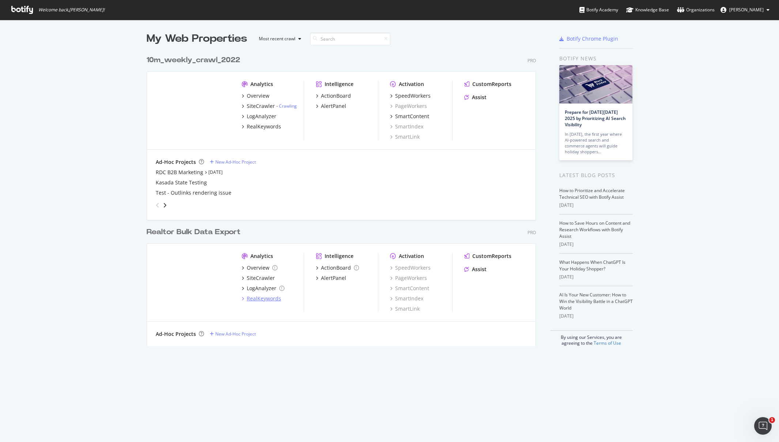
click at [267, 298] on div "RealKeywords" at bounding box center [264, 298] width 34 height 7
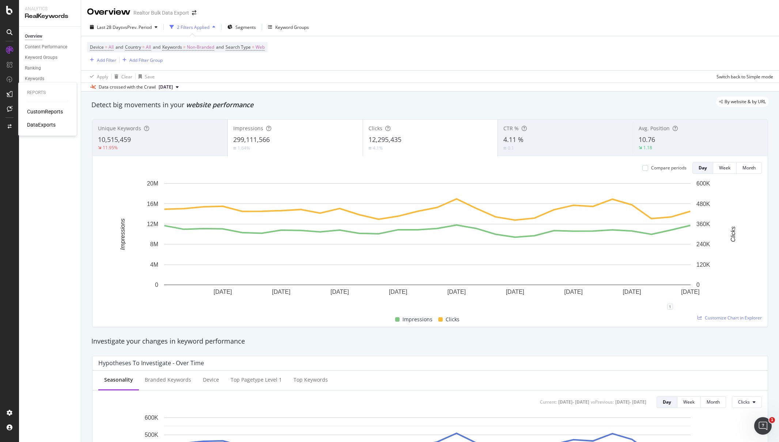
click at [52, 109] on div "CustomReports" at bounding box center [45, 111] width 36 height 7
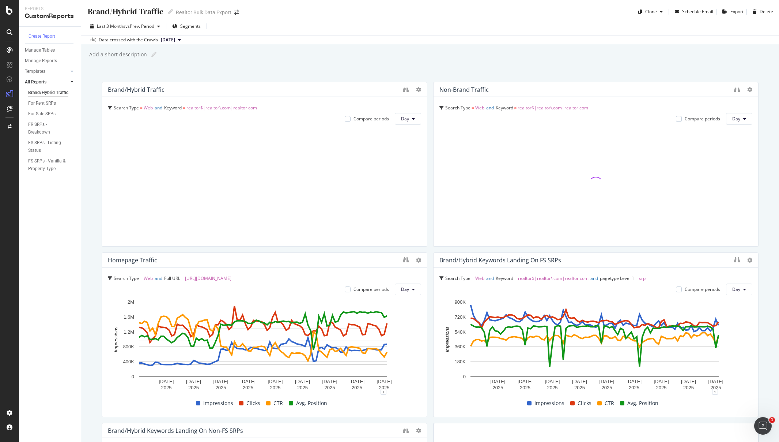
click at [336, 25] on div "Last 3 Months vs Prev. Period Segments" at bounding box center [430, 27] width 698 height 15
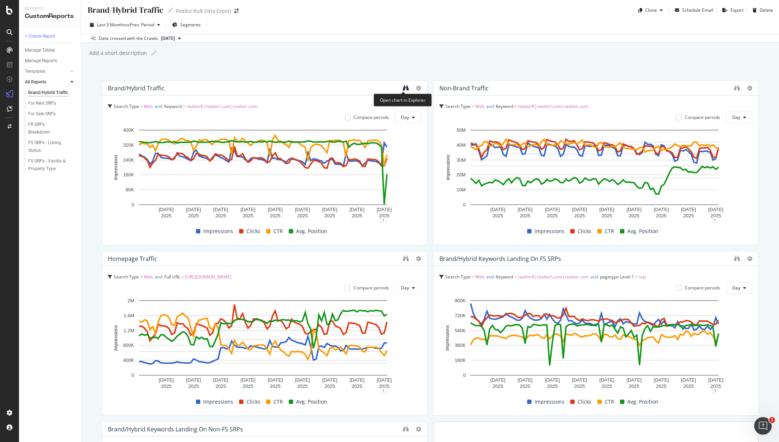
click at [403, 88] on icon "binoculars" at bounding box center [406, 88] width 6 height 6
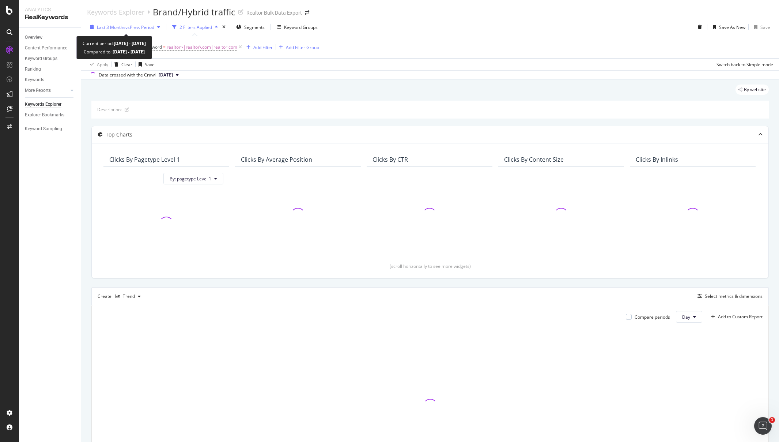
click at [139, 29] on span "vs Prev. Period" at bounding box center [139, 27] width 29 height 6
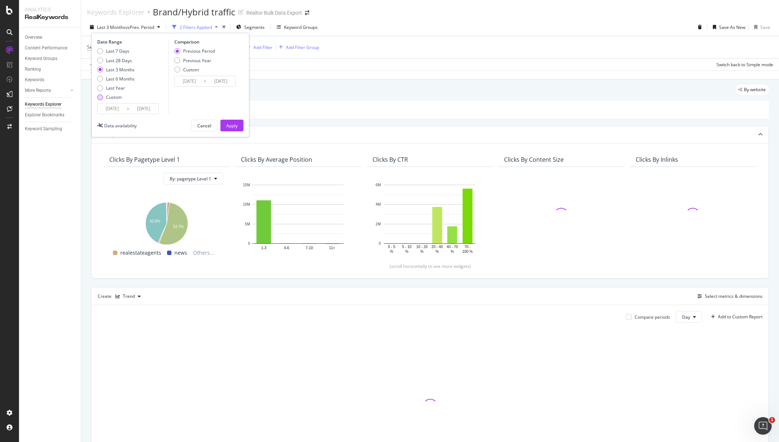
click at [102, 98] on div "Custom" at bounding box center [100, 97] width 6 height 6
type input "2025/09/02"
type input "2025/08/05"
type input "2025/09/01"
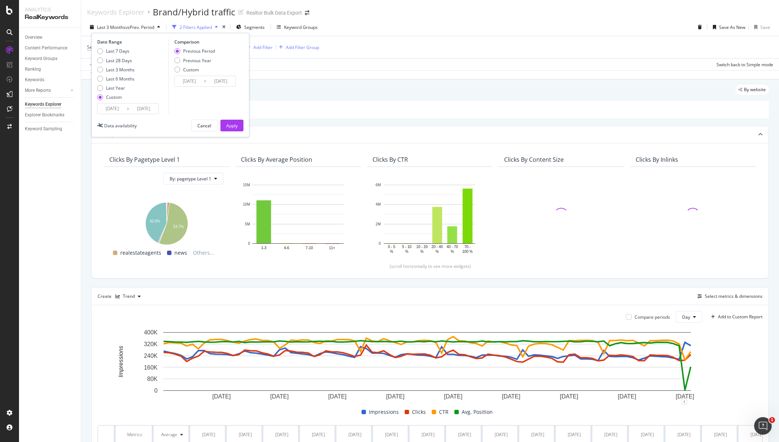
click at [120, 110] on input "2025/09/02" at bounding box center [112, 108] width 29 height 10
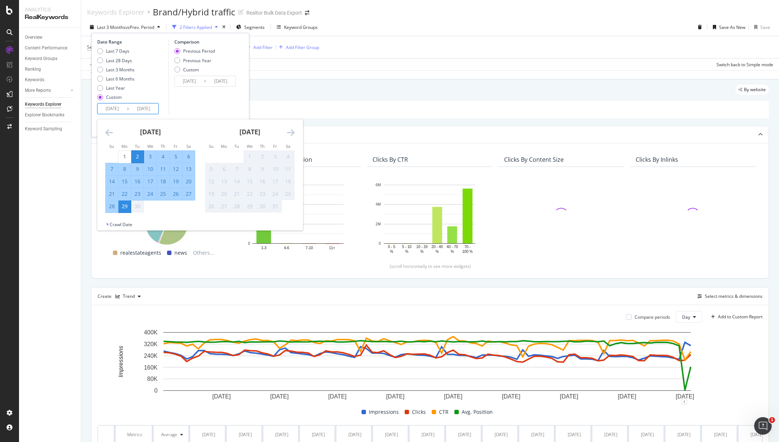
click at [111, 203] on div "28" at bounding box center [112, 206] width 12 height 7
type input "2025/09/28"
type input "2025/09/26"
type input "2025/09/27"
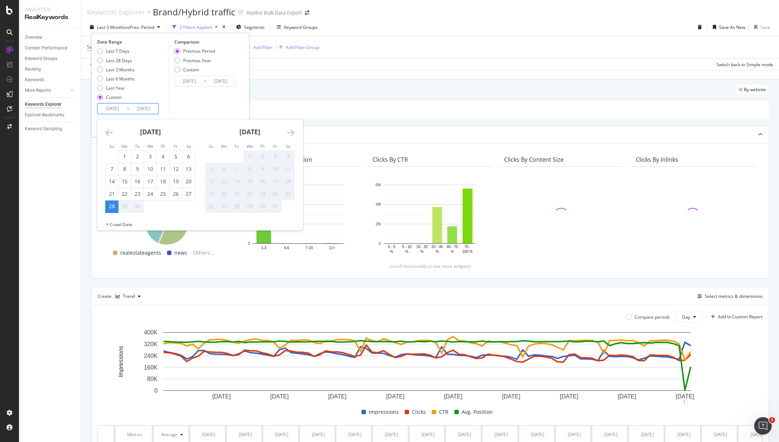
click at [111, 203] on div "28" at bounding box center [112, 206] width 12 height 7
type input "2025/09/28"
type input "2025/09/27"
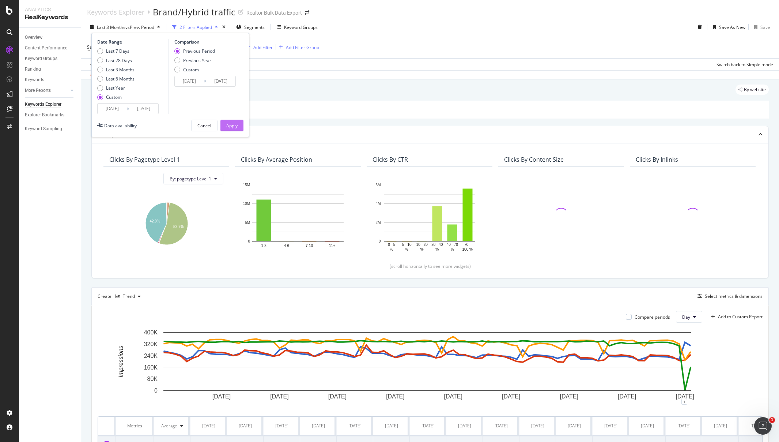
click at [234, 120] on div "Apply" at bounding box center [231, 125] width 11 height 11
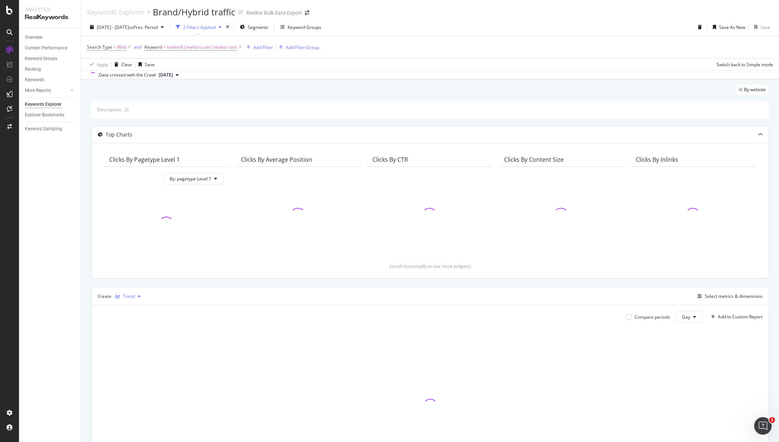
click at [126, 294] on div "Trend" at bounding box center [129, 296] width 12 height 4
click at [132, 308] on div "Table" at bounding box center [135, 308] width 11 height 6
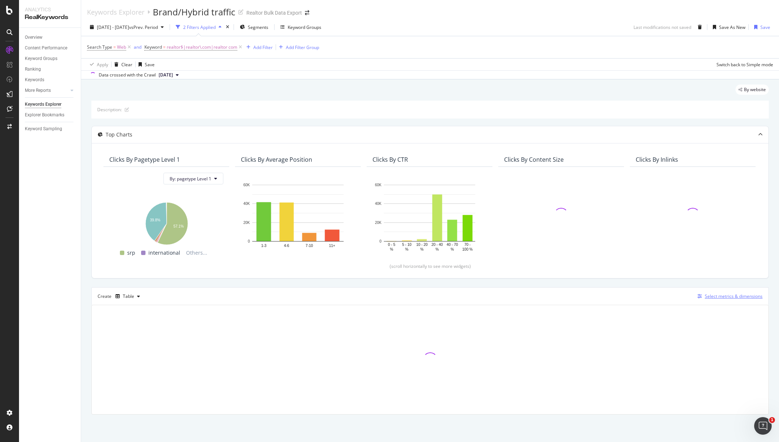
click at [738, 296] on div "Select metrics & dimensions" at bounding box center [734, 296] width 58 height 6
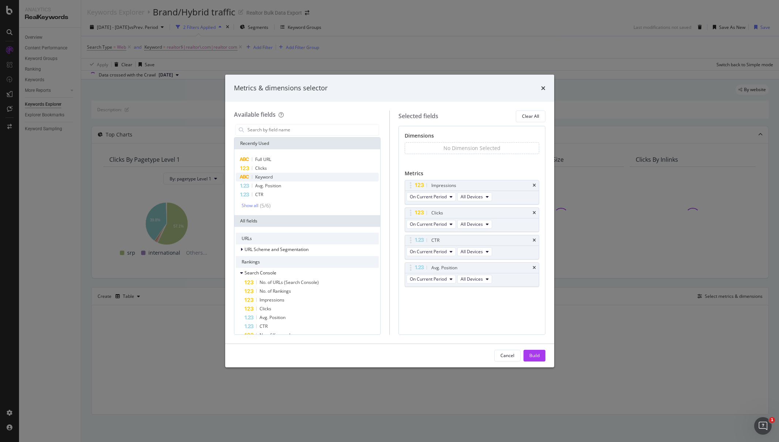
click at [269, 178] on span "Keyword" at bounding box center [264, 177] width 18 height 6
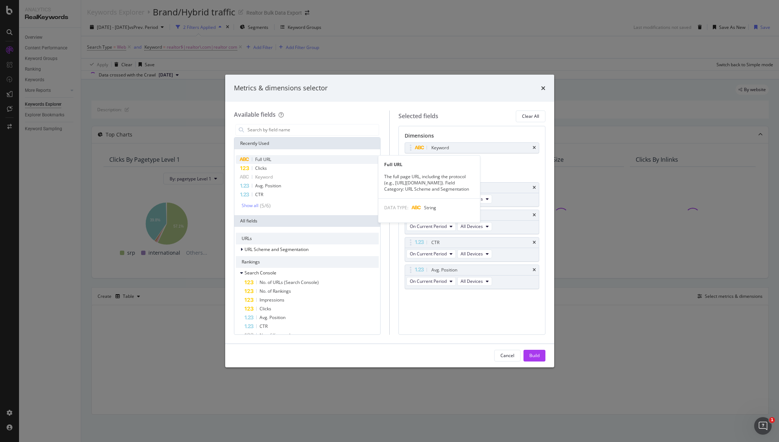
click at [267, 156] on span "Full URL" at bounding box center [263, 159] width 16 height 6
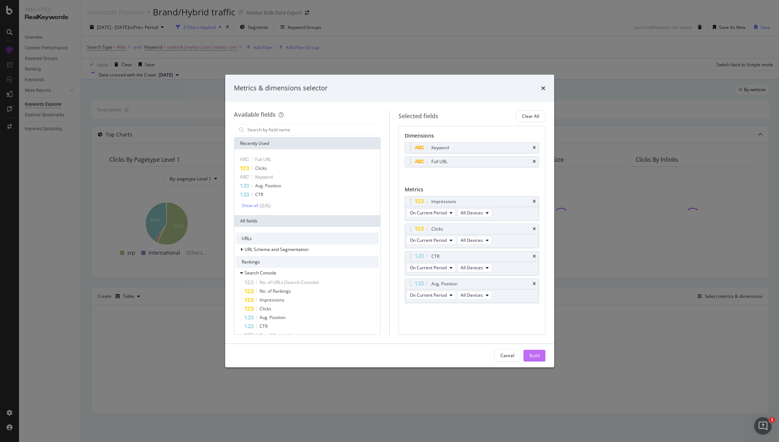
click at [535, 353] on div "Build" at bounding box center [535, 355] width 10 height 6
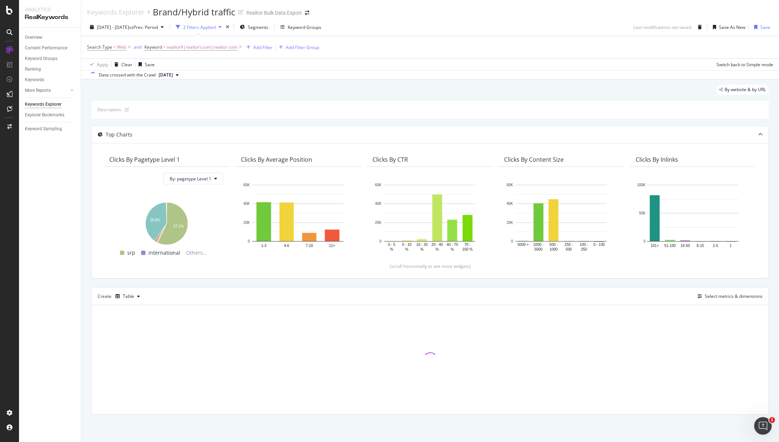
click at [434, 16] on div "Keywords Explorer Brand/Hybrid traffic Realtor Bulk Data Export" at bounding box center [430, 9] width 698 height 18
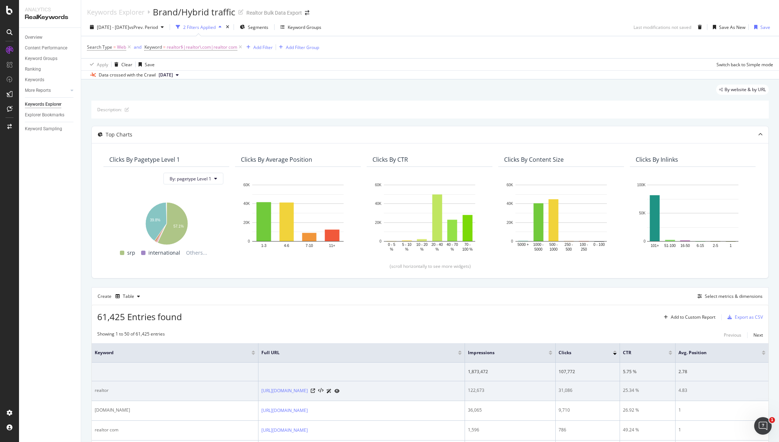
scroll to position [76, 0]
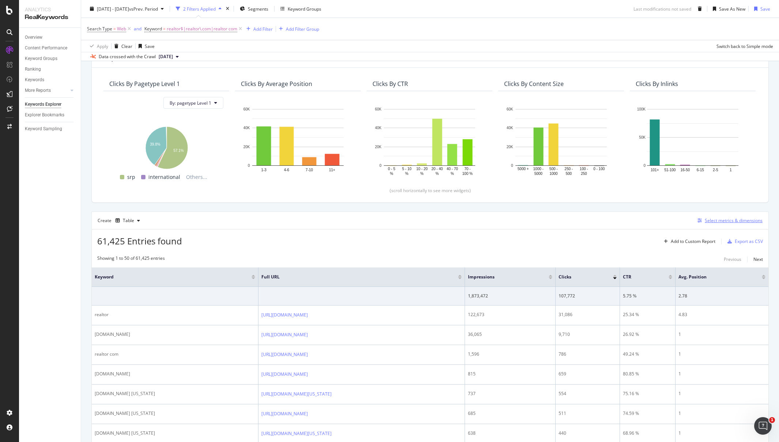
click at [727, 223] on div "Select metrics & dimensions" at bounding box center [734, 220] width 58 height 6
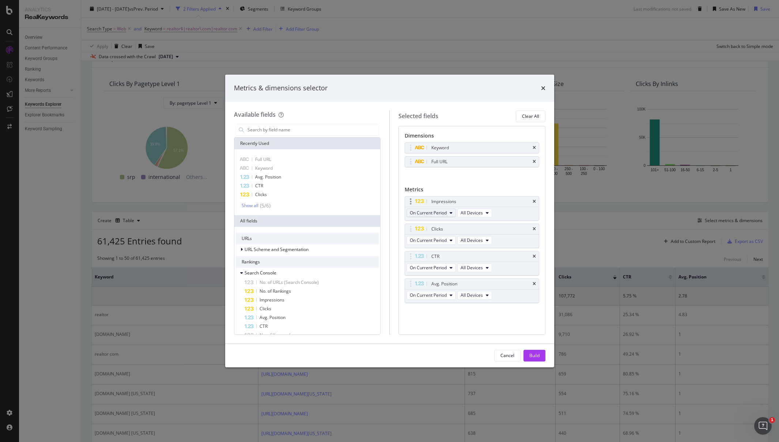
click at [438, 214] on span "On Current Period" at bounding box center [428, 213] width 37 height 6
click at [449, 268] on span "Diff. between Periods - Value" at bounding box center [448, 266] width 71 height 7
click at [445, 241] on span "On Current Period" at bounding box center [428, 240] width 37 height 6
click at [446, 291] on span "Diff. between Periods - Value" at bounding box center [448, 294] width 71 height 7
click at [445, 268] on span "On Current Period" at bounding box center [428, 267] width 37 height 6
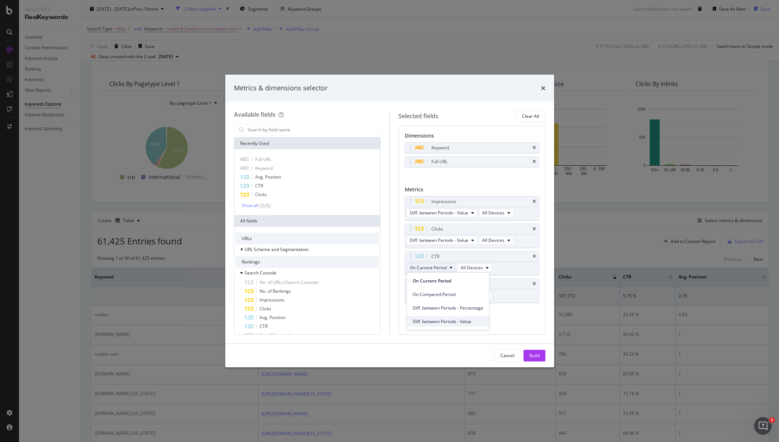
click at [449, 324] on span "Diff. between Periods - Value" at bounding box center [448, 321] width 71 height 7
click at [446, 294] on span "On Current Period" at bounding box center [428, 295] width 37 height 6
click at [445, 348] on span "Diff. between Periods - Value" at bounding box center [448, 349] width 71 height 7
click at [543, 356] on button "Build" at bounding box center [535, 356] width 22 height 12
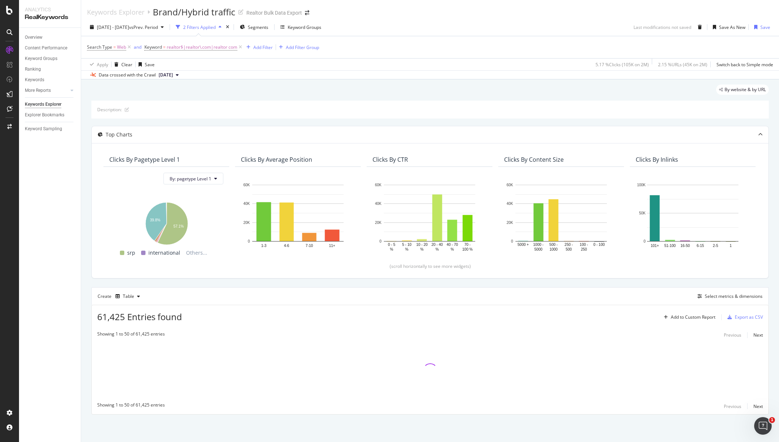
click at [478, 10] on div "Keywords Explorer Brand/Hybrid traffic Realtor Bulk Data Export" at bounding box center [430, 9] width 698 height 18
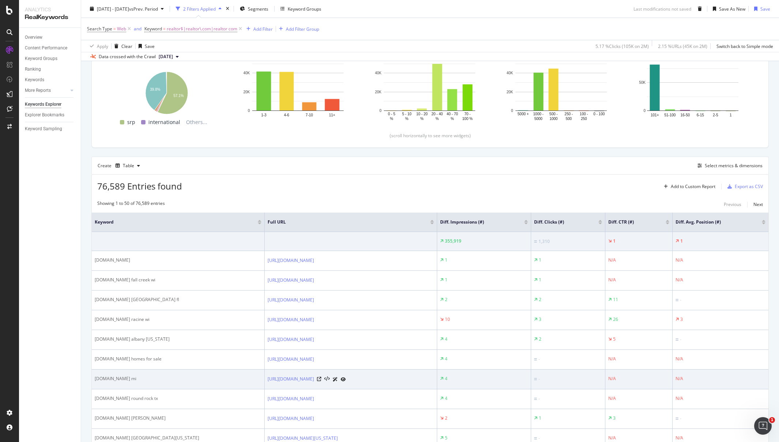
scroll to position [211, 0]
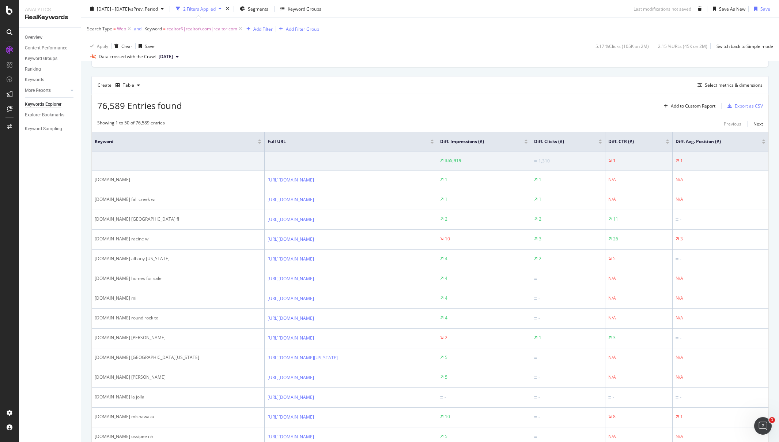
click at [528, 143] on div at bounding box center [526, 143] width 4 height 2
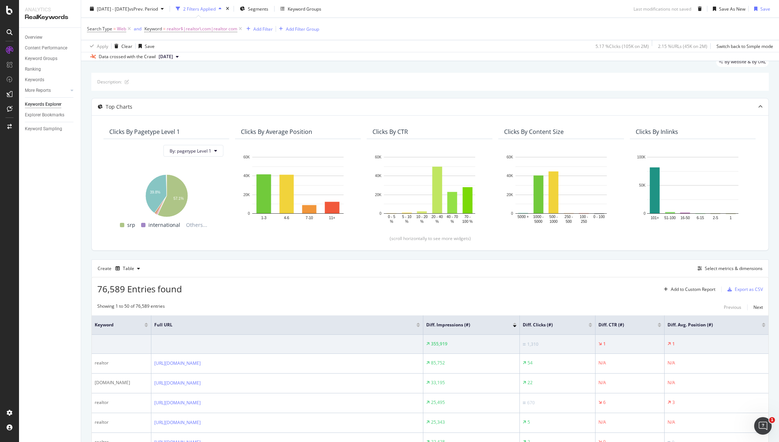
scroll to position [231, 0]
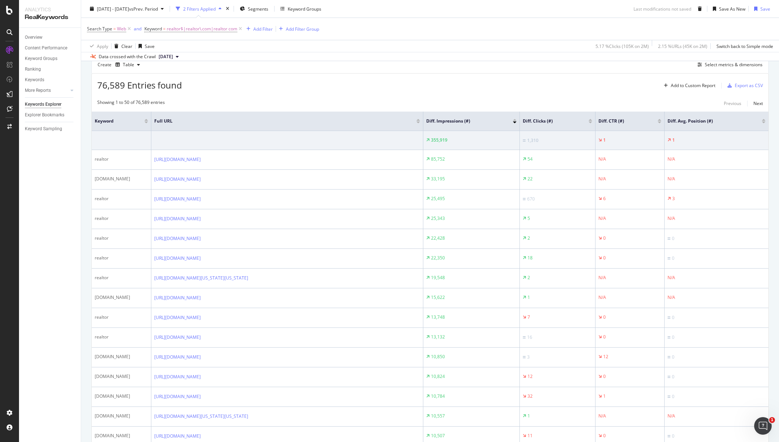
click at [49, 215] on div "Overview Content Performance Keyword Groups Ranking Keywords More Reports Count…" at bounding box center [50, 235] width 62 height 414
click at [502, 81] on div "76,589 Entries found Add to Custom Report Export as CSV" at bounding box center [430, 81] width 677 height 18
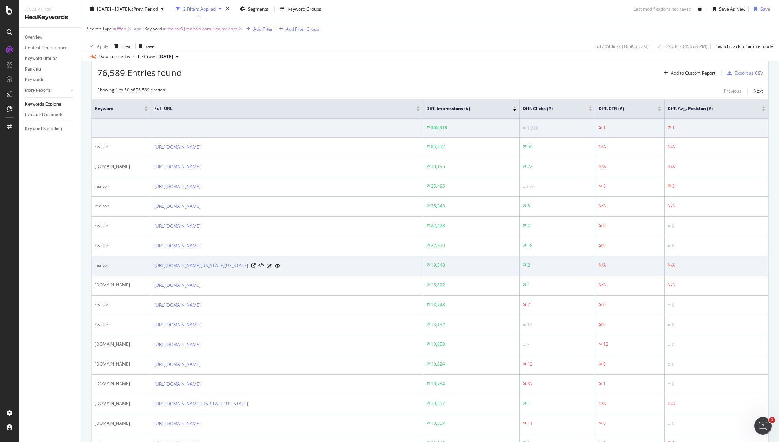
scroll to position [245, 0]
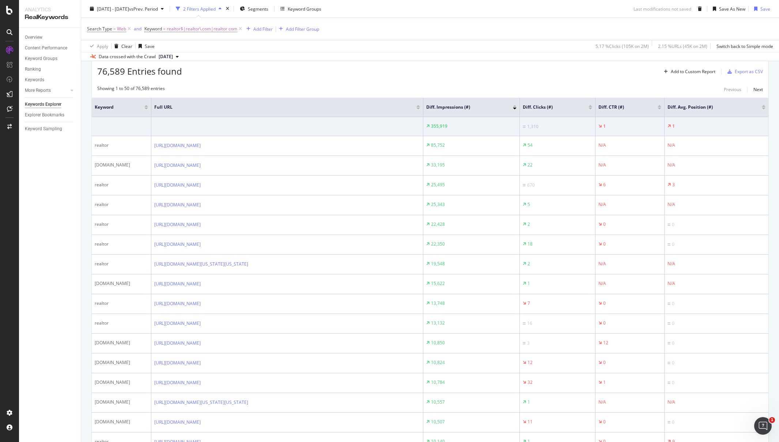
click at [44, 234] on div "Overview Content Performance Keyword Groups Ranking Keywords More Reports Count…" at bounding box center [50, 235] width 62 height 414
click at [37, 221] on div "Overview Content Performance Keyword Groups Ranking Keywords More Reports Count…" at bounding box center [50, 235] width 62 height 414
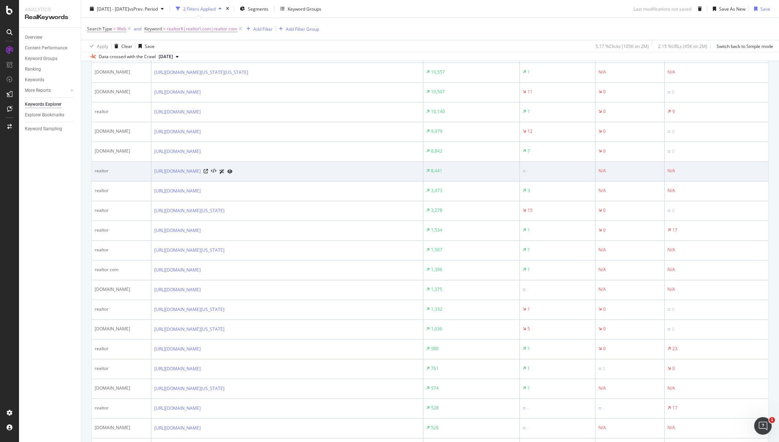
scroll to position [646, 0]
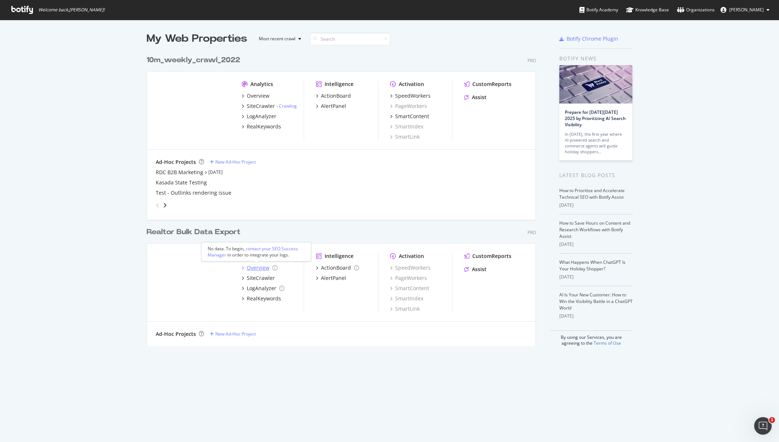
click at [255, 265] on div "Overview" at bounding box center [258, 267] width 23 height 7
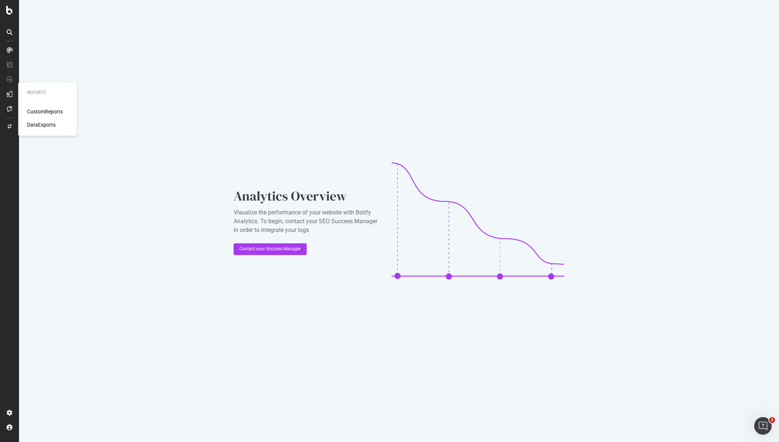
click at [44, 109] on div "CustomReports" at bounding box center [45, 111] width 36 height 7
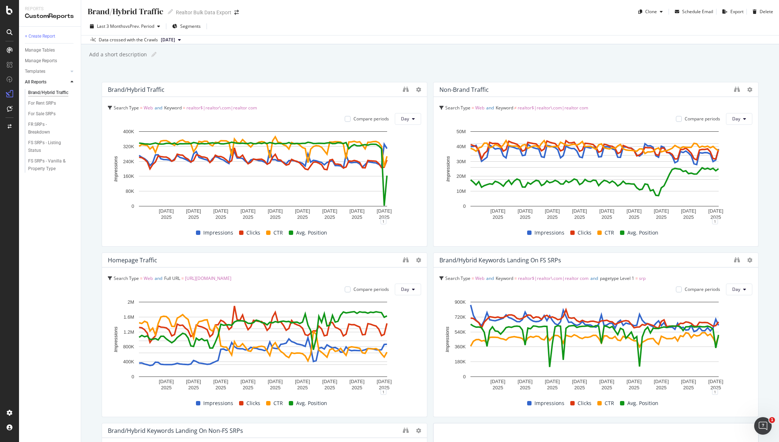
click at [338, 23] on div "Last 3 Months vs Prev. Period Segments" at bounding box center [430, 27] width 698 height 15
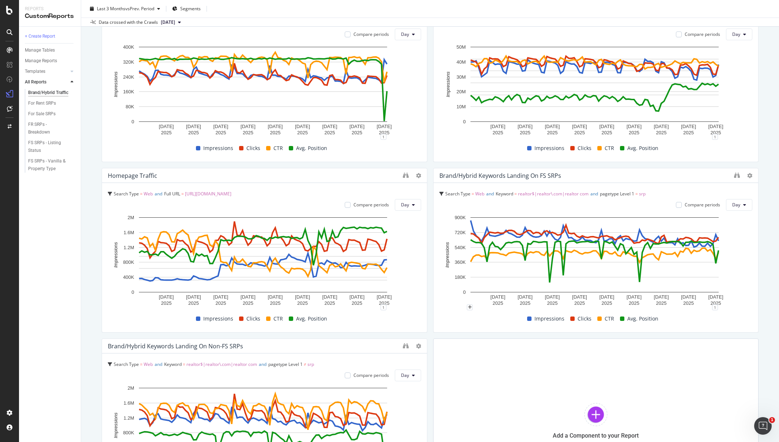
scroll to position [180, 0]
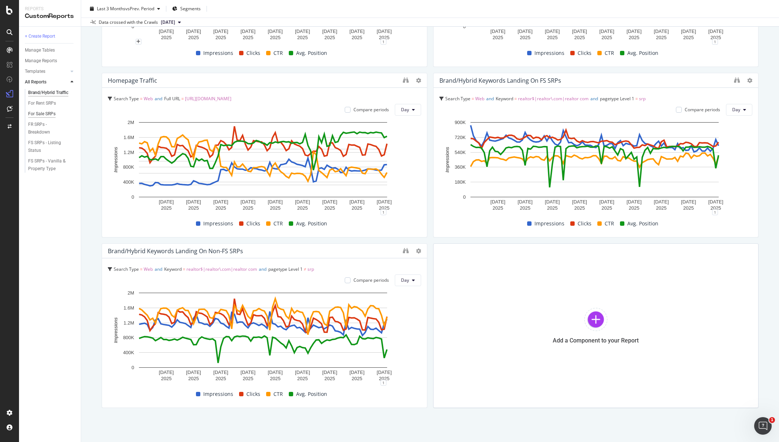
click at [40, 110] on div "For Sale SRPs" at bounding box center [41, 114] width 27 height 8
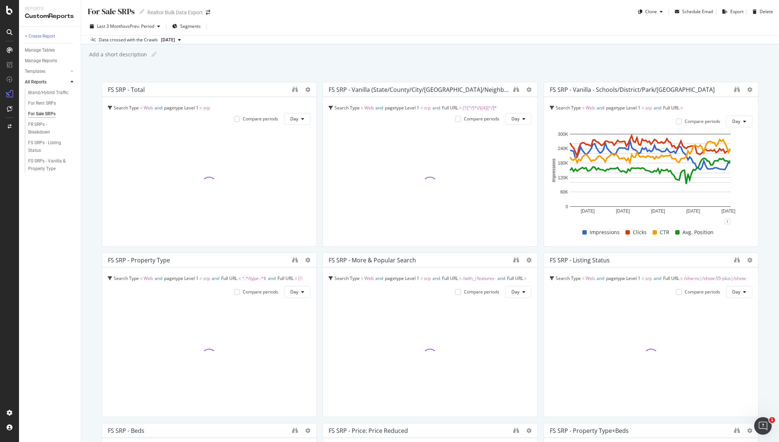
click at [383, 25] on div "Last 3 Months vs Prev. Period Segments" at bounding box center [430, 27] width 698 height 15
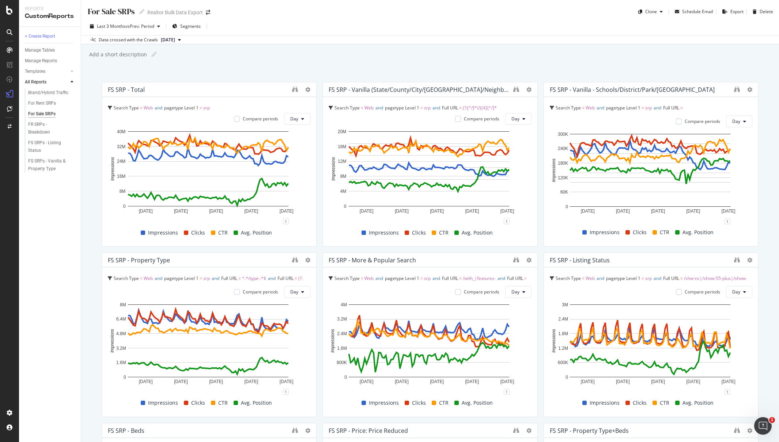
click at [530, 20] on div "Last 3 Months vs Prev. Period Segments" at bounding box center [430, 27] width 698 height 15
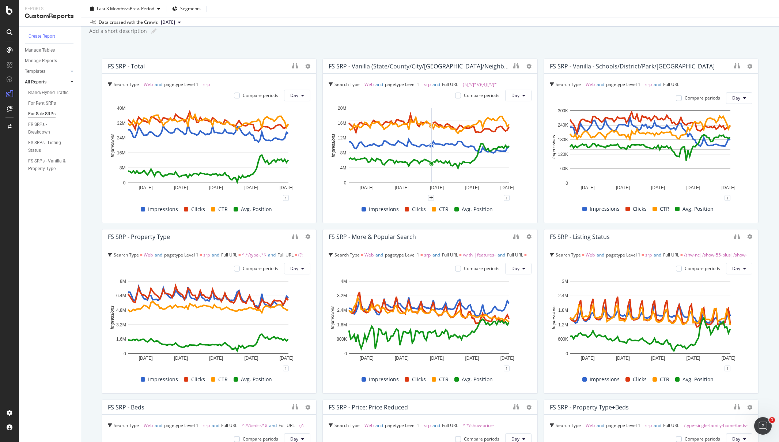
scroll to position [80, 0]
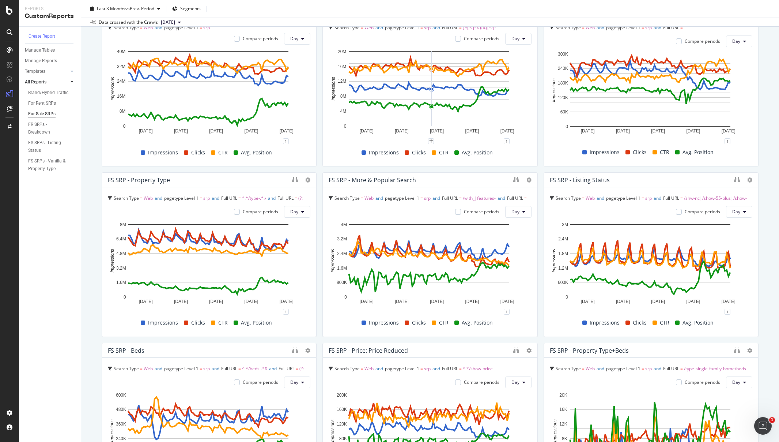
click at [73, 248] on div "+ Create Report Manage Tables Manage Reports Templates AI Bots in Search Busine…" at bounding box center [50, 234] width 62 height 415
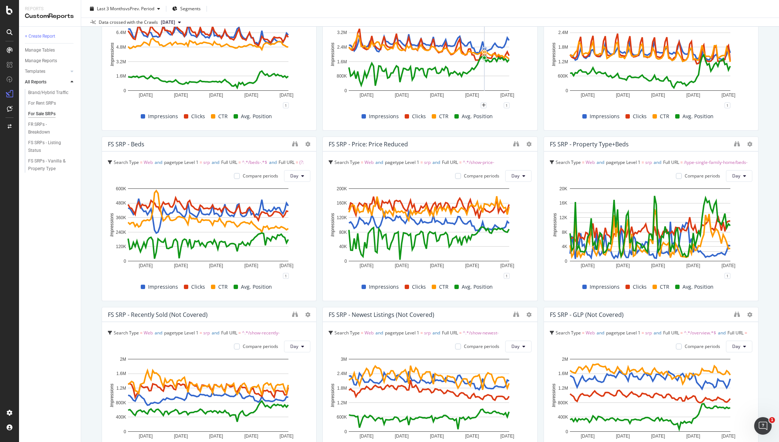
scroll to position [417, 0]
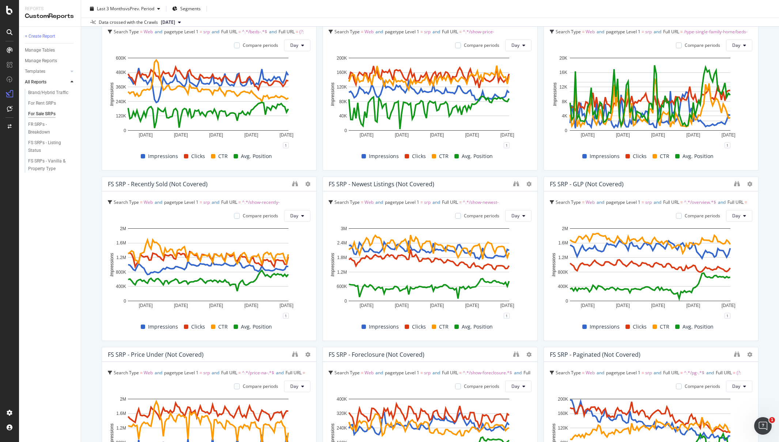
click at [52, 268] on div "+ Create Report Manage Tables Manage Reports Templates AI Bots in Search Busine…" at bounding box center [50, 234] width 62 height 415
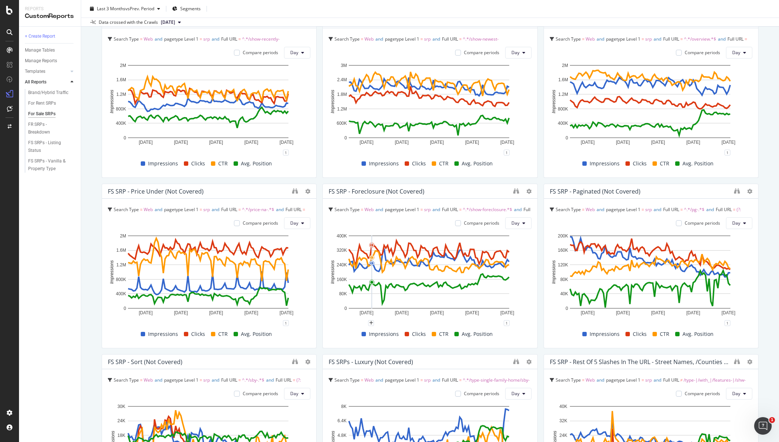
scroll to position [610, 0]
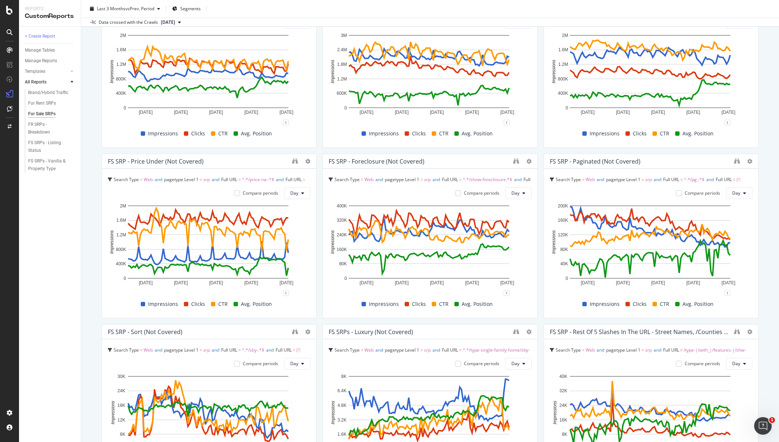
click at [87, 227] on div "For Sale SRPs For Sale SRPs Realtor Bulk Data Export Clone Schedule Email Expor…" at bounding box center [430, 221] width 698 height 442
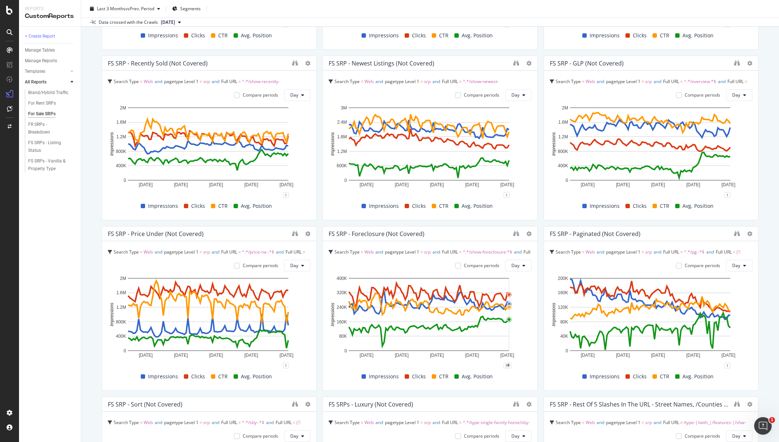
scroll to position [488, 0]
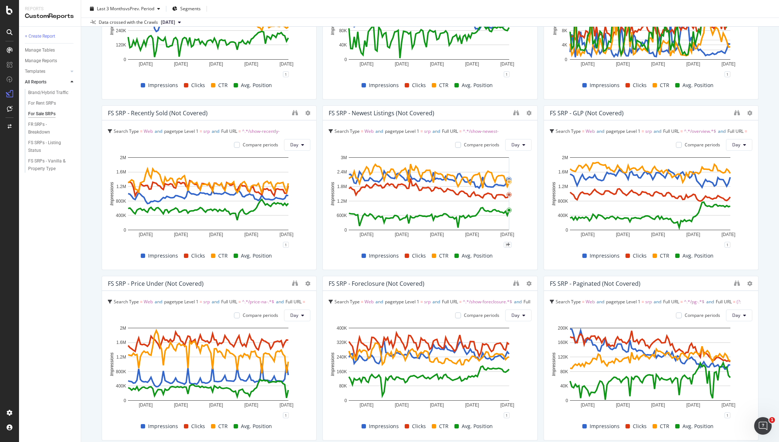
click at [44, 237] on div "+ Create Report Manage Tables Manage Reports Templates AI Bots in Search Busine…" at bounding box center [50, 234] width 62 height 415
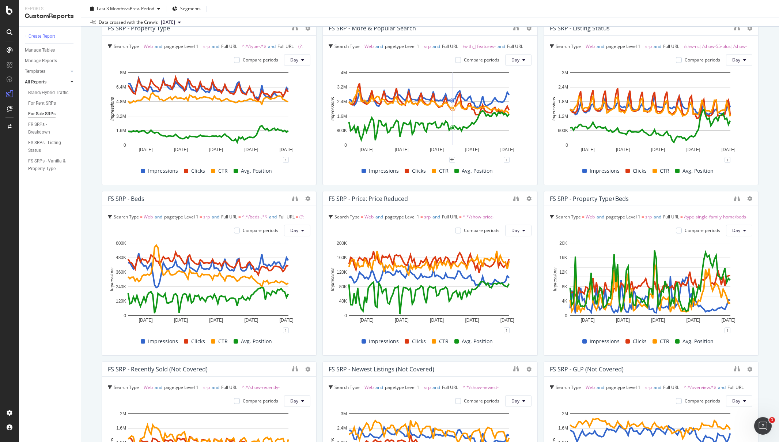
scroll to position [327, 0]
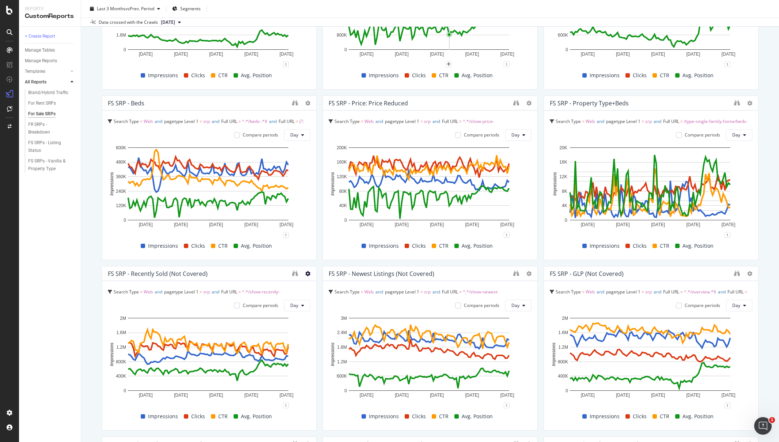
click at [305, 272] on icon at bounding box center [307, 273] width 5 height 5
click at [193, 274] on div "FS SRP - Recently Sold (Not Covered)" at bounding box center [158, 273] width 100 height 7
drag, startPoint x: 140, startPoint y: 275, endPoint x: 127, endPoint y: 275, distance: 13.9
click at [127, 275] on div "FS SRP - Recently Sold (Not Covered)" at bounding box center [158, 272] width 100 height 7
click at [305, 274] on icon at bounding box center [307, 273] width 5 height 5
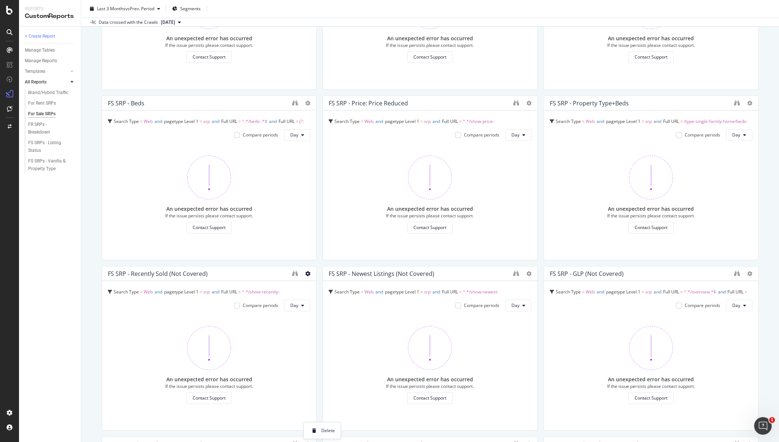
scroll to position [159, 0]
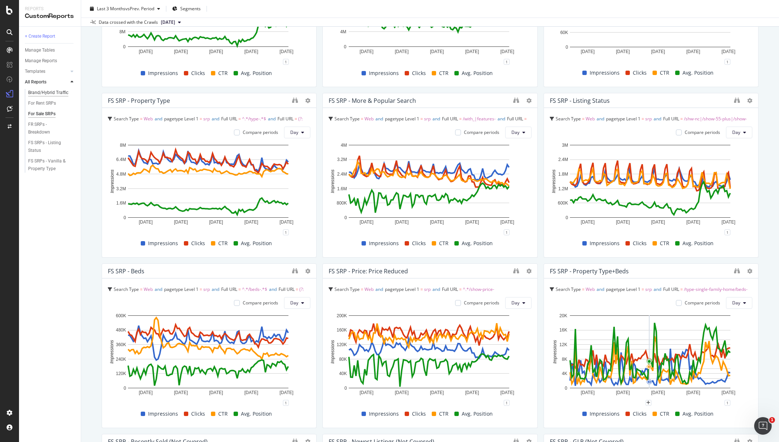
click at [48, 93] on div "Brand/Hybrid Traffic" at bounding box center [48, 93] width 40 height 8
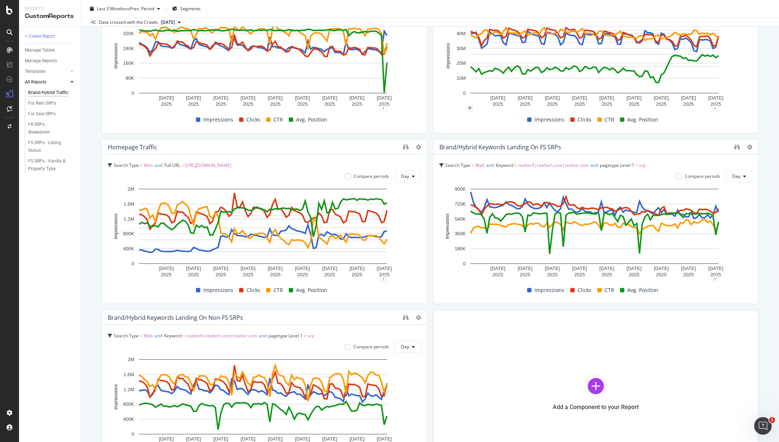
scroll to position [192, 0]
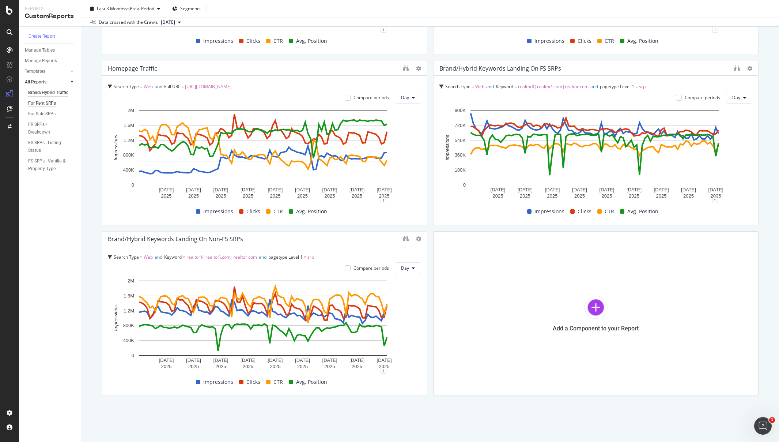
click at [45, 102] on div "For Rent SRPs" at bounding box center [42, 103] width 28 height 8
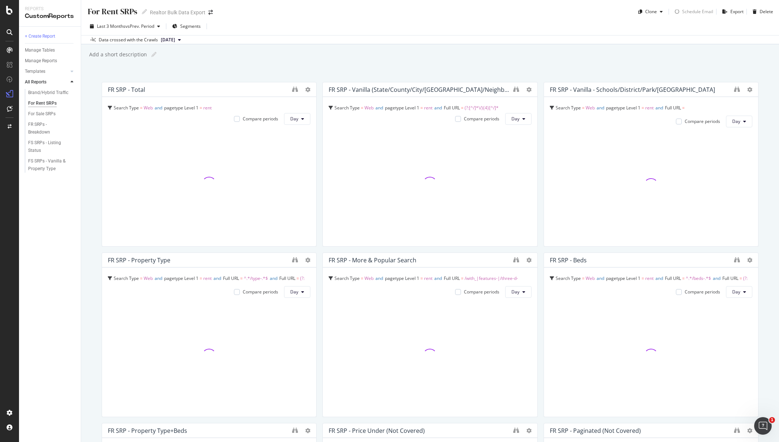
scroll to position [1, 0]
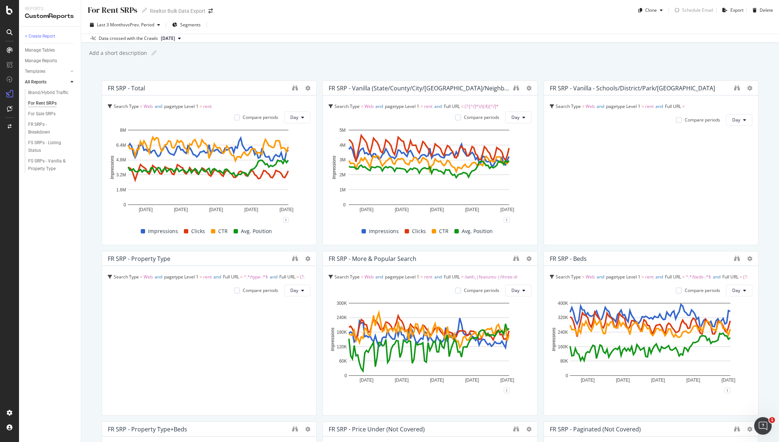
click at [347, 10] on div "For Rent SRPs For Rent SRPs Realtor Bulk Data Export Clone Schedule Email Expor…" at bounding box center [430, 8] width 698 height 18
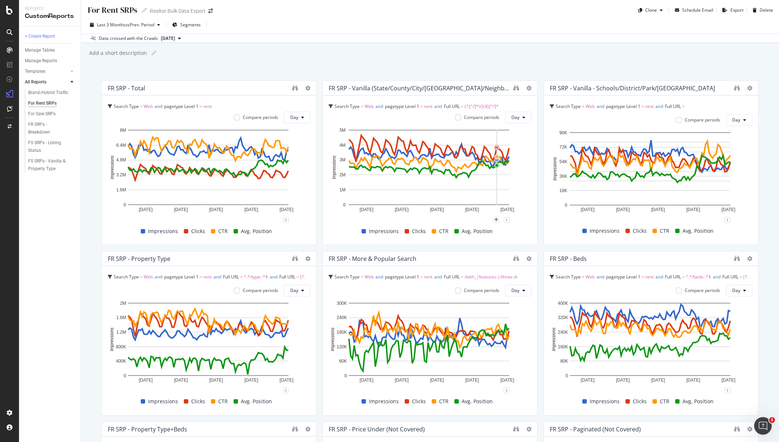
scroll to position [204, 0]
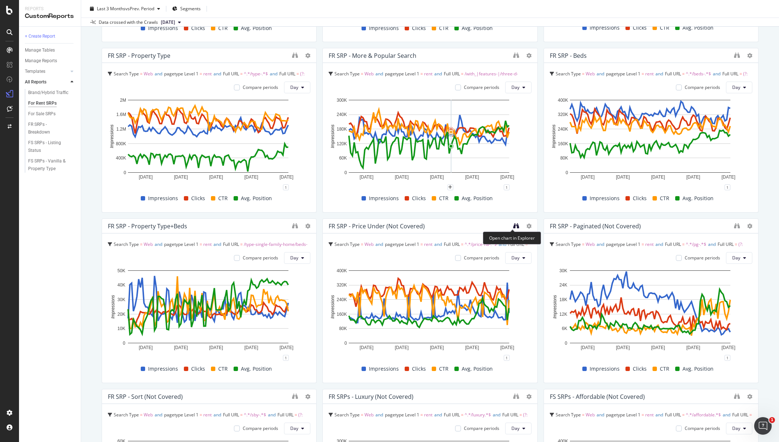
click at [514, 226] on icon "binoculars" at bounding box center [516, 226] width 6 height 6
click at [734, 223] on icon "binoculars" at bounding box center [737, 226] width 6 height 6
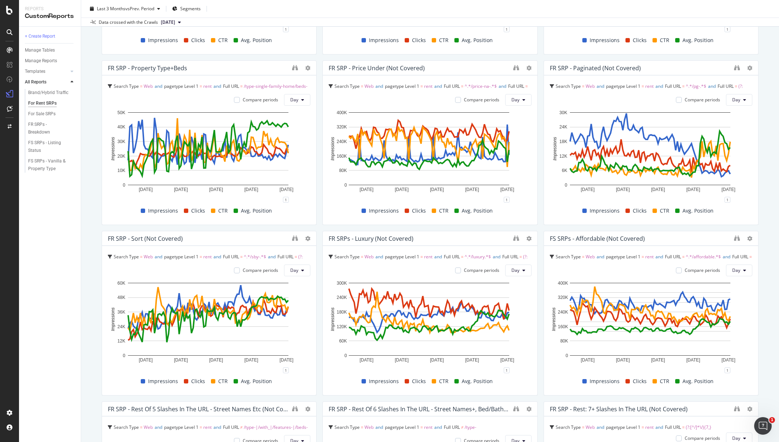
scroll to position [372, 0]
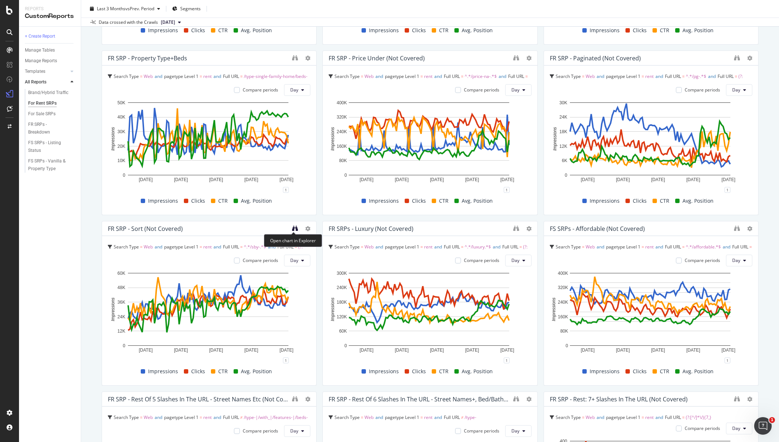
click at [294, 226] on icon "binoculars" at bounding box center [295, 228] width 6 height 6
click at [515, 227] on icon "binoculars" at bounding box center [516, 228] width 6 height 6
click at [734, 229] on icon "binoculars" at bounding box center [737, 228] width 6 height 6
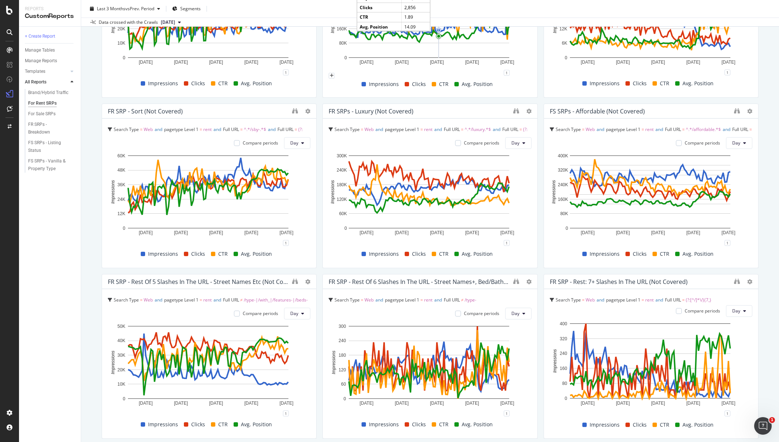
scroll to position [491, 0]
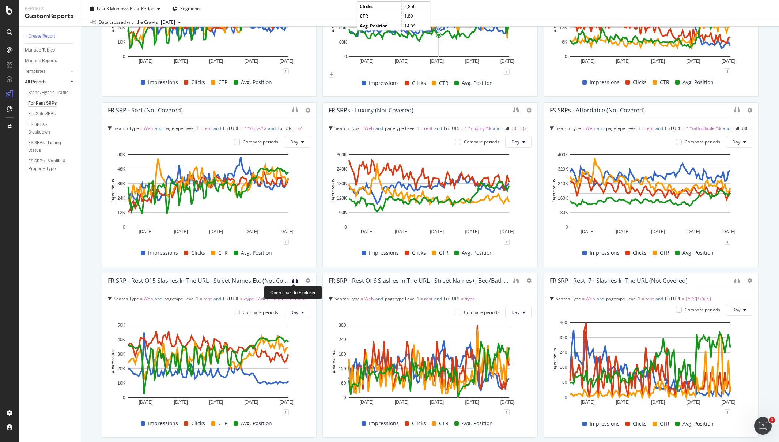
click at [292, 281] on icon "binoculars" at bounding box center [295, 280] width 6 height 6
click at [513, 279] on icon "binoculars" at bounding box center [516, 280] width 6 height 6
click at [734, 279] on icon "binoculars" at bounding box center [737, 280] width 6 height 6
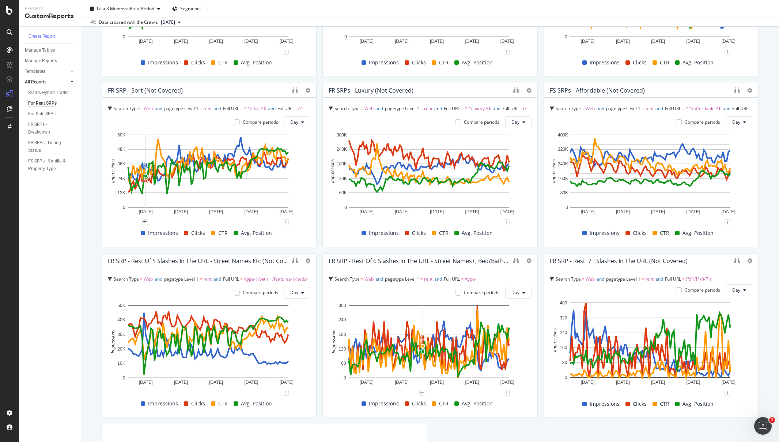
scroll to position [510, 0]
click at [42, 103] on div "For Rent SRPs" at bounding box center [42, 103] width 29 height 8
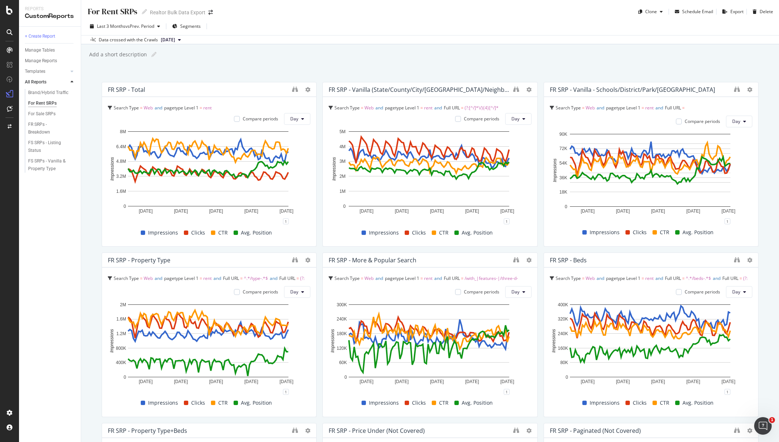
click at [314, 32] on div "Last 3 Months vs Prev. Period Segments" at bounding box center [430, 27] width 698 height 15
click at [519, 50] on div "Add a short description Add a short description" at bounding box center [433, 54] width 691 height 11
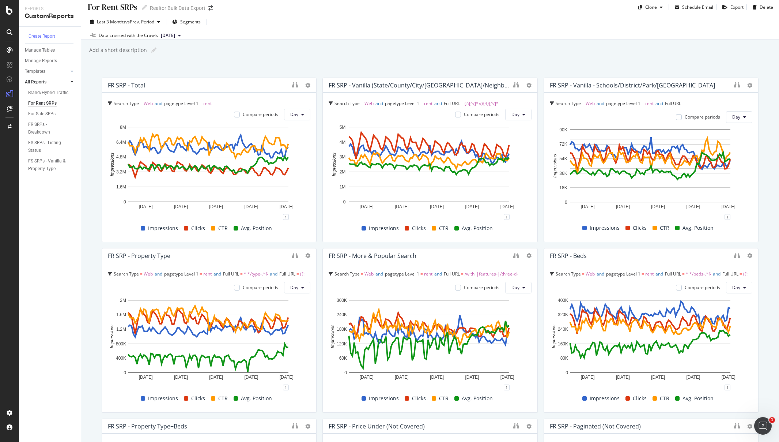
scroll to position [6, 0]
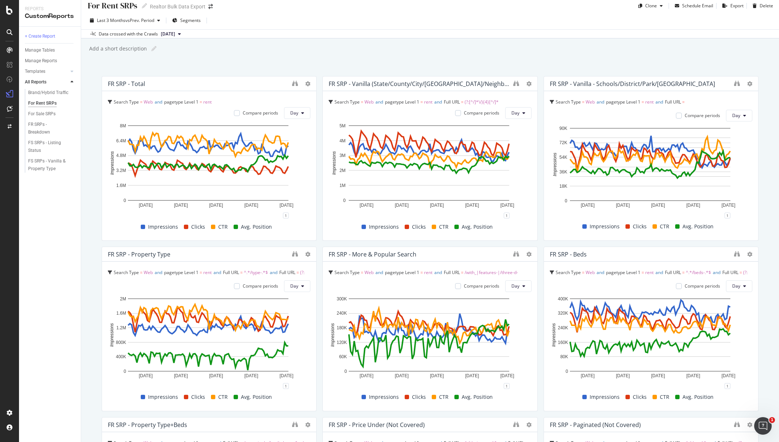
click at [530, 48] on div "Add a short description Add a short description" at bounding box center [433, 48] width 691 height 11
click at [512, 53] on div "Add a short description Add a short description" at bounding box center [433, 48] width 691 height 11
click at [513, 84] on icon "binoculars" at bounding box center [516, 83] width 6 height 6
click at [734, 82] on icon "binoculars" at bounding box center [737, 83] width 6 height 6
click at [292, 254] on icon "binoculars" at bounding box center [295, 254] width 6 height 6
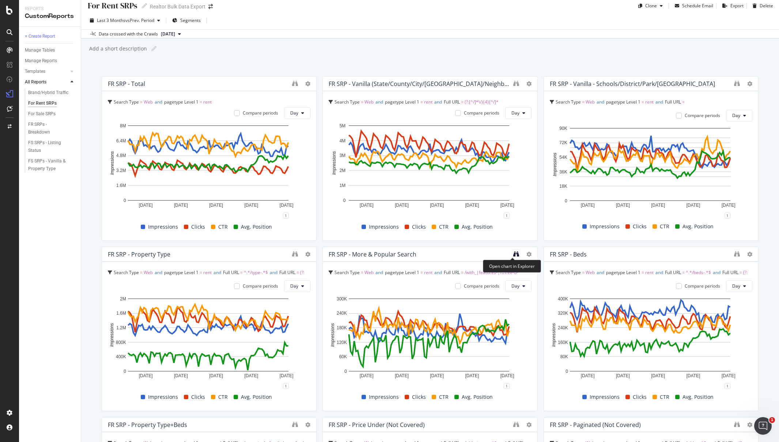
click at [513, 253] on icon "binoculars" at bounding box center [516, 254] width 6 height 6
click at [734, 255] on icon "binoculars" at bounding box center [737, 254] width 6 height 6
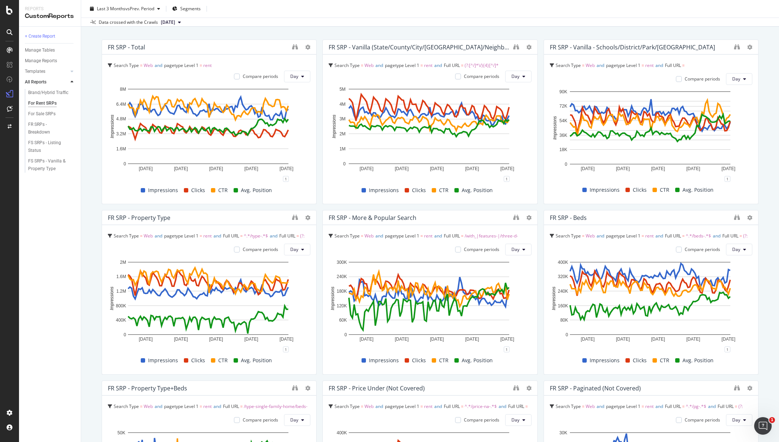
scroll to position [168, 0]
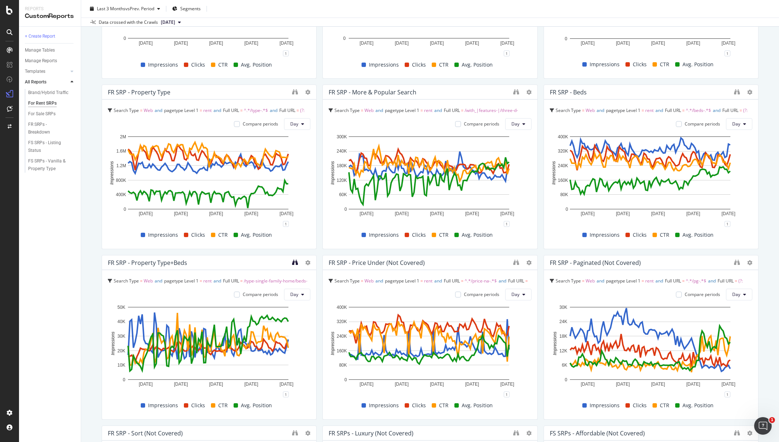
click at [294, 261] on icon "binoculars" at bounding box center [295, 262] width 6 height 6
click at [513, 262] on icon "binoculars" at bounding box center [516, 262] width 6 height 6
click at [39, 102] on div "For Rent SRPs" at bounding box center [42, 103] width 29 height 8
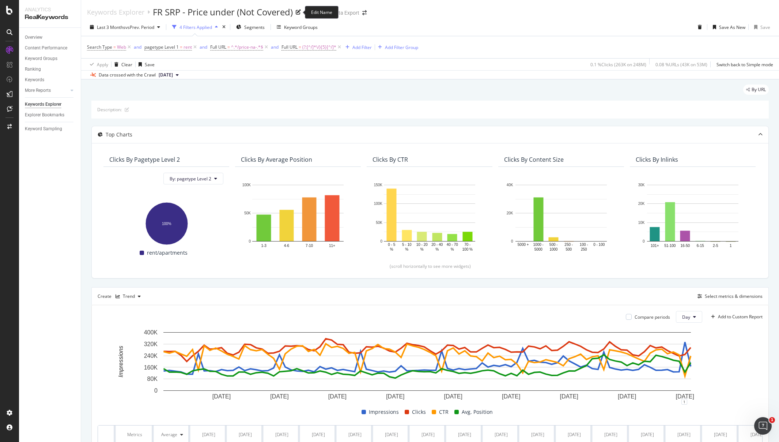
click at [261, 8] on div "FR SRP - Price under (Not Covered)" at bounding box center [223, 12] width 140 height 12
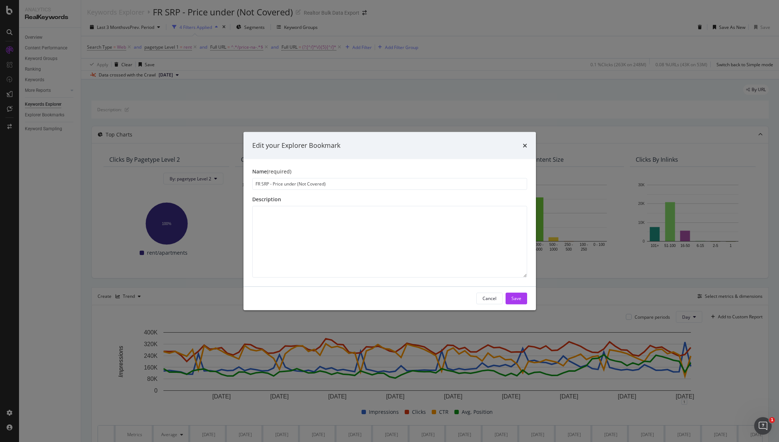
drag, startPoint x: 326, startPoint y: 185, endPoint x: 314, endPoint y: 182, distance: 12.5
click at [314, 182] on input "FR SRP - Price under (Not Covered)" at bounding box center [389, 184] width 275 height 12
click at [324, 184] on input "FR SRP - Price under (Not Covered)" at bounding box center [389, 184] width 275 height 12
drag, startPoint x: 324, startPoint y: 184, endPoint x: 299, endPoint y: 185, distance: 24.9
click at [299, 185] on input "FR SRP - Price under (Not Covered)" at bounding box center [389, 184] width 275 height 12
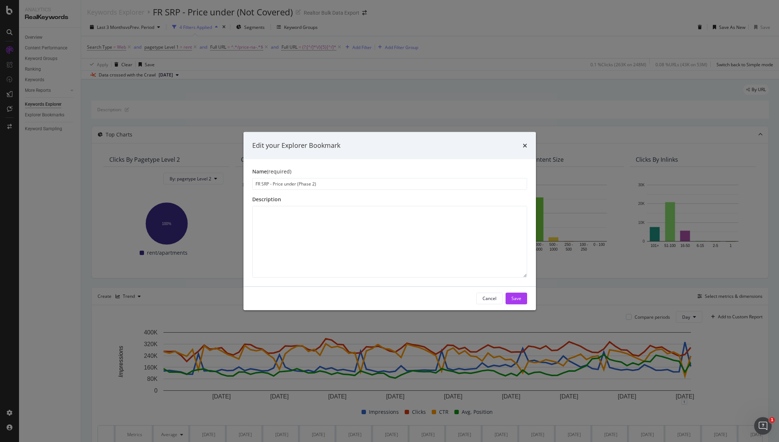
drag, startPoint x: 319, startPoint y: 185, endPoint x: 298, endPoint y: 184, distance: 21.6
click at [298, 184] on input "FR SRP - Price under (Phase 2)" at bounding box center [389, 184] width 275 height 12
type input "FR SRP - Price under (Phase 2)"
click at [512, 296] on div "Save" at bounding box center [517, 298] width 10 height 6
click at [523, 299] on button "Save" at bounding box center [517, 298] width 22 height 12
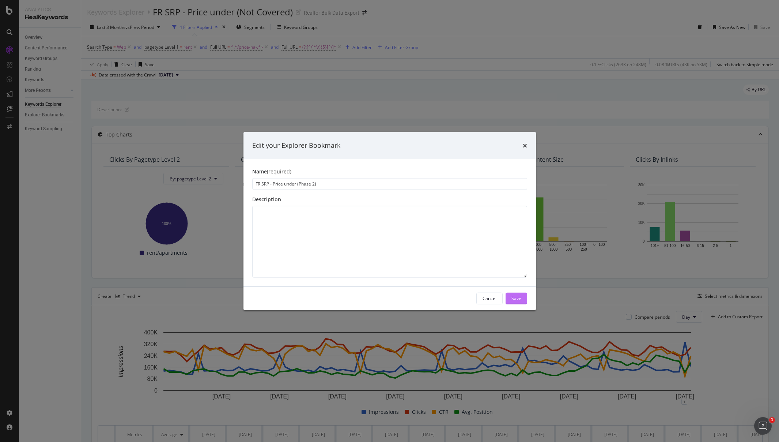
click at [520, 298] on div "Save" at bounding box center [517, 298] width 10 height 6
click at [438, 245] on textarea "modal" at bounding box center [389, 242] width 275 height 72
click at [519, 300] on div "Save" at bounding box center [517, 298] width 10 height 6
click at [520, 298] on div "Save" at bounding box center [517, 298] width 10 height 6
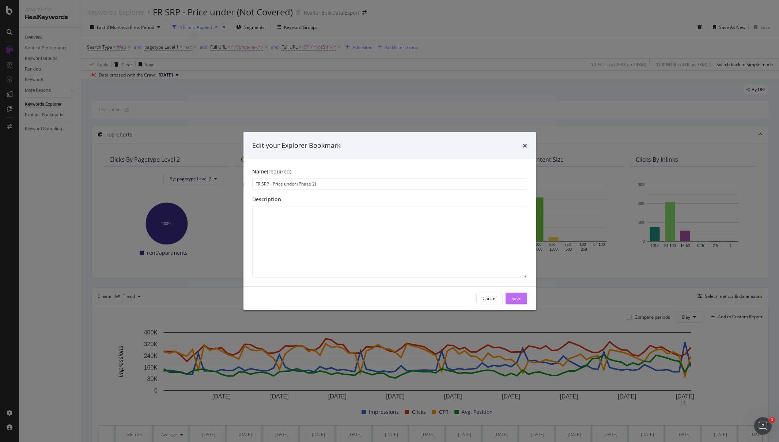
click at [520, 298] on div "Save" at bounding box center [517, 298] width 10 height 6
click at [524, 147] on icon "times" at bounding box center [525, 145] width 4 height 6
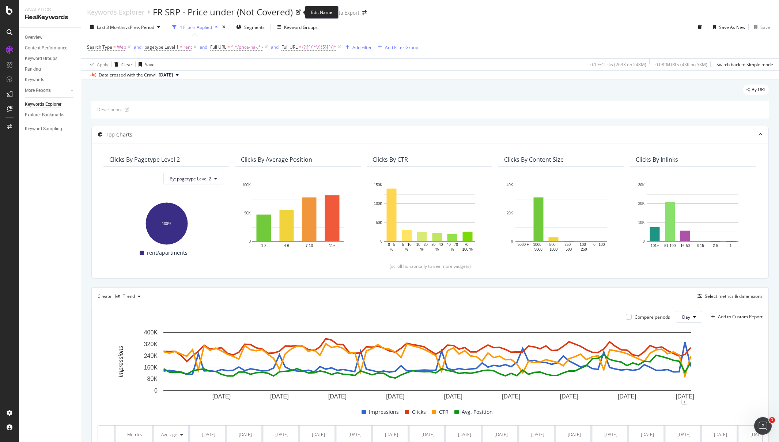
click at [301, 12] on icon at bounding box center [298, 12] width 5 height 5
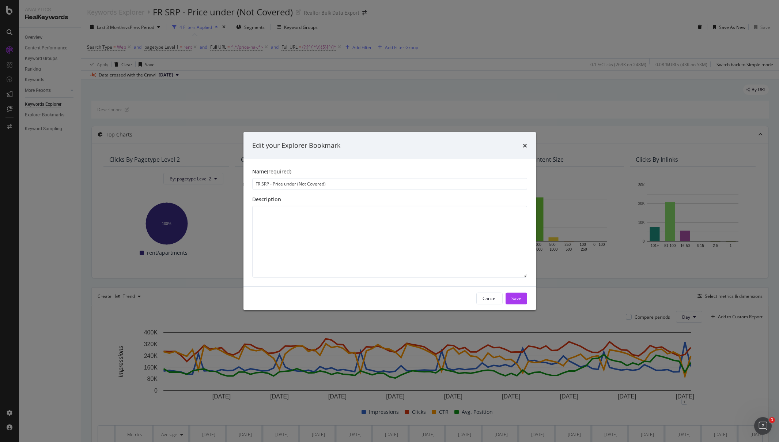
drag, startPoint x: 333, startPoint y: 184, endPoint x: 298, endPoint y: 183, distance: 35.5
click at [298, 183] on input "FR SRP - Price under (Not Covered)" at bounding box center [389, 184] width 275 height 12
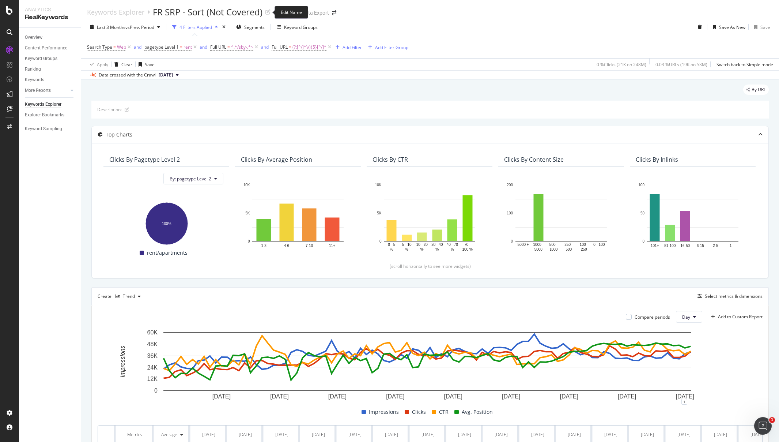
click at [273, 10] on div "Keywords Explorer FR SRP - Sort (Not Covered) Realtor Bulk Data Export" at bounding box center [215, 12] width 257 height 12
click at [271, 11] on icon at bounding box center [267, 12] width 5 height 5
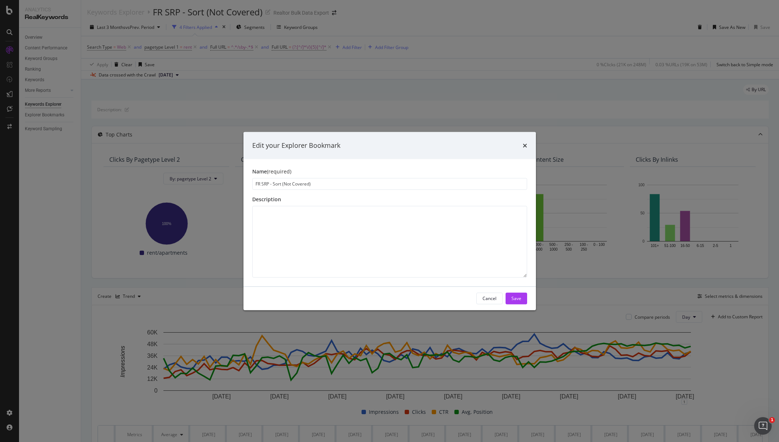
drag, startPoint x: 283, startPoint y: 184, endPoint x: 381, endPoint y: 183, distance: 97.6
click at [381, 183] on input "FR SRP - Sort (Not Covered)" at bounding box center [389, 184] width 275 height 12
type input "FR SRP - Sort (Phase 2)"
click at [523, 294] on button "Save" at bounding box center [517, 298] width 22 height 12
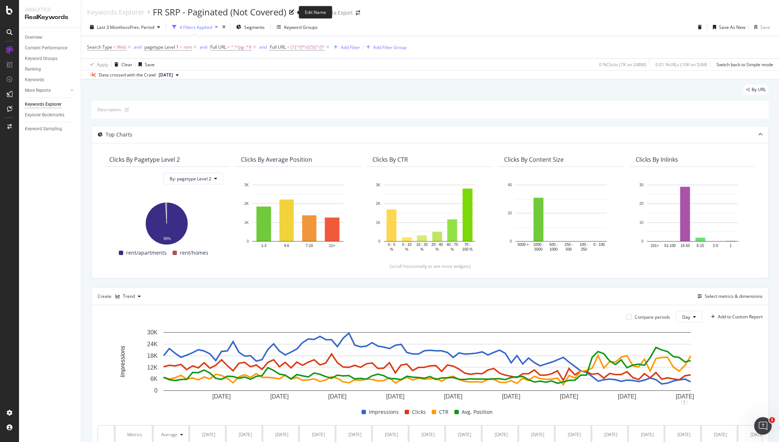
click at [293, 11] on icon at bounding box center [291, 12] width 5 height 5
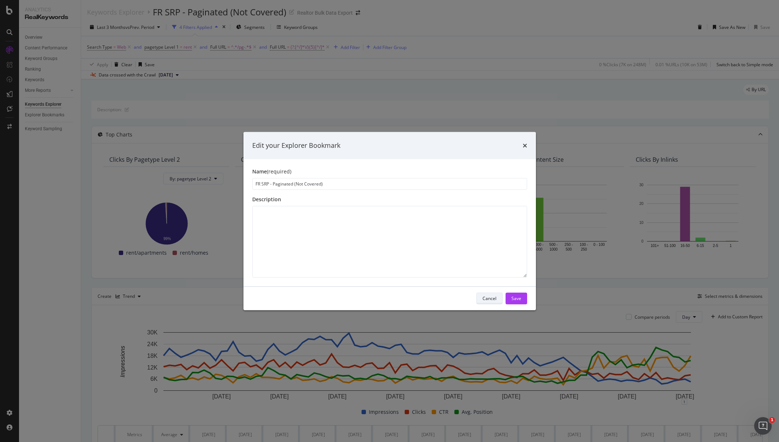
click at [490, 296] on div "Cancel" at bounding box center [490, 298] width 14 height 6
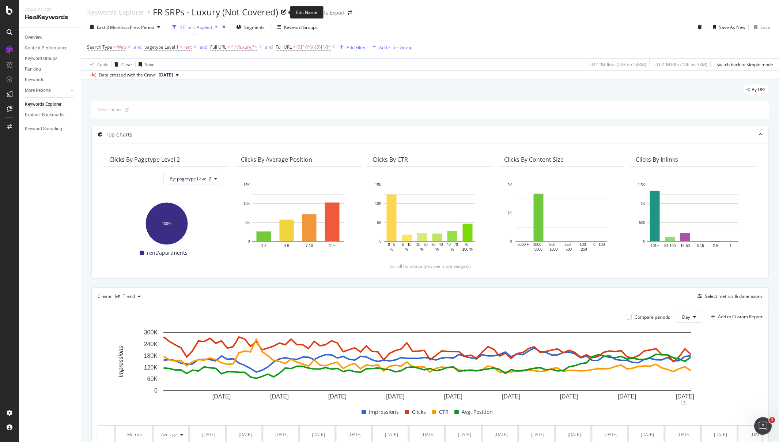
click at [283, 11] on icon at bounding box center [283, 12] width 5 height 5
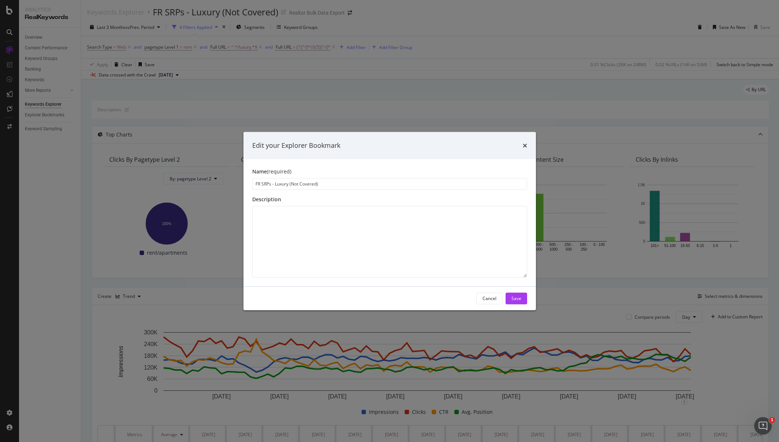
drag, startPoint x: 291, startPoint y: 185, endPoint x: 356, endPoint y: 184, distance: 65.1
click at [356, 184] on input "FR SRPs - Luxury (Not Covered)" at bounding box center [389, 184] width 275 height 12
type input "FR SRPs - Luxury (Phase 2)"
click at [517, 300] on div "Save" at bounding box center [517, 298] width 10 height 6
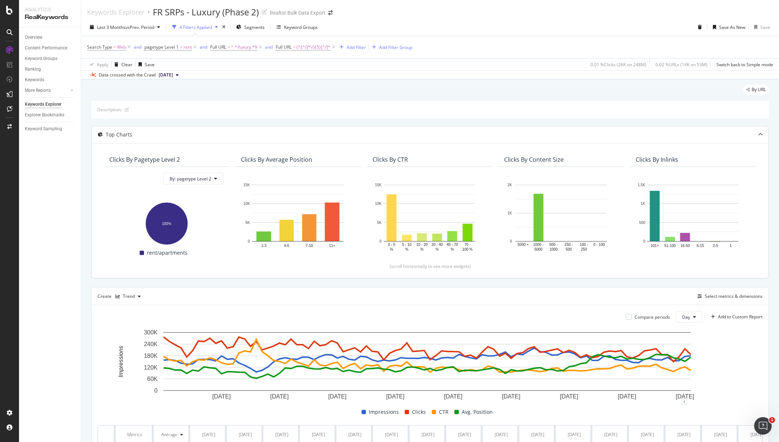
scroll to position [121, 0]
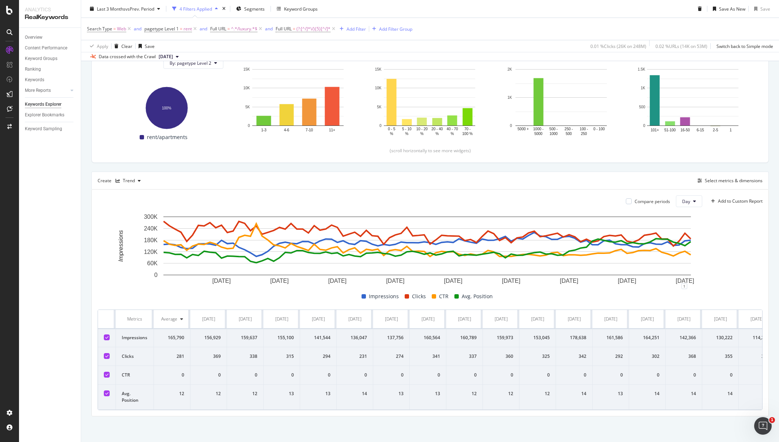
click at [136, 172] on div "Create Trend Select metrics & dimensions" at bounding box center [430, 181] width 678 height 18
click at [135, 175] on div "Trend" at bounding box center [128, 180] width 31 height 11
click at [137, 186] on div "Table" at bounding box center [135, 187] width 11 height 6
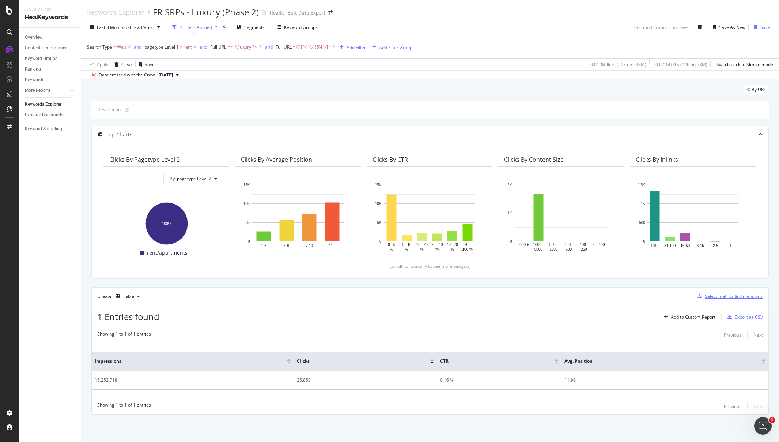
click at [733, 293] on div "Select metrics & dimensions" at bounding box center [734, 296] width 58 height 6
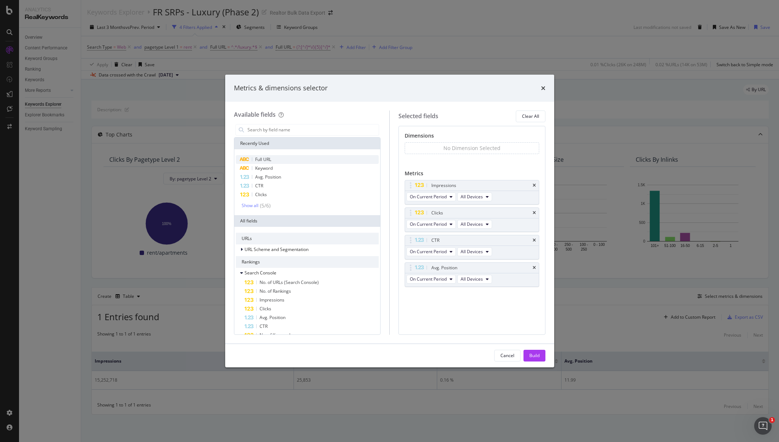
click at [291, 158] on div "Full URL" at bounding box center [307, 159] width 143 height 9
click at [536, 355] on div "Build" at bounding box center [535, 355] width 10 height 6
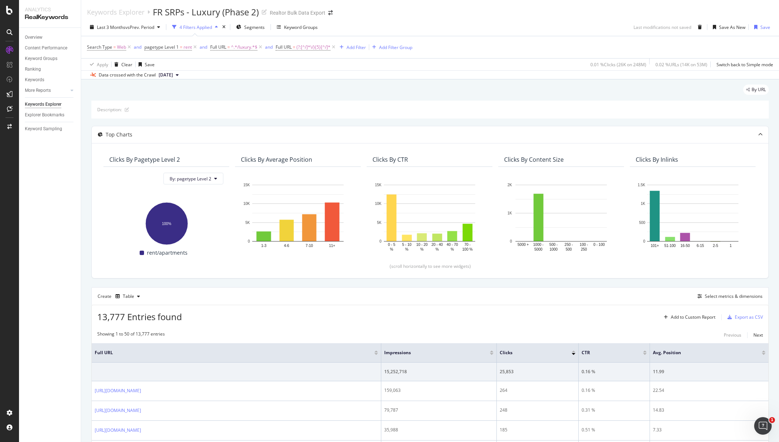
drag, startPoint x: 464, startPoint y: 91, endPoint x: 468, endPoint y: 81, distance: 10.3
drag, startPoint x: 468, startPoint y: 80, endPoint x: 464, endPoint y: 83, distance: 4.7
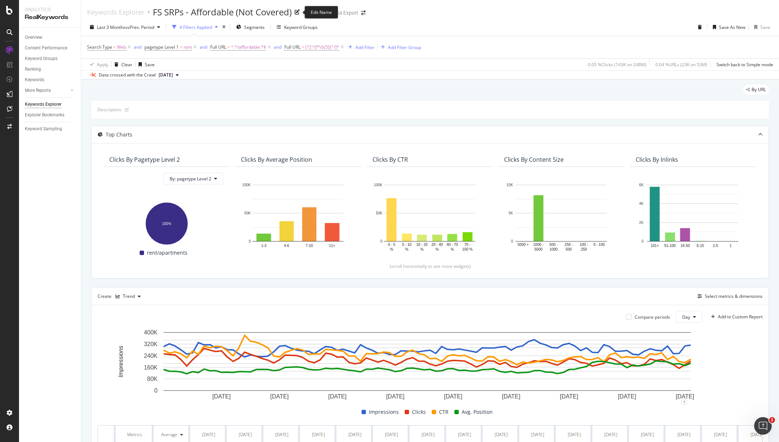
click at [300, 13] on icon at bounding box center [297, 12] width 5 height 5
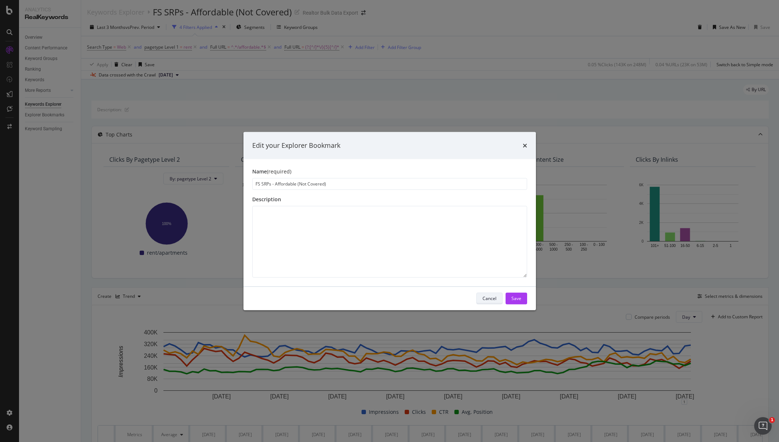
click at [490, 296] on div "Cancel" at bounding box center [490, 298] width 14 height 6
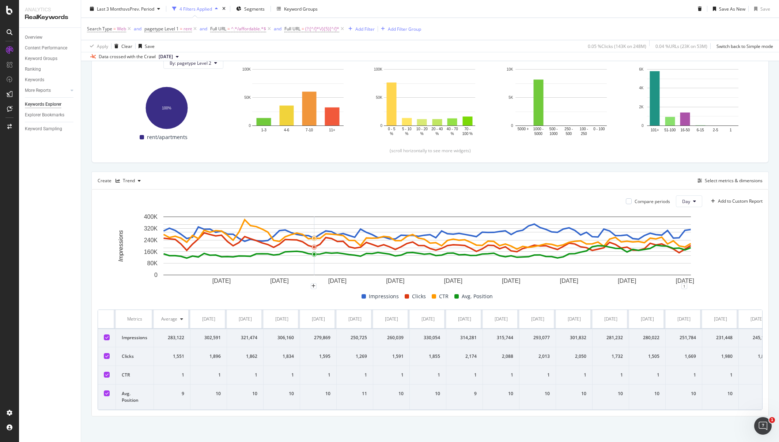
scroll to position [121, 0]
click at [132, 175] on div "Trend" at bounding box center [128, 180] width 31 height 11
click at [135, 189] on div "Table" at bounding box center [135, 187] width 11 height 6
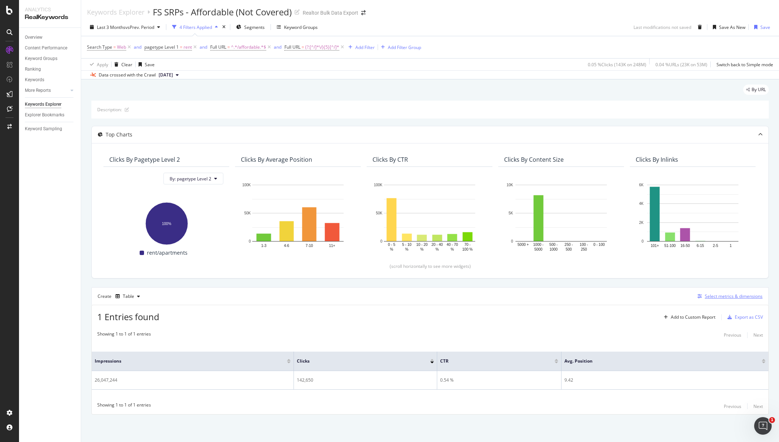
click at [752, 297] on div "Select metrics & dimensions" at bounding box center [734, 296] width 58 height 6
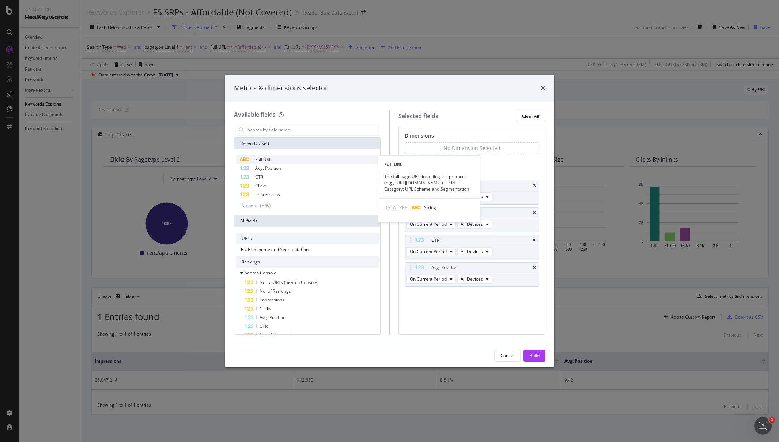
click at [294, 157] on div "Full URL" at bounding box center [307, 159] width 143 height 9
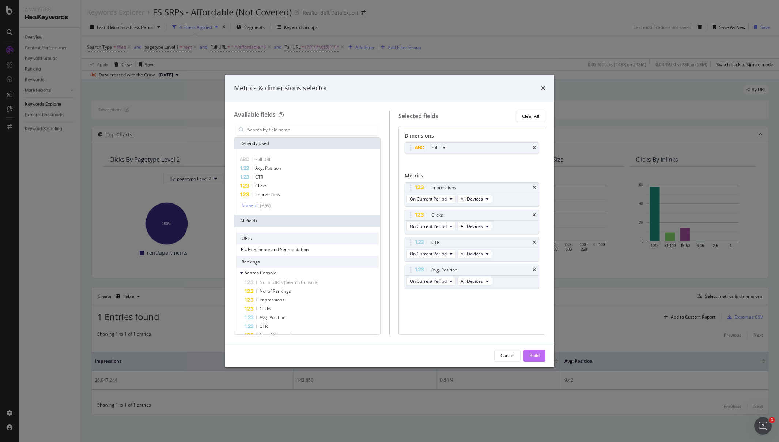
click at [532, 353] on div "Build" at bounding box center [535, 355] width 10 height 6
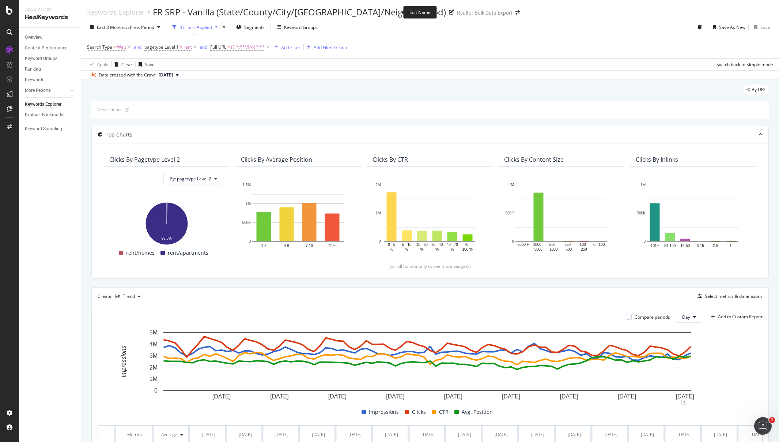
click at [449, 11] on icon at bounding box center [451, 12] width 5 height 5
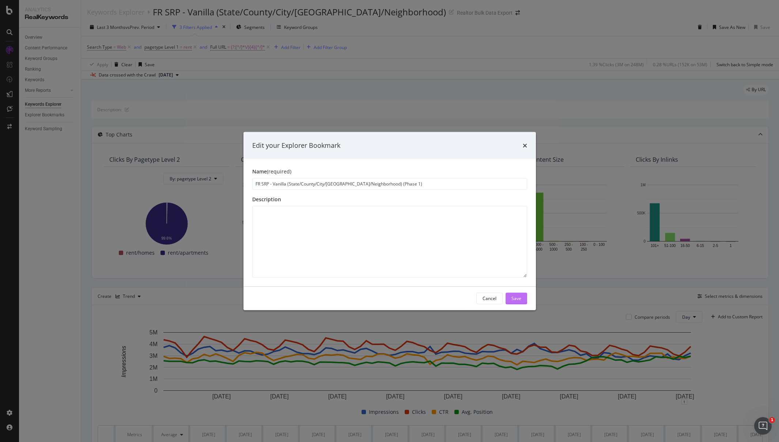
type input "FR SRP - Vanilla (State/County/City/[GEOGRAPHIC_DATA]/Neighborhood) (Phase 1)"
click at [516, 301] on div "Save" at bounding box center [517, 298] width 10 height 6
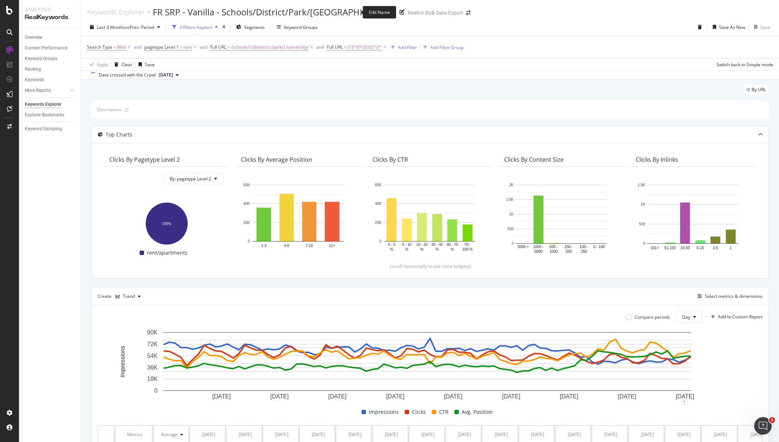
click at [400, 10] on icon at bounding box center [402, 12] width 5 height 5
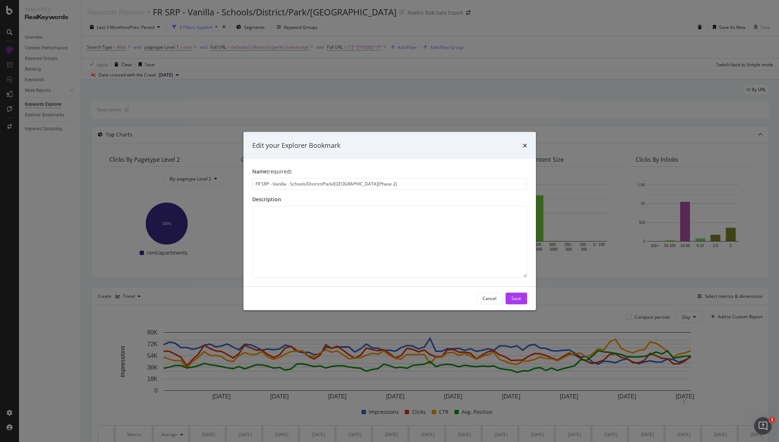
click at [355, 184] on input "FR SRP - Vanilla - Schools/District/Park/[GEOGRAPHIC_DATA](Phase 2)" at bounding box center [389, 184] width 275 height 12
type input "FR SRP - Vanilla - Schools/District/Park/[GEOGRAPHIC_DATA] (Phase 1)"
click at [513, 301] on div "Save" at bounding box center [517, 298] width 10 height 11
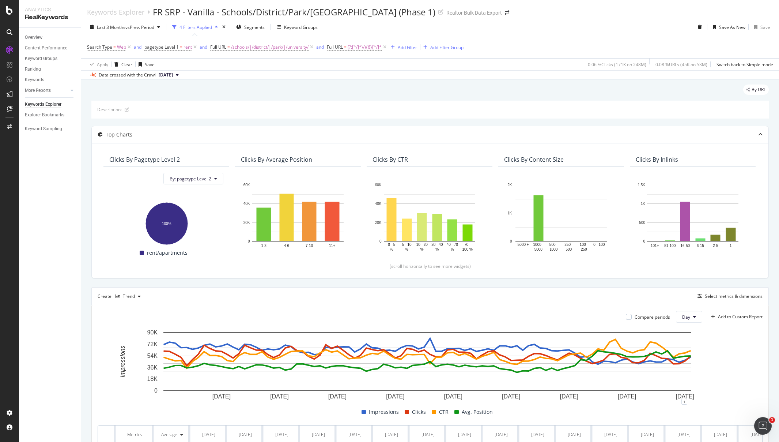
click at [509, 28] on div "Last 3 Months vs Prev. Period 4 Filters Applied Segments Keyword Groups Save As…" at bounding box center [430, 28] width 698 height 15
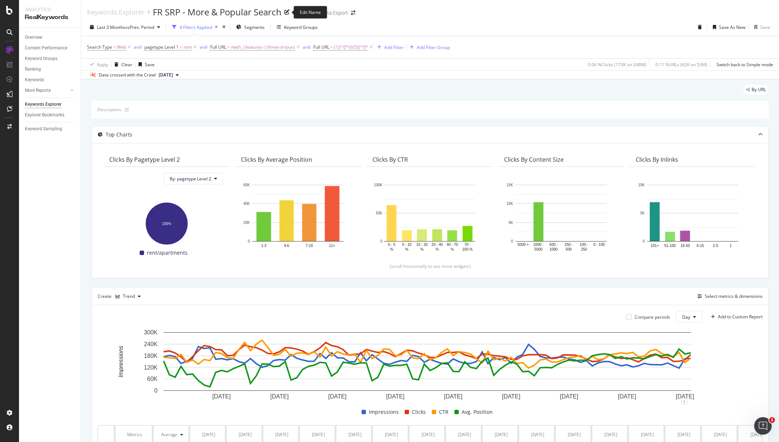
click at [286, 8] on div "FR SRP - More & Popular Search" at bounding box center [221, 12] width 137 height 12
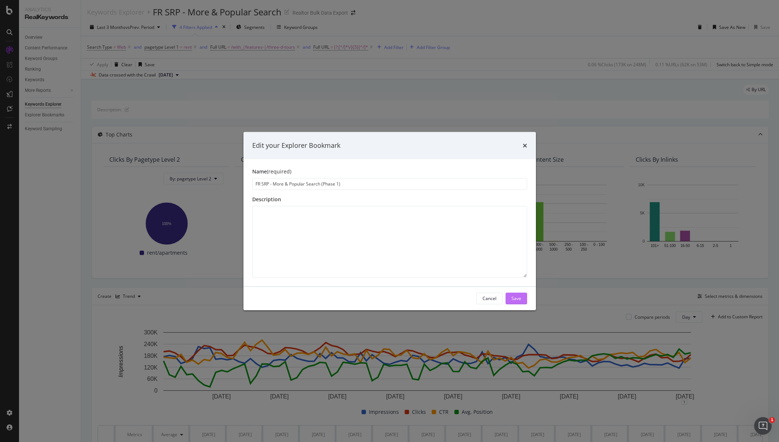
type input "FR SRP - More & Popular Search (Phase 1)"
click at [512, 297] on div "Save" at bounding box center [517, 298] width 10 height 6
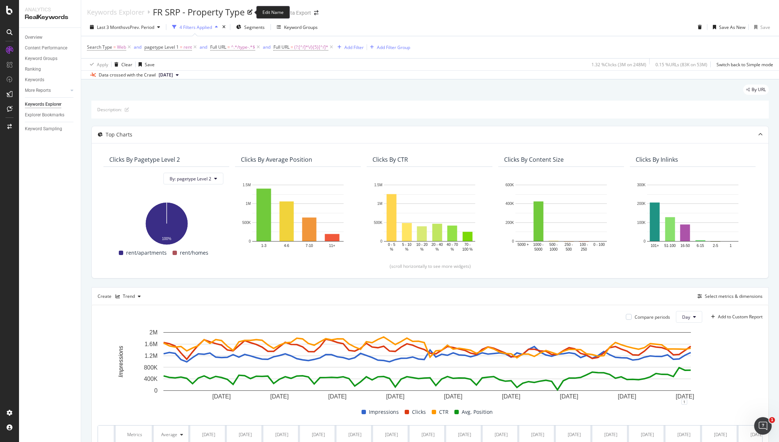
click at [248, 13] on icon at bounding box center [250, 12] width 5 height 5
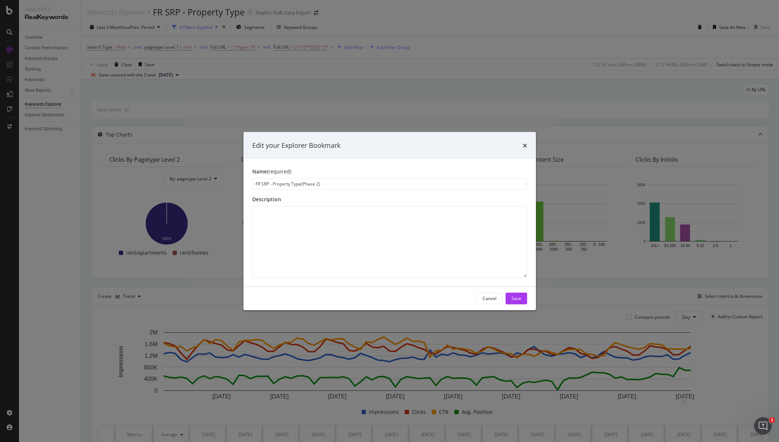
click at [301, 185] on input "FR SRP - Property Type(Phase 2)" at bounding box center [389, 184] width 275 height 12
drag, startPoint x: 302, startPoint y: 184, endPoint x: 347, endPoint y: 185, distance: 45.0
click at [347, 185] on input "FR SRP - Property Type (Phase 1)" at bounding box center [389, 184] width 275 height 12
type input "FR SRP - Property Type (Phase 1)"
click at [524, 299] on button "Save" at bounding box center [517, 298] width 22 height 12
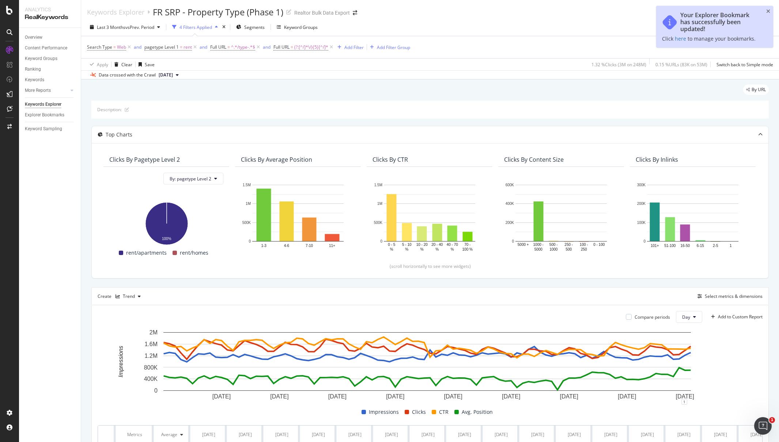
scroll to position [1, 0]
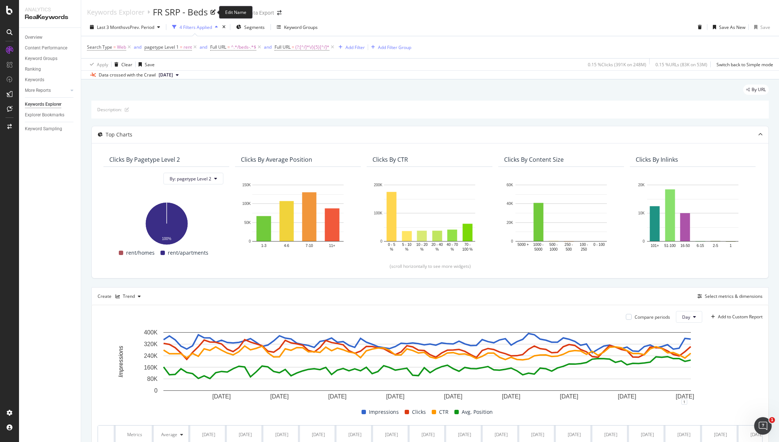
click at [212, 13] on icon at bounding box center [213, 12] width 5 height 5
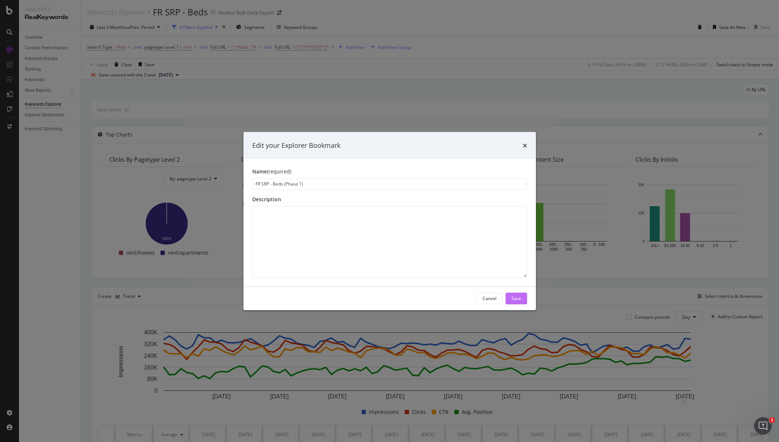
type input "FR SRP - Beds (Phase 1)"
click at [515, 297] on div "Save" at bounding box center [517, 298] width 10 height 6
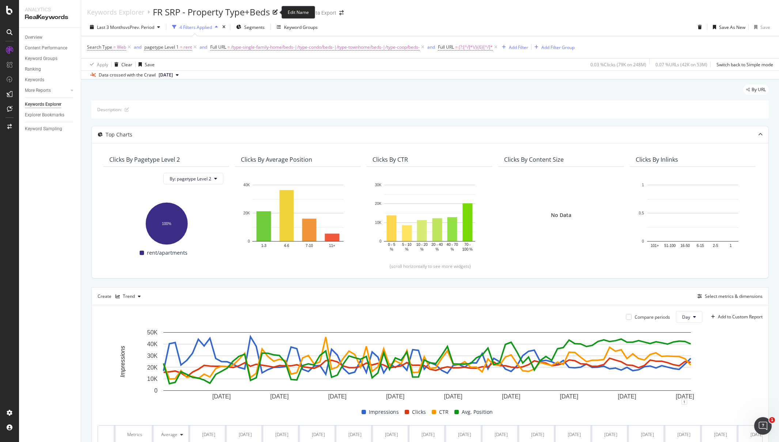
click at [275, 12] on icon at bounding box center [275, 12] width 5 height 5
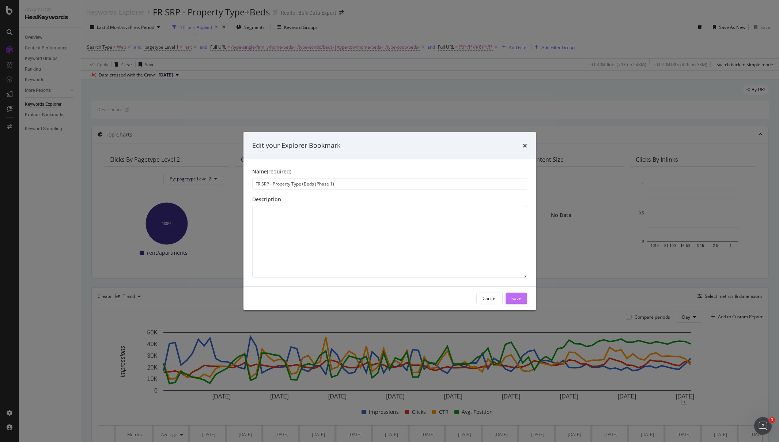
type input "FR SRP - Property Type+Beds (Phase 1)"
click at [520, 296] on div "Save" at bounding box center [517, 298] width 10 height 6
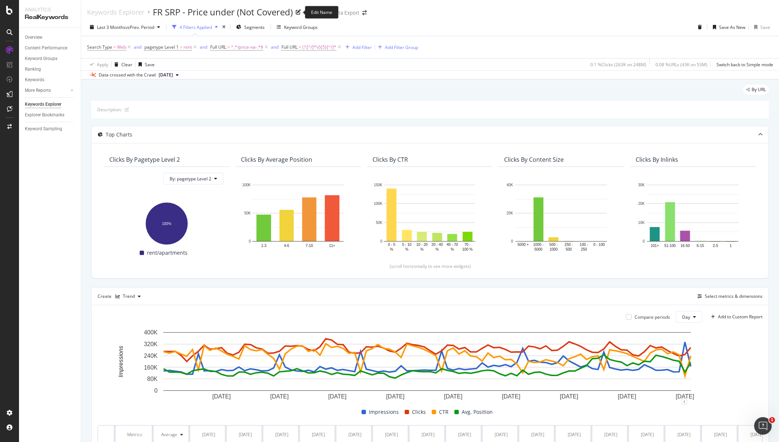
click at [300, 12] on icon at bounding box center [298, 12] width 5 height 5
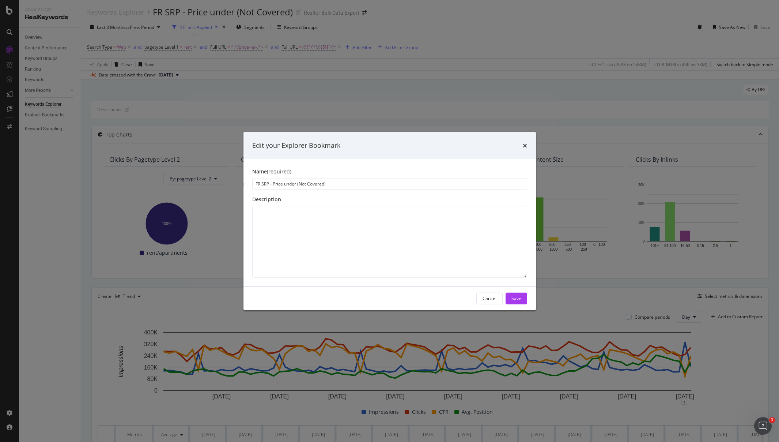
drag, startPoint x: 298, startPoint y: 185, endPoint x: 377, endPoint y: 187, distance: 79.0
click at [377, 187] on input "FR SRP - Price under (Not Covered)" at bounding box center [389, 184] width 275 height 12
type input "FR SRP - Price under (Phase 2)"
click at [513, 296] on div "Save" at bounding box center [517, 298] width 10 height 6
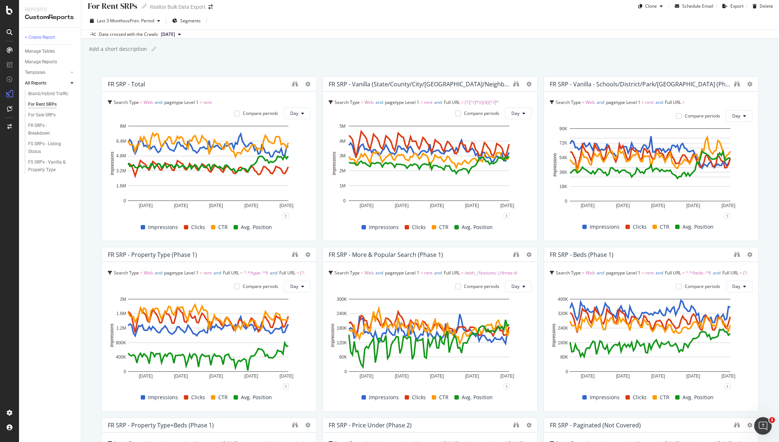
scroll to position [7, 0]
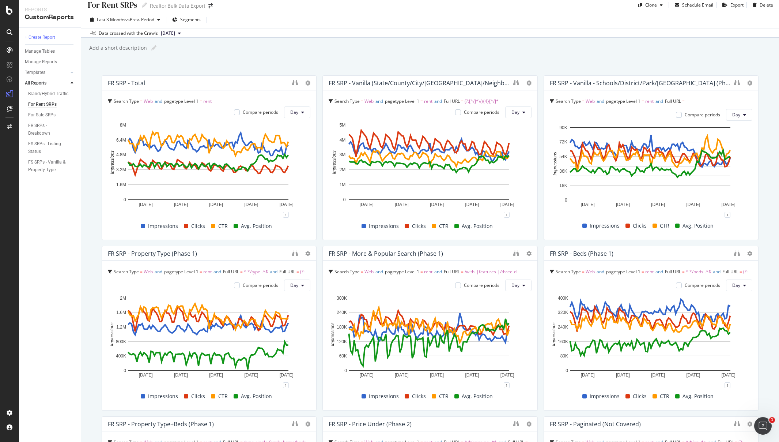
click at [295, 19] on div "Last 3 Months vs Prev. Period Segments" at bounding box center [430, 21] width 698 height 15
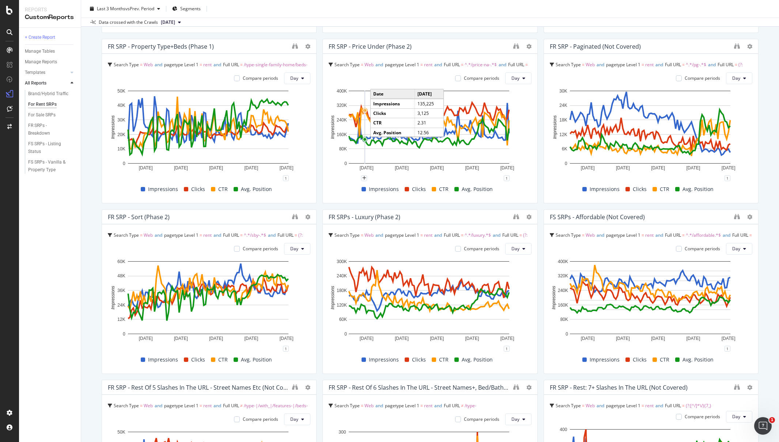
scroll to position [406, 0]
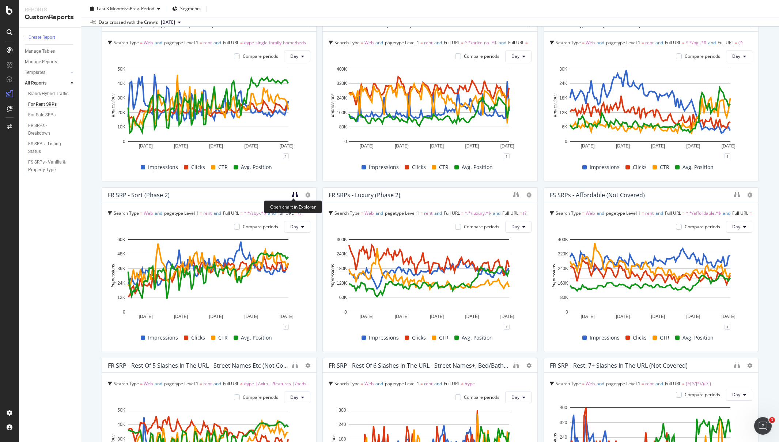
click at [293, 194] on icon "binoculars" at bounding box center [295, 195] width 6 height 6
click at [734, 194] on icon "binoculars" at bounding box center [737, 195] width 6 height 6
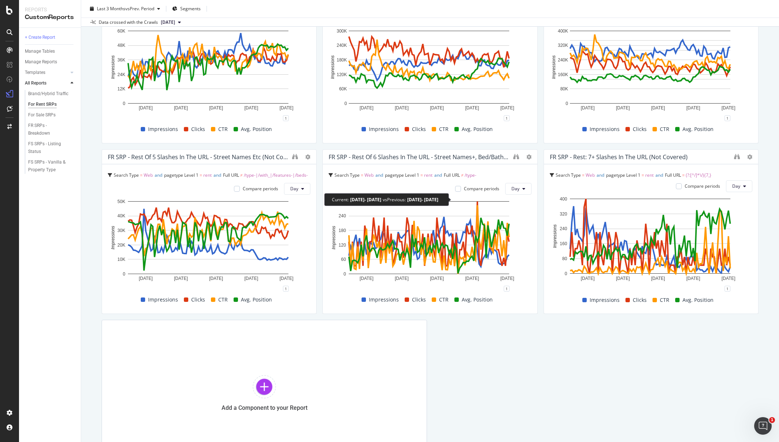
scroll to position [619, 0]
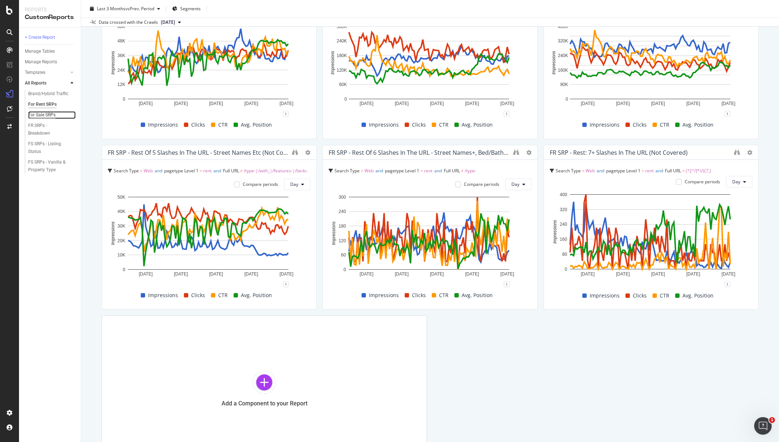
click at [44, 115] on div "For Sale SRPs" at bounding box center [41, 115] width 27 height 8
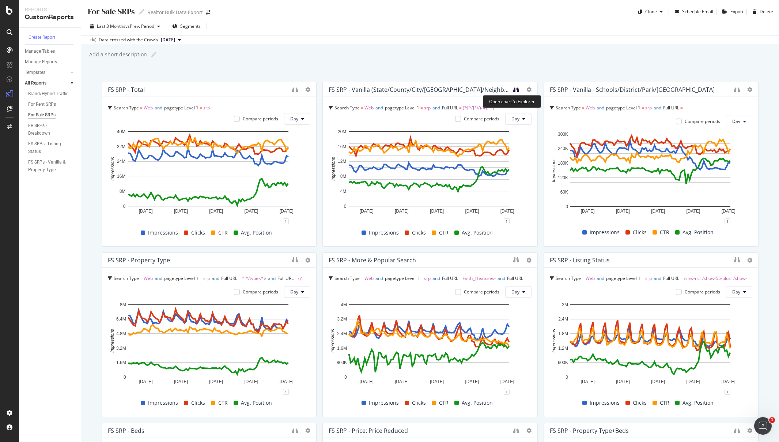
click at [514, 88] on icon "binoculars" at bounding box center [516, 89] width 6 height 6
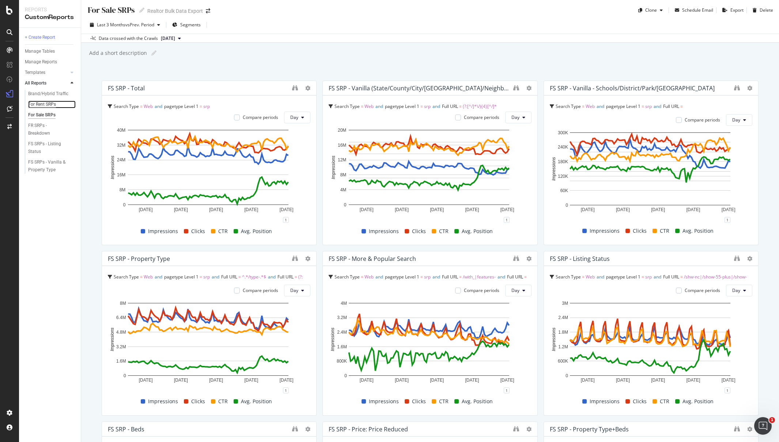
click at [42, 105] on div "For Rent SRPs" at bounding box center [42, 105] width 28 height 8
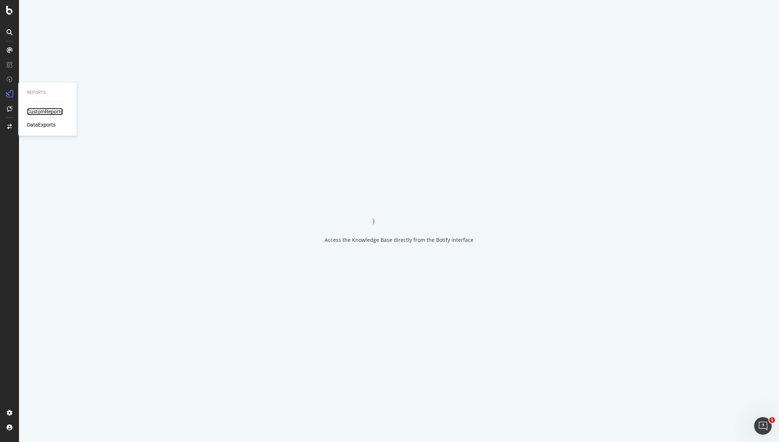
click at [33, 113] on div "CustomReports" at bounding box center [45, 111] width 36 height 7
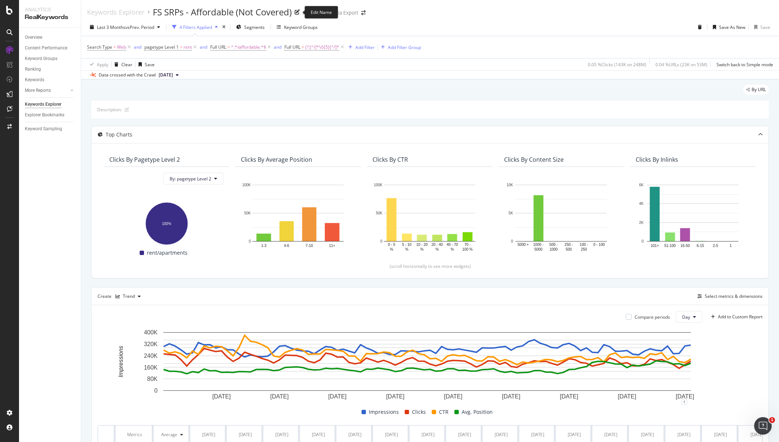
click at [297, 13] on icon at bounding box center [297, 12] width 5 height 5
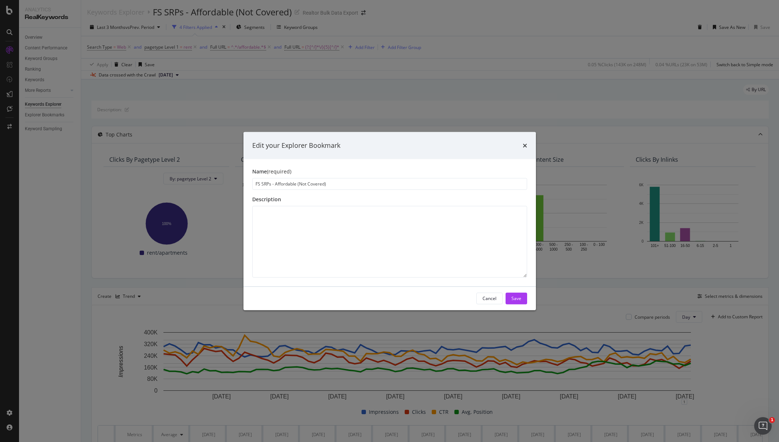
drag, startPoint x: 297, startPoint y: 184, endPoint x: 383, endPoint y: 187, distance: 85.6
click at [383, 187] on input "FS SRPs - Affordable (Not Covered)" at bounding box center [389, 184] width 275 height 12
type input "FS SRPs - Affordable (Phase 2)"
click at [519, 300] on div "Save" at bounding box center [517, 298] width 10 height 6
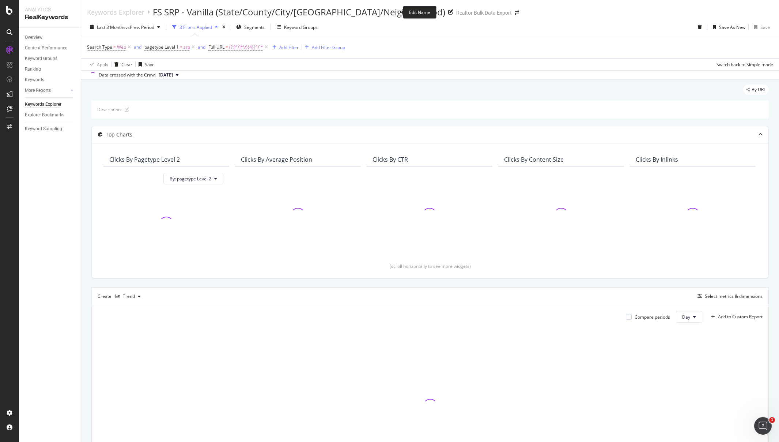
click at [448, 11] on icon at bounding box center [450, 12] width 5 height 5
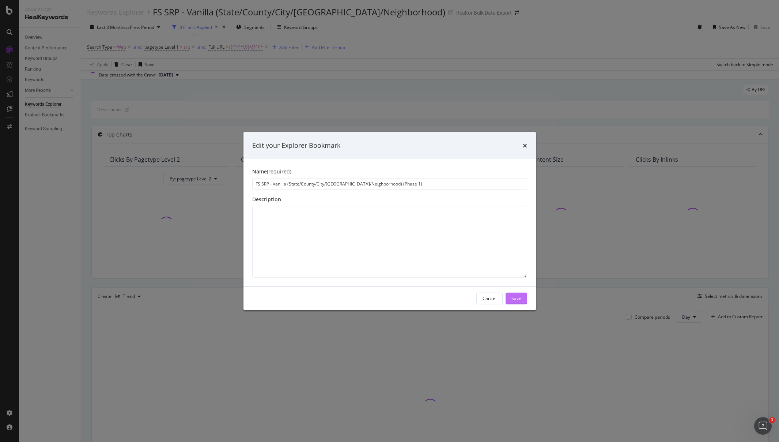
type input "FS SRP - Vanilla (State/County/City/[GEOGRAPHIC_DATA]/Neighborhood) (Phase 1)"
click at [515, 297] on div "Save" at bounding box center [517, 298] width 10 height 6
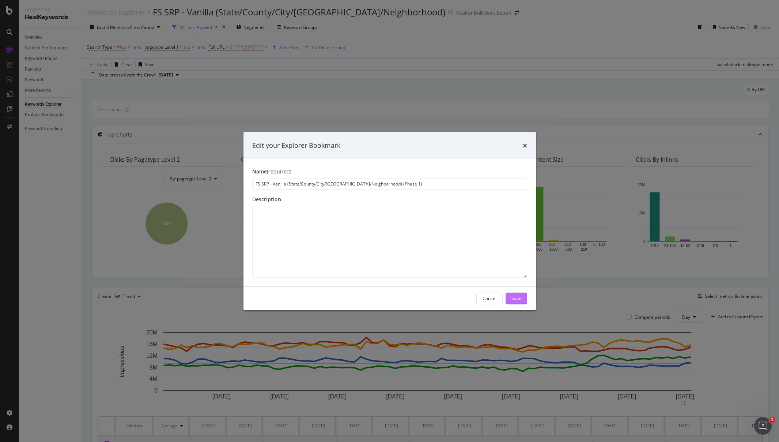
click at [517, 296] on div "Save" at bounding box center [517, 298] width 10 height 6
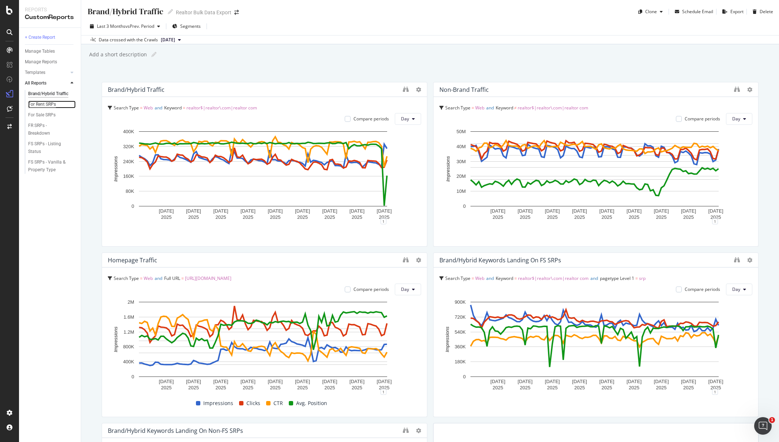
click at [44, 103] on div "For Rent SRPs" at bounding box center [42, 105] width 28 height 8
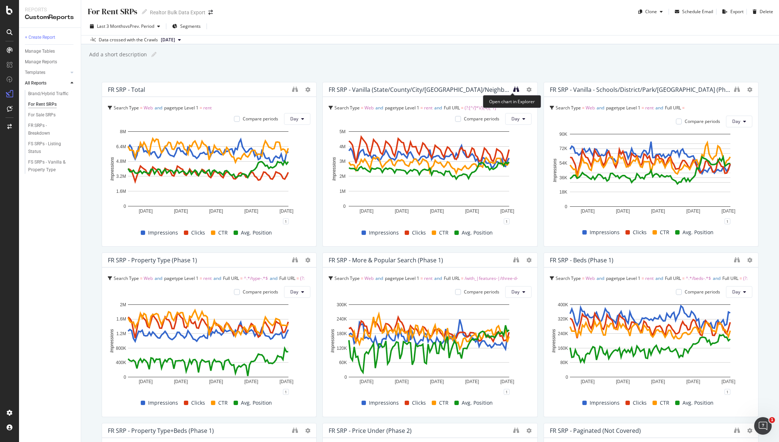
click at [515, 91] on icon "binoculars" at bounding box center [516, 89] width 6 height 6
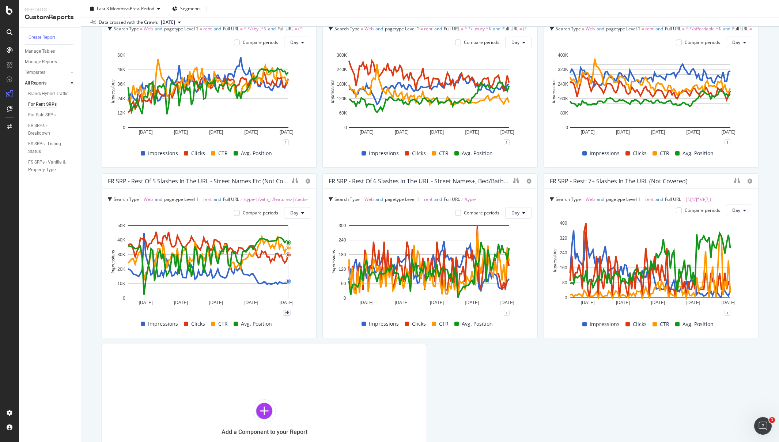
scroll to position [657, 0]
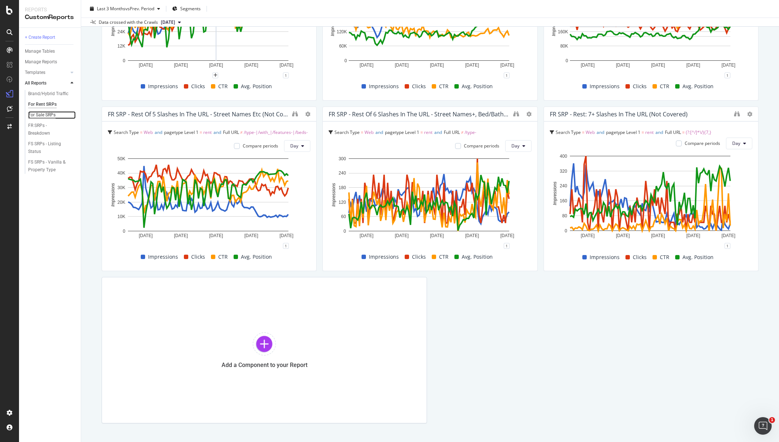
click at [40, 116] on div "For Sale SRPs" at bounding box center [41, 115] width 27 height 8
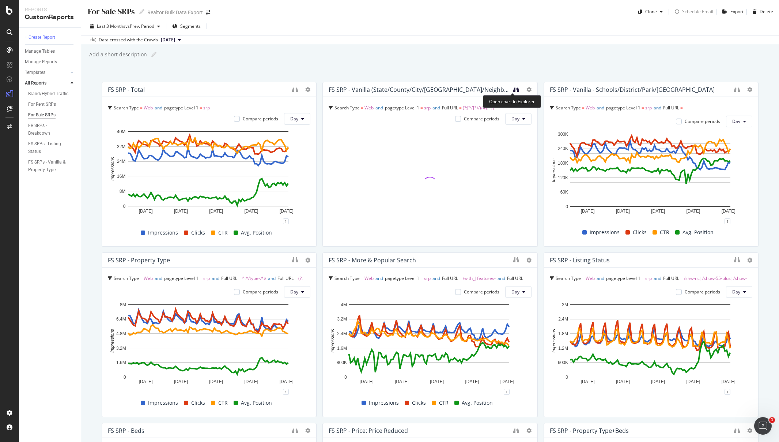
click at [513, 89] on icon "binoculars" at bounding box center [516, 89] width 6 height 6
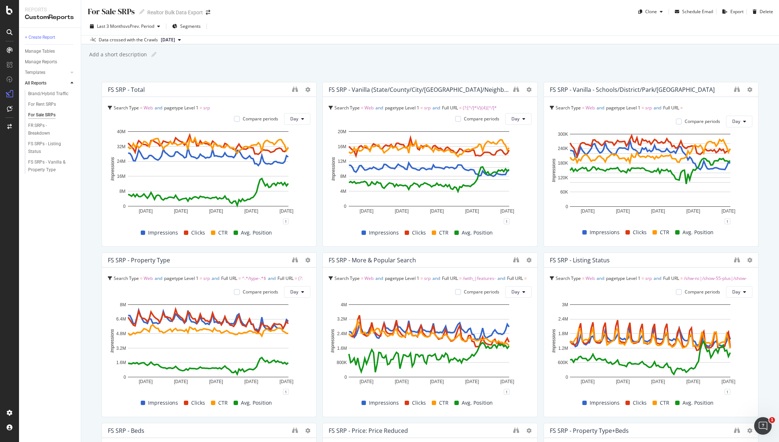
click at [728, 90] on div "FS SRP - Vanilla - Schools/District/Park/University" at bounding box center [651, 89] width 214 height 15
click at [734, 90] on icon "binoculars" at bounding box center [737, 89] width 6 height 6
click at [293, 258] on icon "binoculars" at bounding box center [295, 260] width 6 height 6
click at [513, 261] on icon "binoculars" at bounding box center [516, 260] width 6 height 6
click at [735, 260] on div at bounding box center [743, 259] width 18 height 7
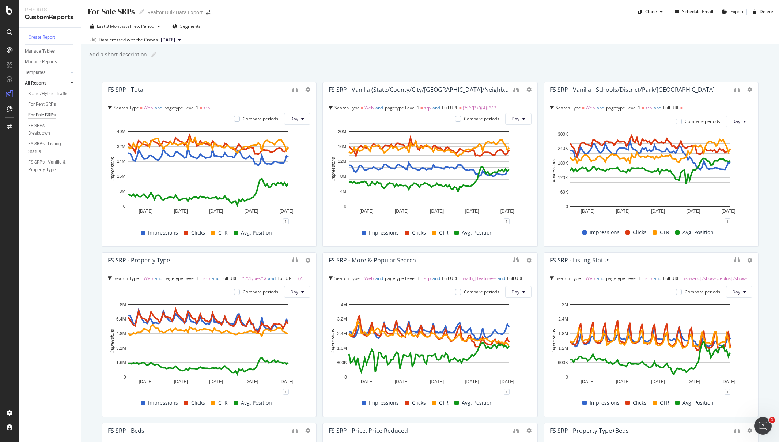
scroll to position [1, 0]
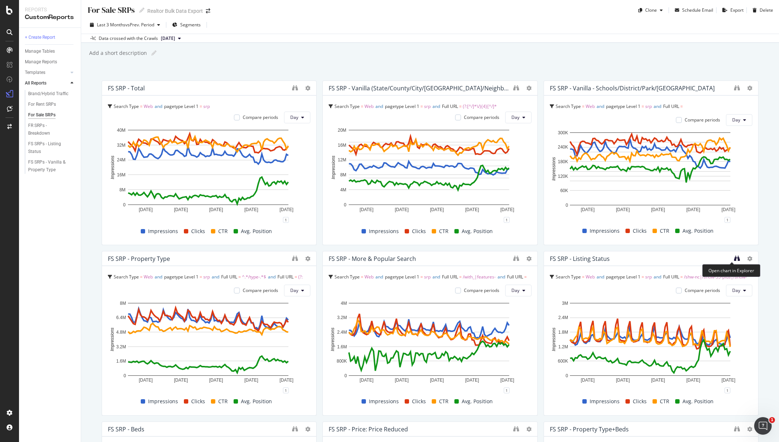
click at [734, 257] on icon "binoculars" at bounding box center [737, 258] width 6 height 6
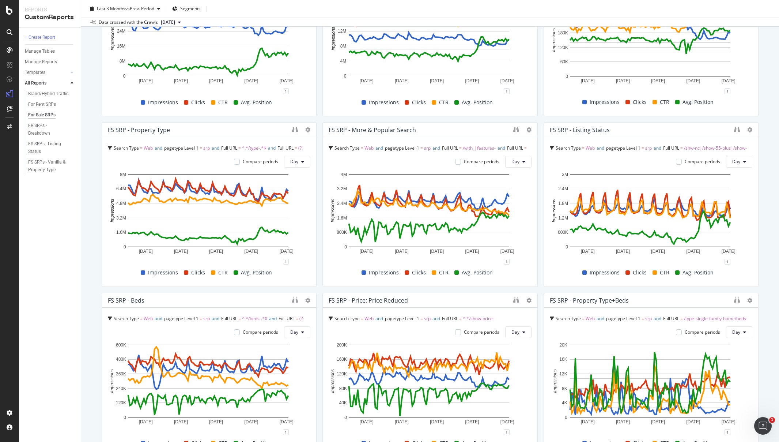
scroll to position [279, 0]
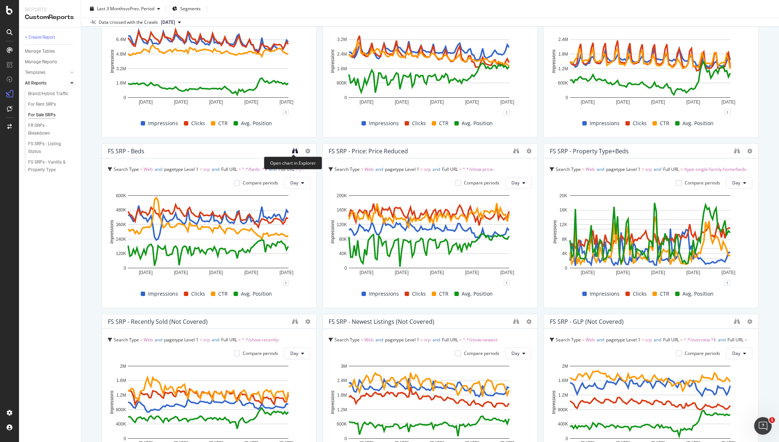
click at [292, 151] on icon "binoculars" at bounding box center [295, 151] width 6 height 6
click at [513, 150] on icon "binoculars" at bounding box center [516, 151] width 6 height 6
click at [734, 150] on icon "binoculars" at bounding box center [737, 151] width 6 height 6
click at [39, 115] on div "For Sale SRPs" at bounding box center [41, 115] width 27 height 8
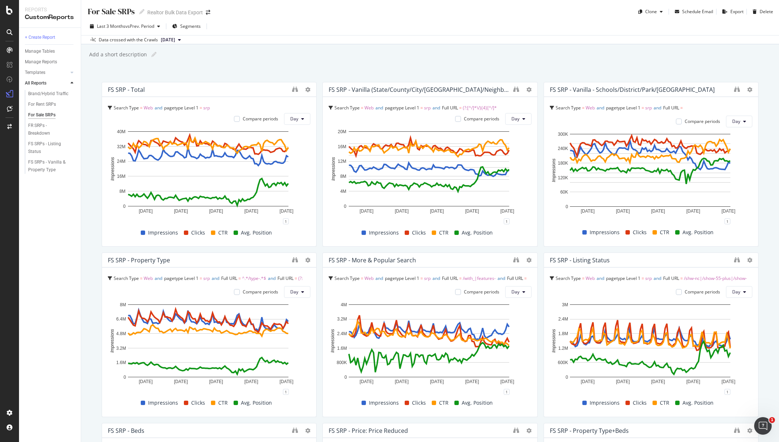
click at [337, 20] on div "Last 3 Months vs Prev. Period Segments Data crossed with the Crawls 2025 Jan. 1…" at bounding box center [430, 31] width 698 height 27
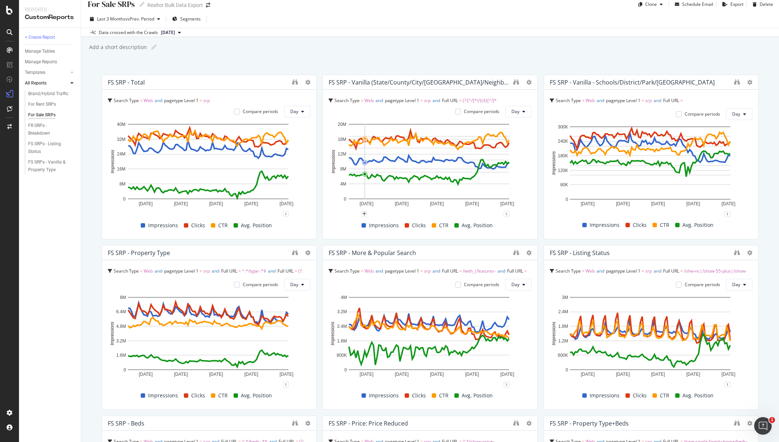
scroll to position [8, 0]
click at [42, 103] on div "For Rent SRPs" at bounding box center [42, 105] width 28 height 8
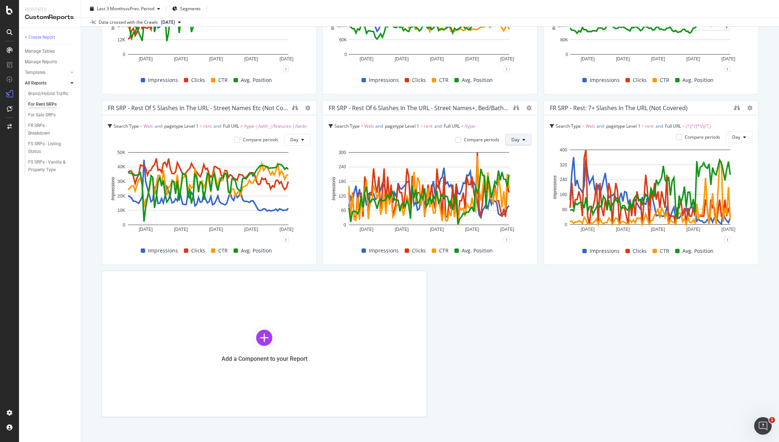
scroll to position [685, 0]
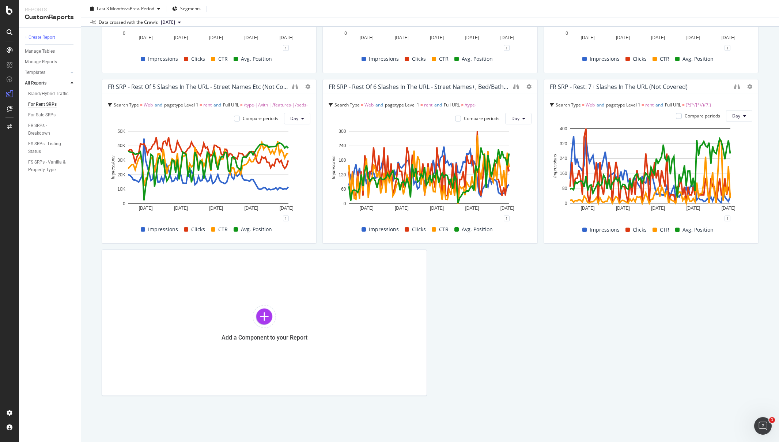
click at [42, 110] on div "For Sale SRPs" at bounding box center [53, 115] width 56 height 11
click at [40, 113] on div "For Sale SRPs" at bounding box center [41, 115] width 27 height 8
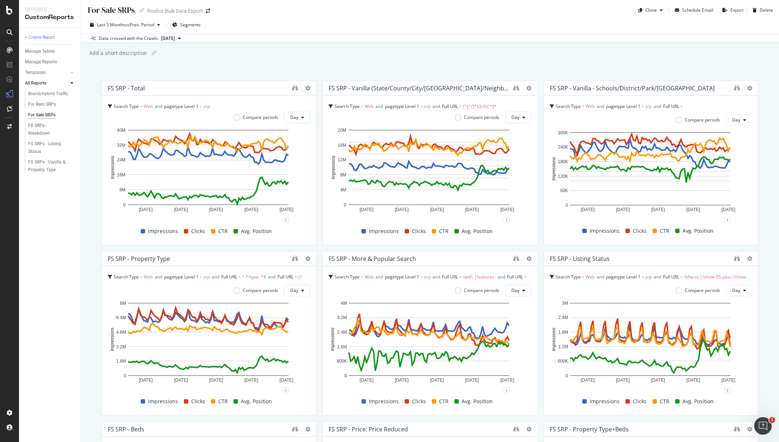
scroll to position [3, 0]
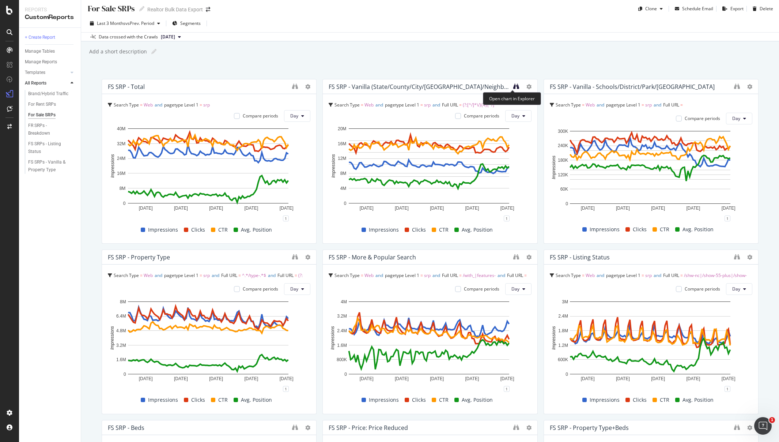
click at [514, 86] on icon "binoculars" at bounding box center [516, 86] width 6 height 6
click at [734, 84] on icon "binoculars" at bounding box center [737, 86] width 6 height 6
click at [292, 257] on icon "binoculars" at bounding box center [295, 257] width 6 height 6
click at [42, 112] on div "For Sale SRPs" at bounding box center [41, 115] width 27 height 8
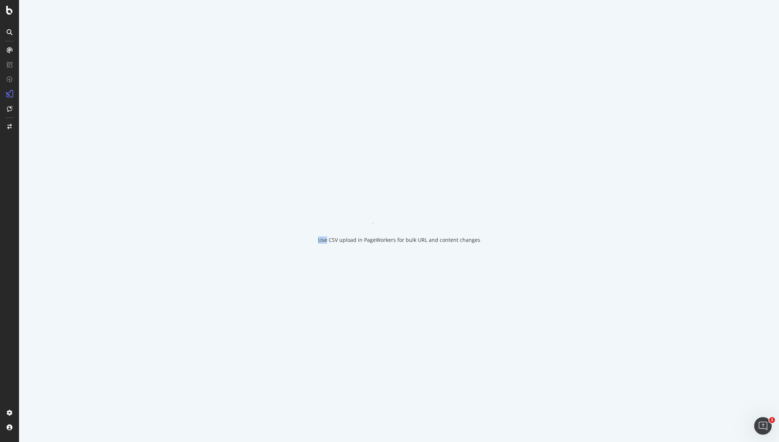
click at [42, 112] on div "Use CSV upload in PageWorkers for bulk URL and content changes" at bounding box center [399, 221] width 760 height 442
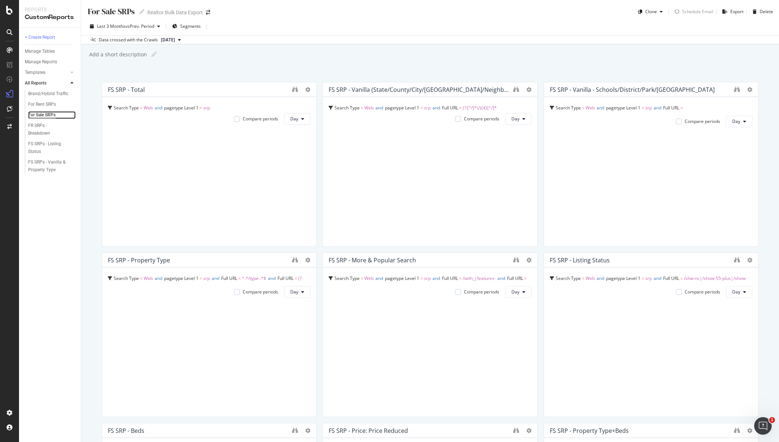
click at [34, 117] on div "For Sale SRPs" at bounding box center [41, 115] width 27 height 8
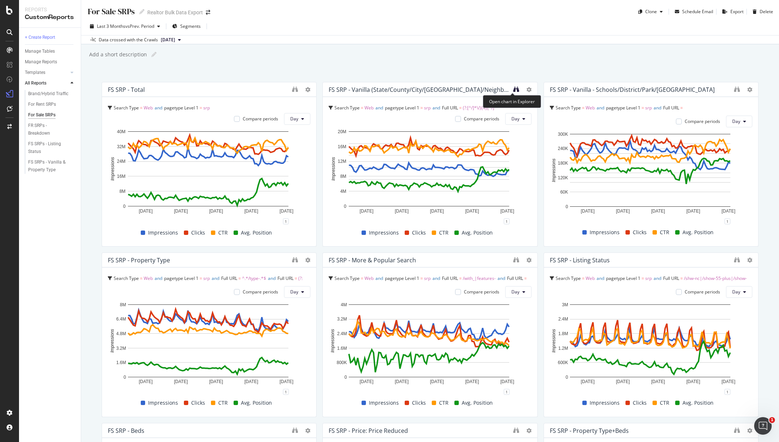
click at [513, 90] on icon "binoculars" at bounding box center [516, 89] width 6 height 6
click at [34, 113] on div "For Sale SRPs" at bounding box center [41, 115] width 27 height 8
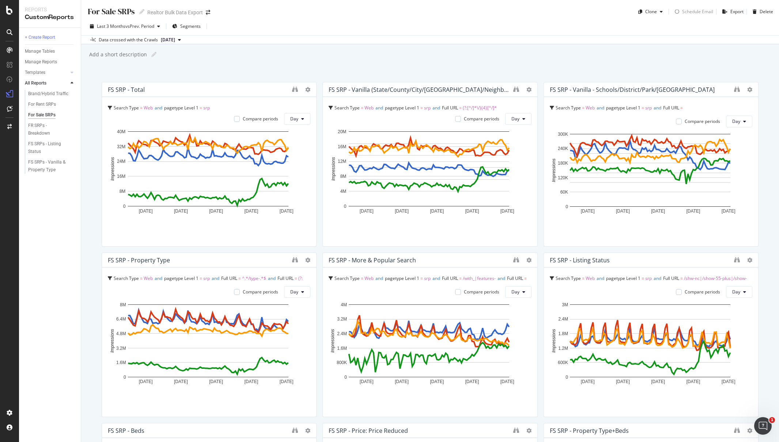
click at [513, 95] on div "FS SRP - Vanilla (State/County/City/Zipcode/Neighborhood) (Phase 1)" at bounding box center [430, 89] width 214 height 15
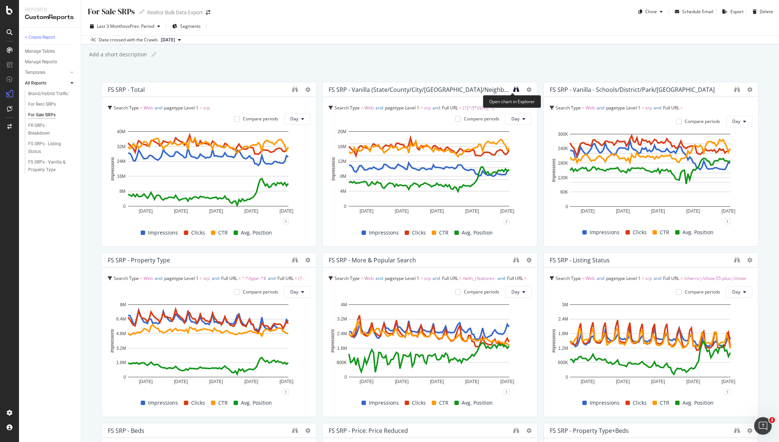
click at [513, 88] on icon "binoculars" at bounding box center [516, 89] width 6 height 6
click at [39, 116] on div "For Sale SRPs" at bounding box center [41, 115] width 27 height 8
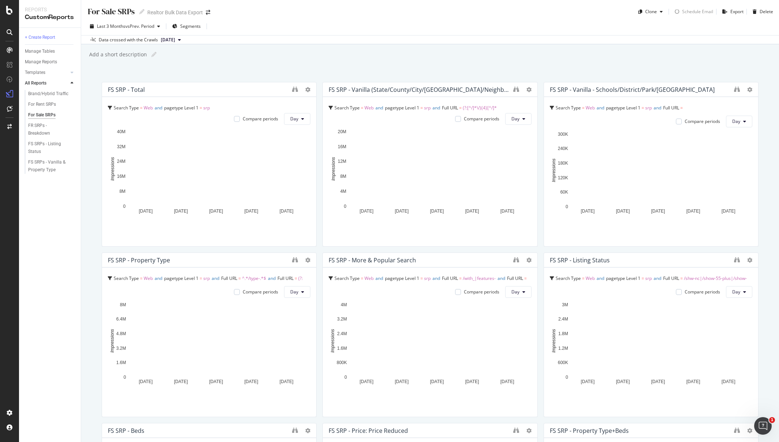
scroll to position [1, 0]
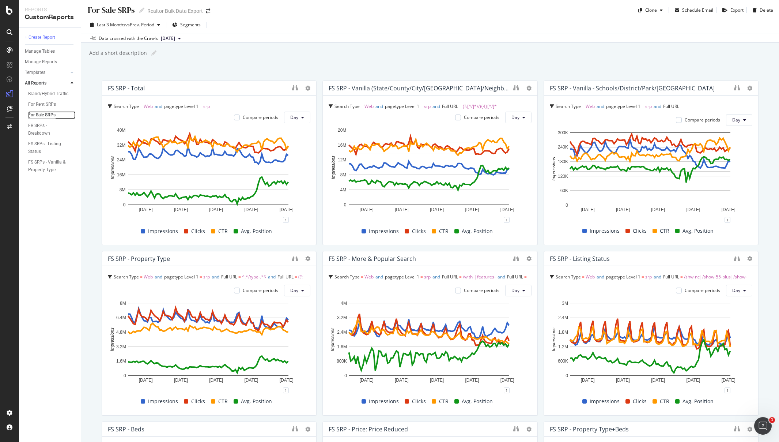
click at [44, 114] on div "For Sale SRPs" at bounding box center [41, 115] width 27 height 8
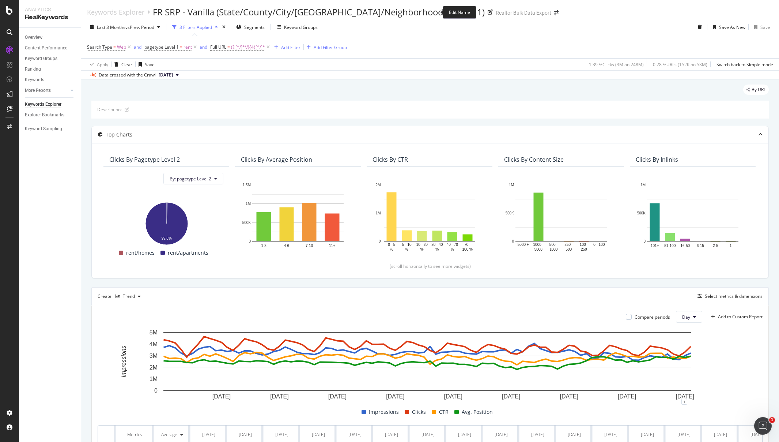
click at [488, 13] on icon at bounding box center [490, 12] width 5 height 5
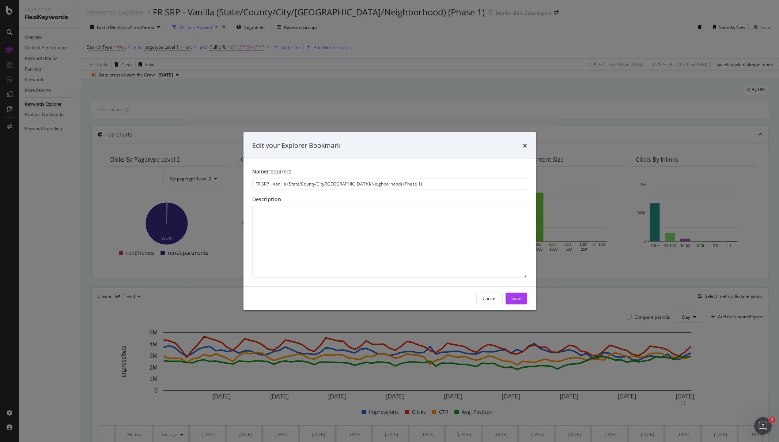
click at [397, 13] on div "Edit your Explorer Bookmark Name (required) FR SRP - Vanilla (State/County/City…" at bounding box center [389, 221] width 779 height 442
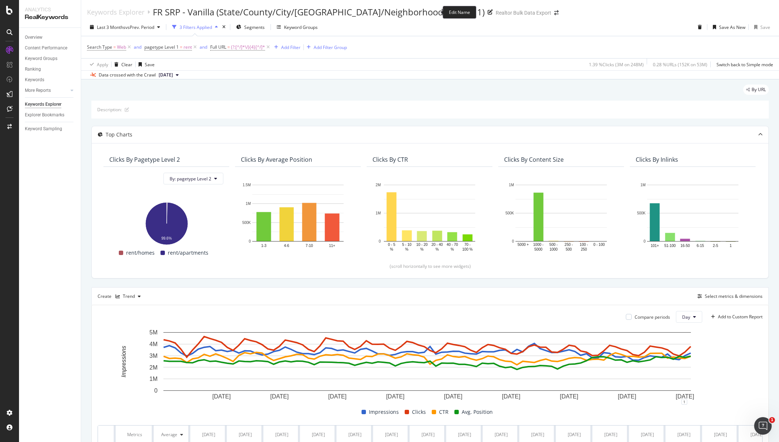
click at [488, 13] on icon at bounding box center [490, 12] width 5 height 5
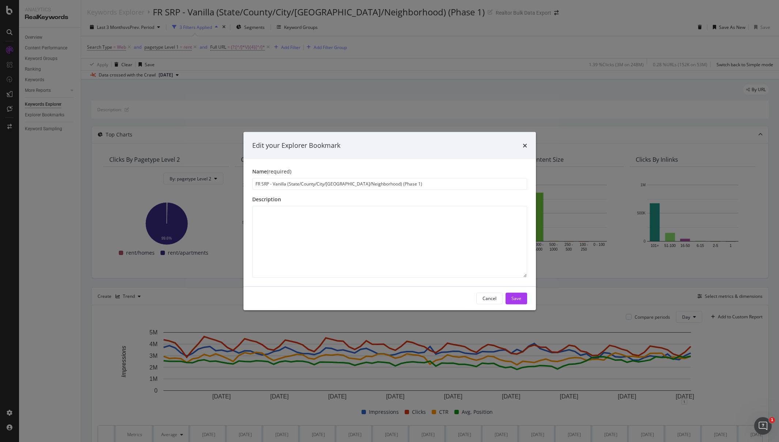
click at [374, 182] on input "FR SRP - Vanilla (State/County/City/[GEOGRAPHIC_DATA]/Neighborhood) (Phase 1)" at bounding box center [389, 184] width 275 height 12
click at [288, 184] on input "FR SRP - Vanilla (State/County/City/Zipcode/Neighborhood (Phase 1)" at bounding box center [389, 184] width 275 height 12
type input "FR SRP - Vanilla - State/County/City/Zipcode/Neighborhood (Phase 1)"
click at [524, 297] on button "Save" at bounding box center [517, 298] width 22 height 12
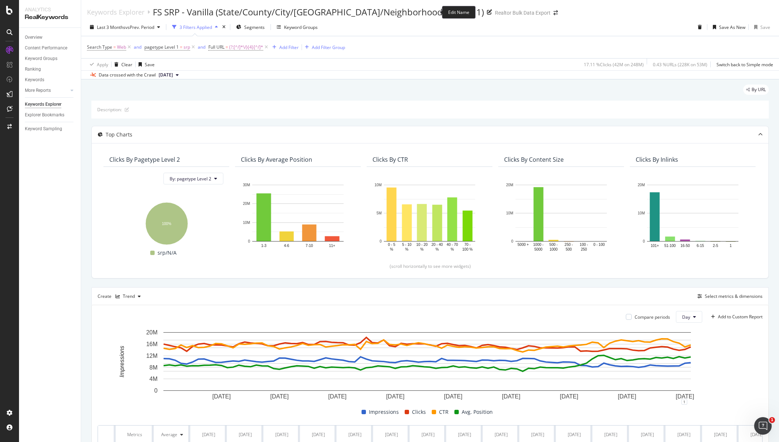
click at [487, 11] on icon at bounding box center [489, 12] width 5 height 5
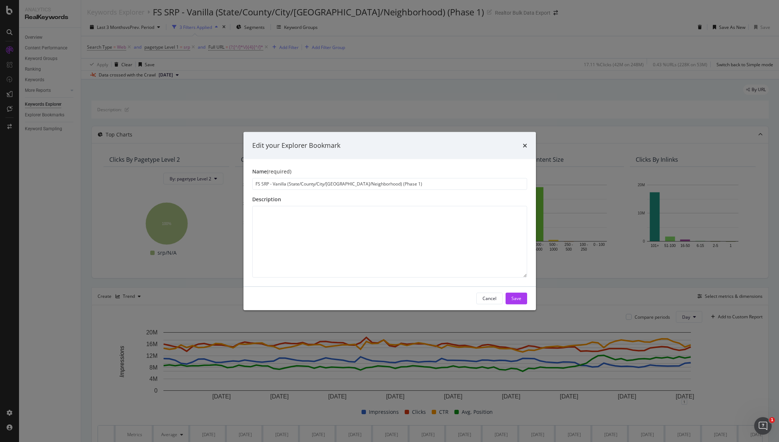
click at [374, 184] on input "FS SRP - Vanilla (State/County/City/Zipcode/Neighborhood) (Phase 1)" at bounding box center [389, 184] width 275 height 12
drag, startPoint x: 290, startPoint y: 184, endPoint x: 324, endPoint y: 186, distance: 34.8
click at [290, 184] on input "FS SRP - Vanilla (State/County/City/[GEOGRAPHIC_DATA]/Neighborhood (Phase 1)" at bounding box center [389, 184] width 275 height 12
type input "FS SRP - Vanilla - State/County/City/[GEOGRAPHIC_DATA]/Neighborhood (Phase 1)"
click at [516, 296] on div "Save" at bounding box center [517, 298] width 10 height 6
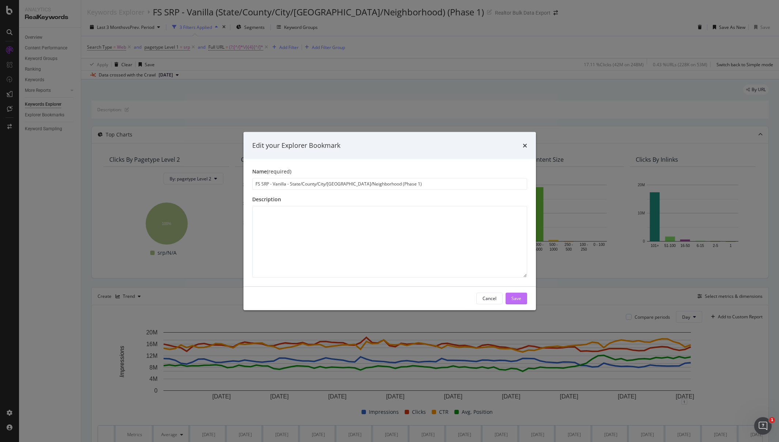
click at [517, 296] on div "Save" at bounding box center [517, 298] width 10 height 6
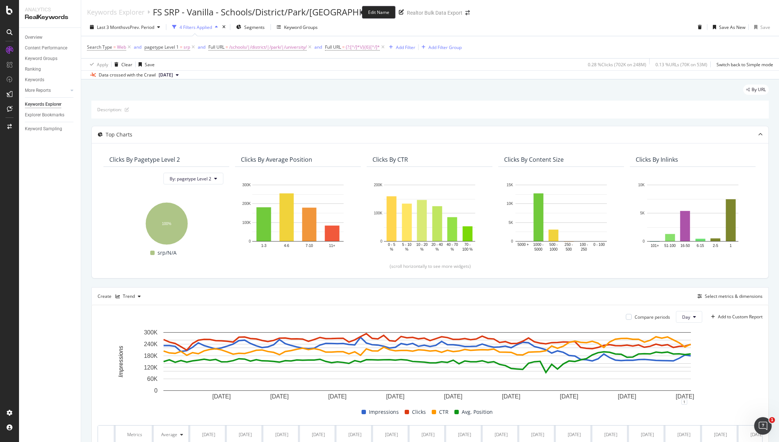
click at [399, 12] on icon at bounding box center [401, 12] width 5 height 5
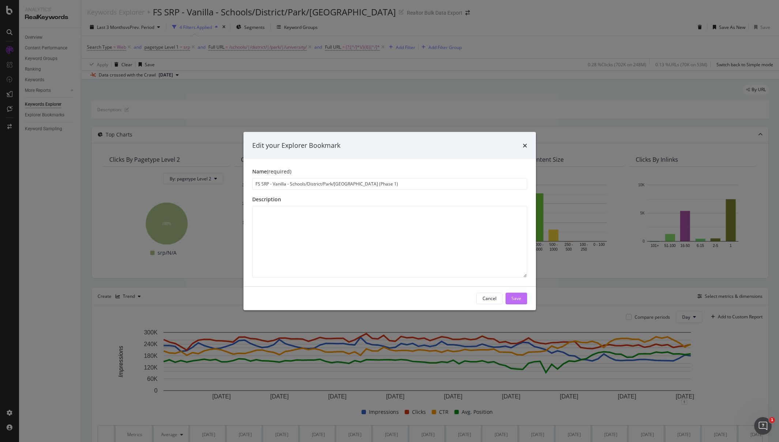
type input "FS SRP - Vanilla - Schools/District/Park/[GEOGRAPHIC_DATA] (Phase 1)"
click at [522, 299] on button "Save" at bounding box center [517, 298] width 22 height 12
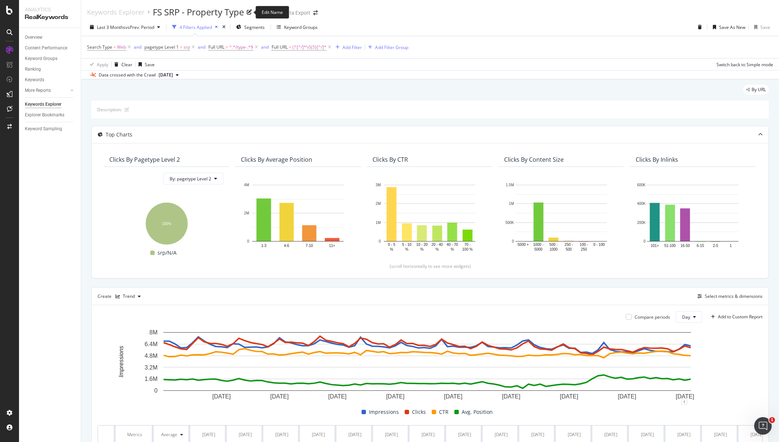
click at [250, 11] on icon at bounding box center [249, 12] width 5 height 5
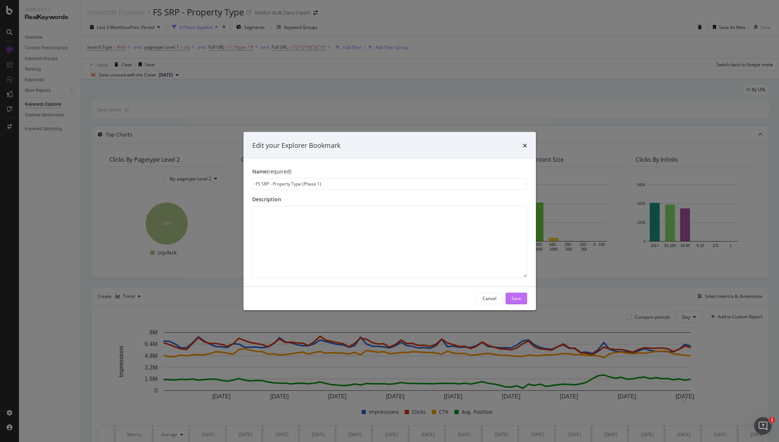
type input "FS SRP - Property Type (Phase 1)"
click at [523, 300] on button "Save" at bounding box center [517, 298] width 22 height 12
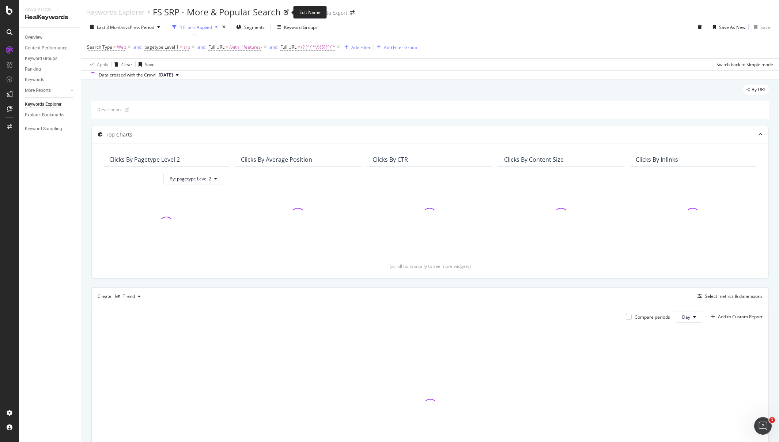
click at [287, 11] on icon at bounding box center [286, 12] width 5 height 5
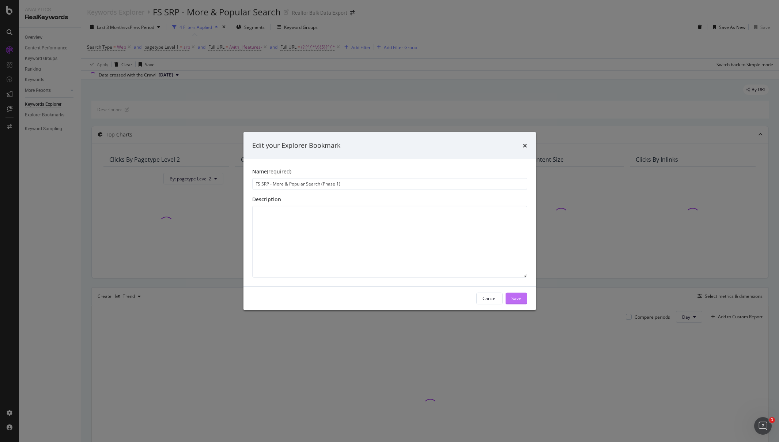
type input "FS SRP - More & Popular Search (Phase 1)"
click at [518, 298] on div "Save" at bounding box center [517, 298] width 10 height 6
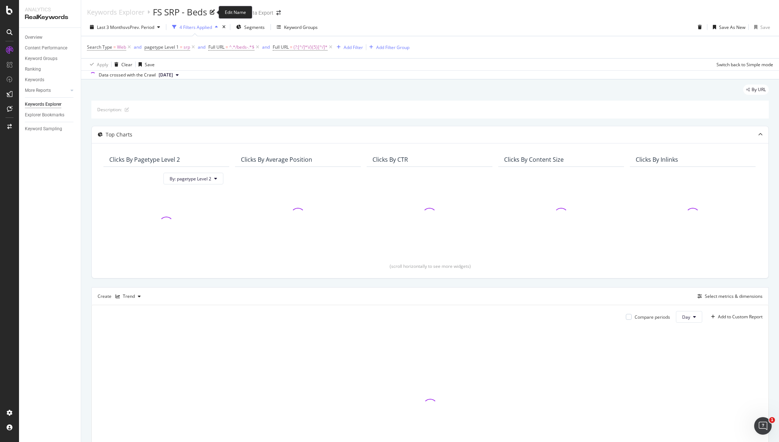
click at [212, 11] on icon at bounding box center [212, 12] width 5 height 5
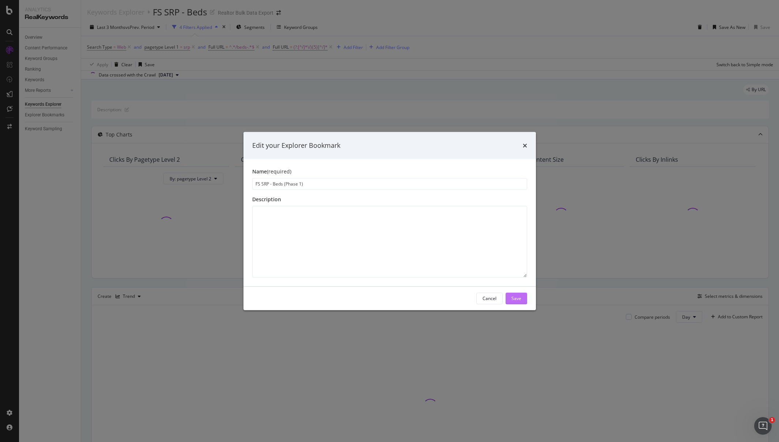
type input "FS SRP - Beds (Phase 1)"
click at [514, 296] on div "Save" at bounding box center [517, 298] width 10 height 6
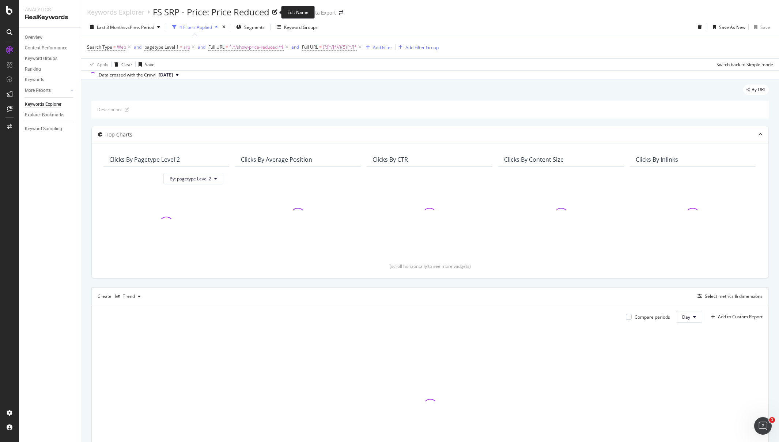
click at [274, 12] on icon at bounding box center [274, 12] width 5 height 5
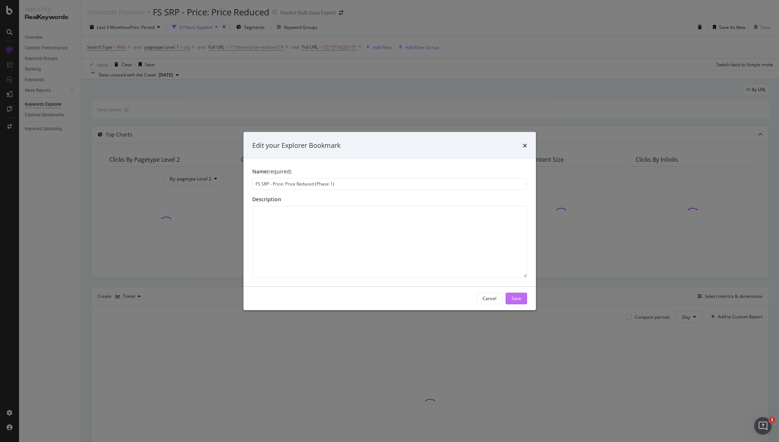
type input "FS SRP - Price: Price Reduced (Phase 1)"
click at [515, 299] on div "Save" at bounding box center [517, 298] width 10 height 6
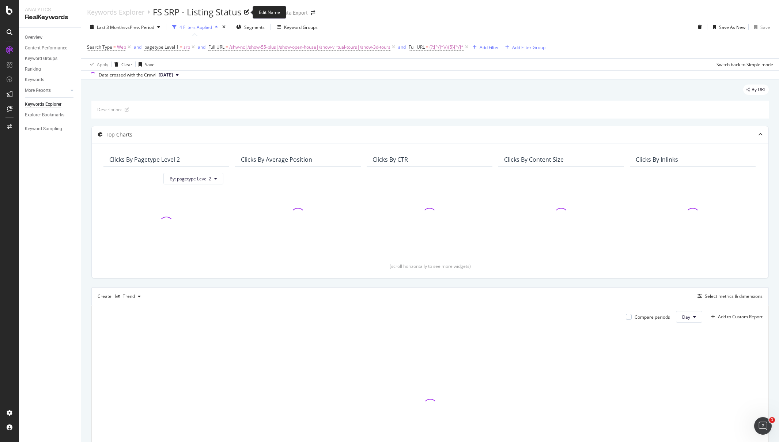
click at [246, 12] on icon at bounding box center [246, 12] width 5 height 5
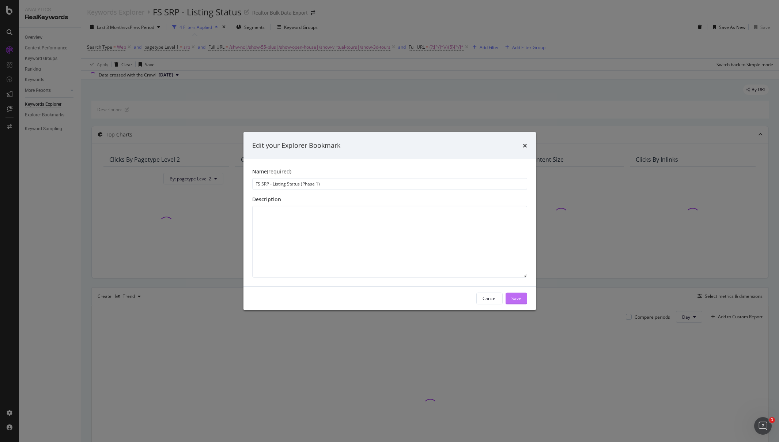
type input "FS SRP - Listing Status (Phase 1)"
click at [515, 299] on div "Save" at bounding box center [517, 298] width 10 height 6
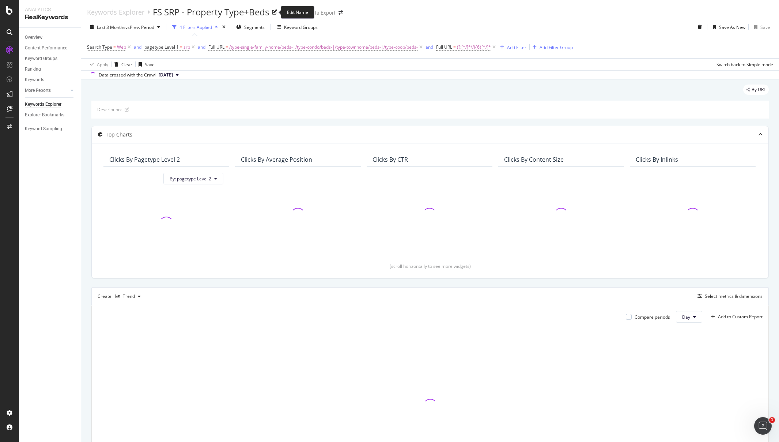
click at [274, 11] on icon at bounding box center [274, 12] width 5 height 5
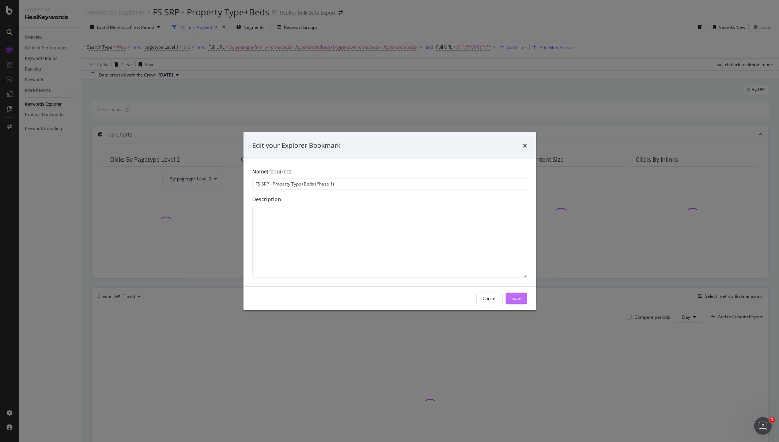
type input "FS SRP - Property Type+Beds (Phase 1)"
click at [511, 295] on button "Save" at bounding box center [517, 298] width 22 height 12
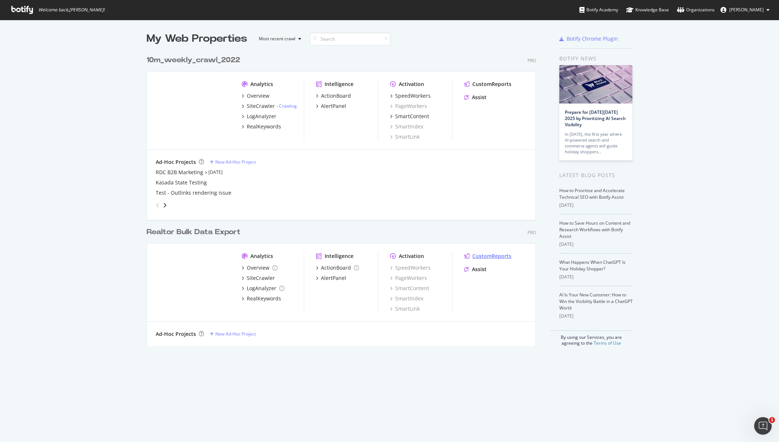
click at [495, 256] on div "CustomReports" at bounding box center [491, 255] width 39 height 7
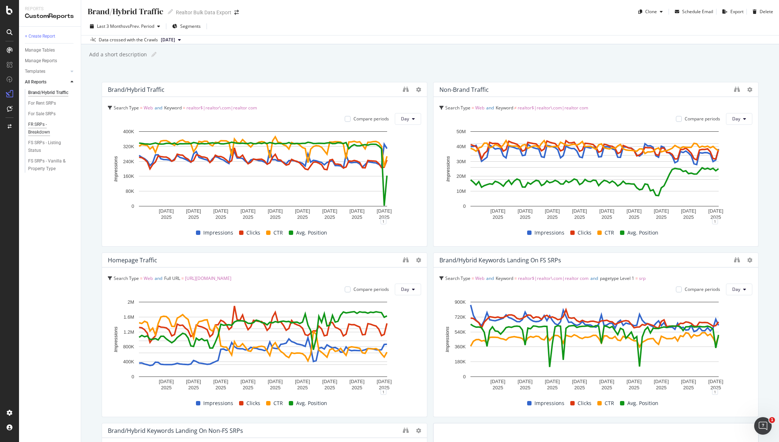
click at [33, 126] on div "FR SRPs - Breakdown" at bounding box center [48, 128] width 41 height 15
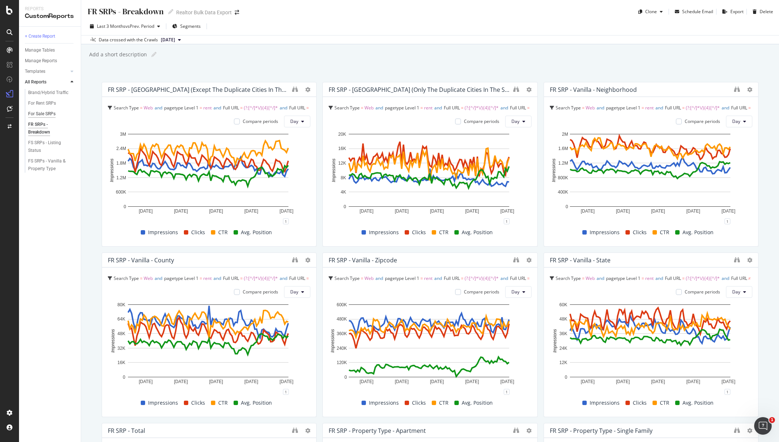
click at [47, 112] on div "For Sale SRPs" at bounding box center [41, 114] width 27 height 8
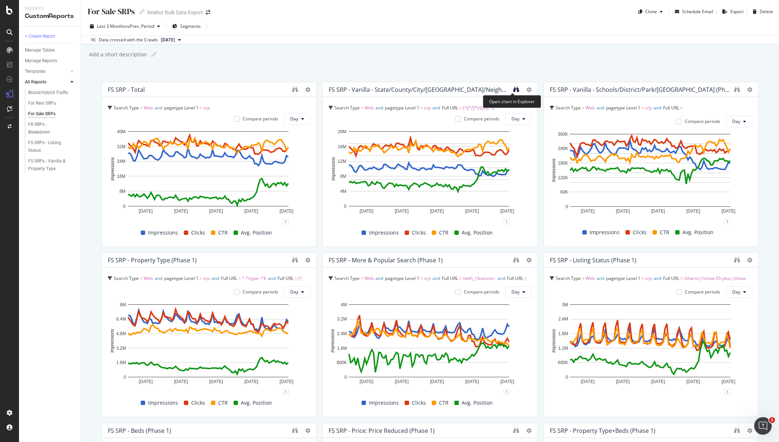
click at [513, 89] on icon "binoculars" at bounding box center [516, 89] width 6 height 6
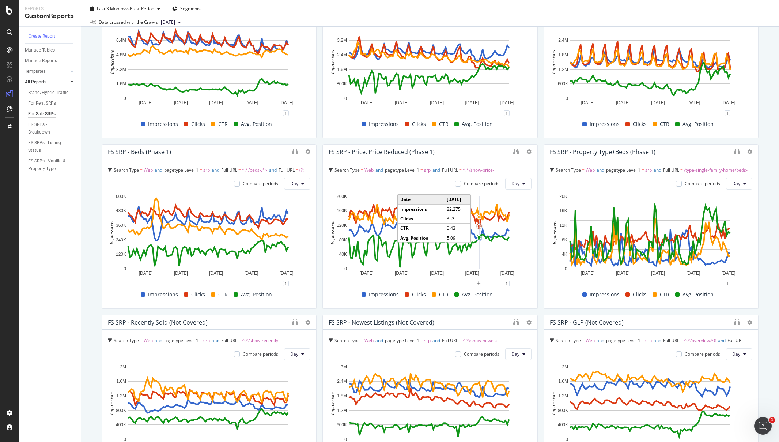
scroll to position [475, 0]
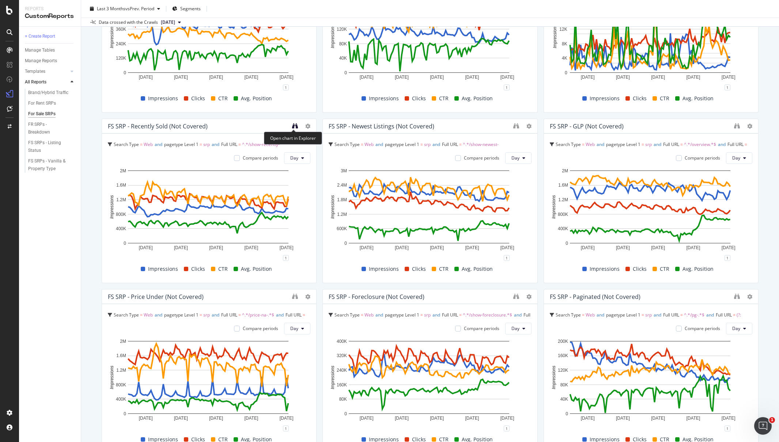
click at [292, 127] on icon "binoculars" at bounding box center [295, 126] width 6 height 6
click at [513, 127] on icon "binoculars" at bounding box center [516, 126] width 6 height 6
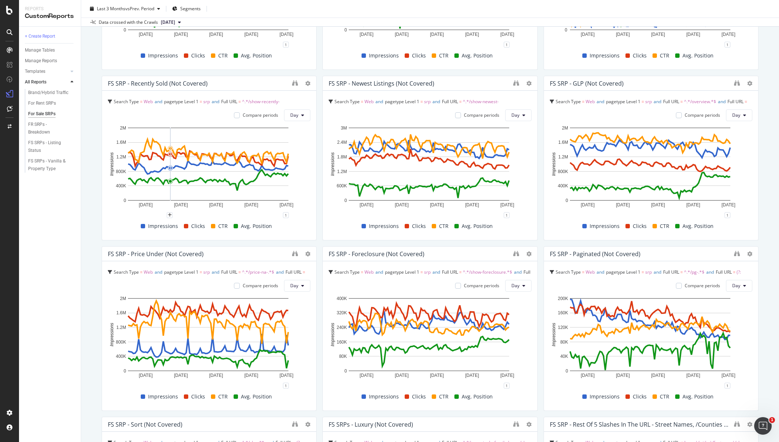
scroll to position [558, 0]
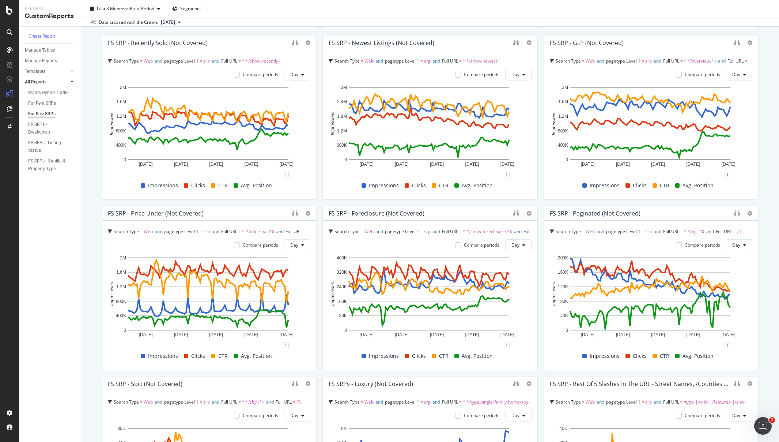
click at [289, 213] on div "FS SRP - Price under (Not Covered)" at bounding box center [209, 213] width 214 height 15
click at [294, 214] on icon "binoculars" at bounding box center [295, 213] width 6 height 6
click at [513, 213] on icon "binoculars" at bounding box center [516, 213] width 6 height 6
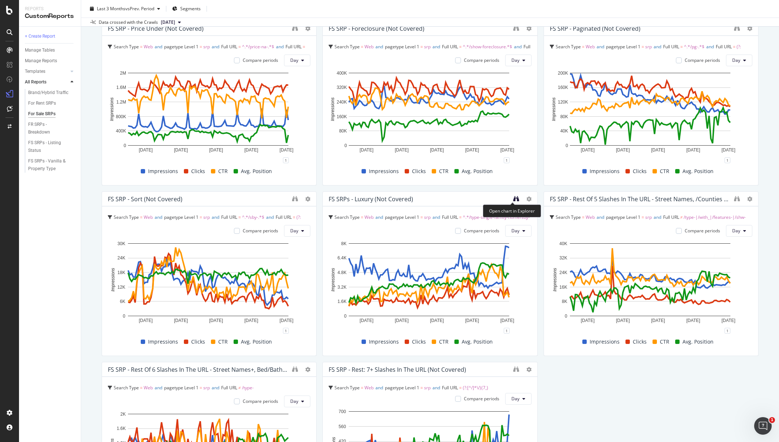
click at [515, 198] on icon "binoculars" at bounding box center [516, 199] width 6 height 6
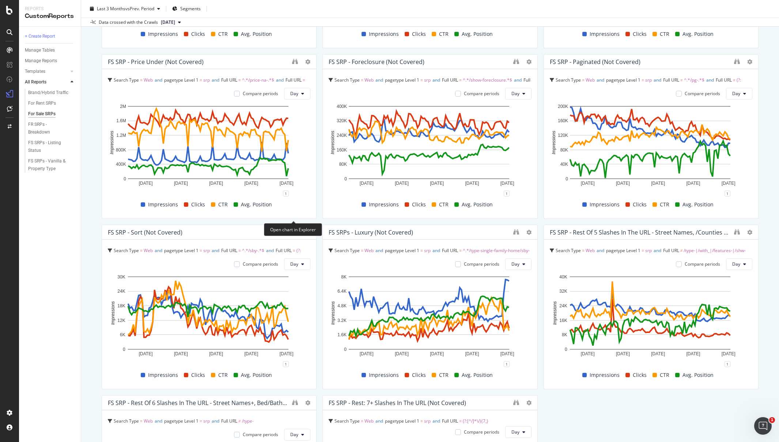
scroll to position [702, 0]
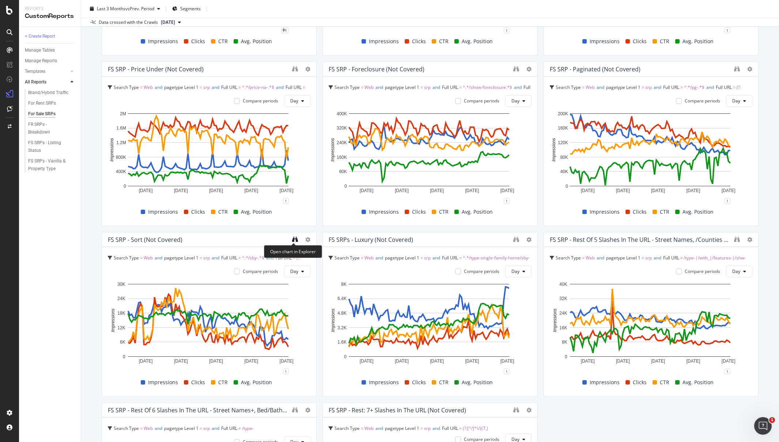
click at [294, 240] on icon "binoculars" at bounding box center [295, 239] width 6 height 6
click at [34, 112] on div "For Sale SRPs" at bounding box center [41, 114] width 27 height 8
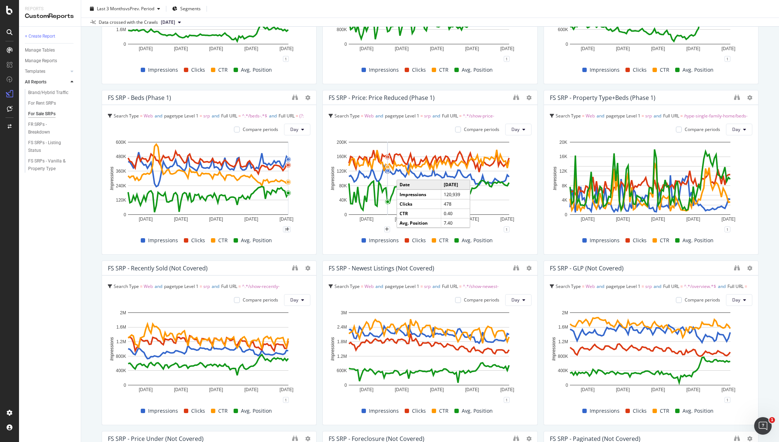
scroll to position [517, 0]
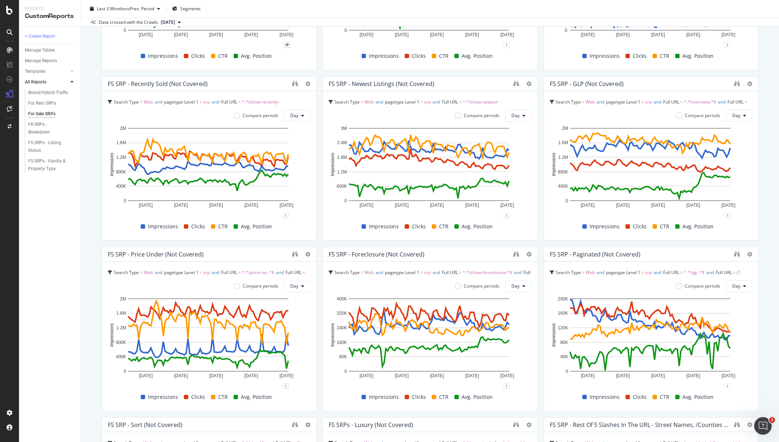
click at [32, 116] on div "For Sale SRPs" at bounding box center [41, 114] width 27 height 8
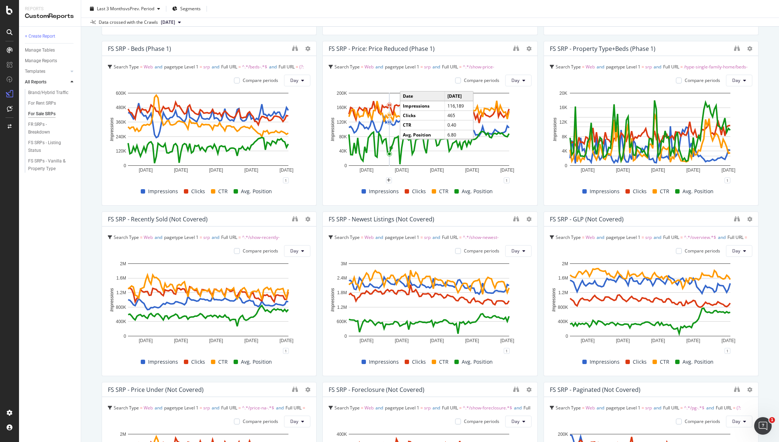
scroll to position [419, 0]
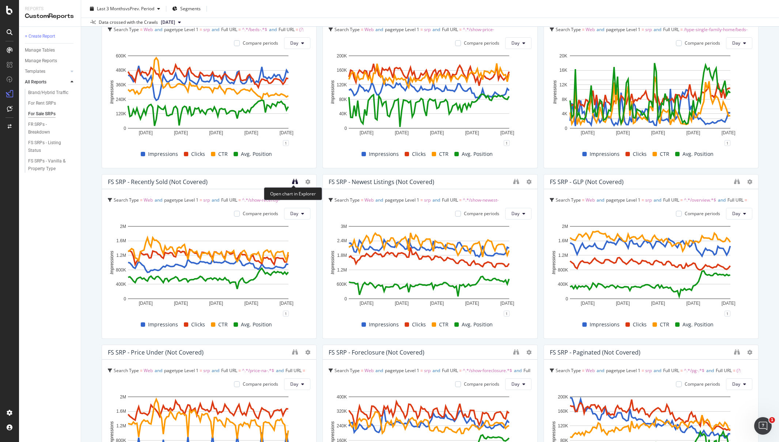
click at [293, 180] on icon "binoculars" at bounding box center [295, 181] width 6 height 6
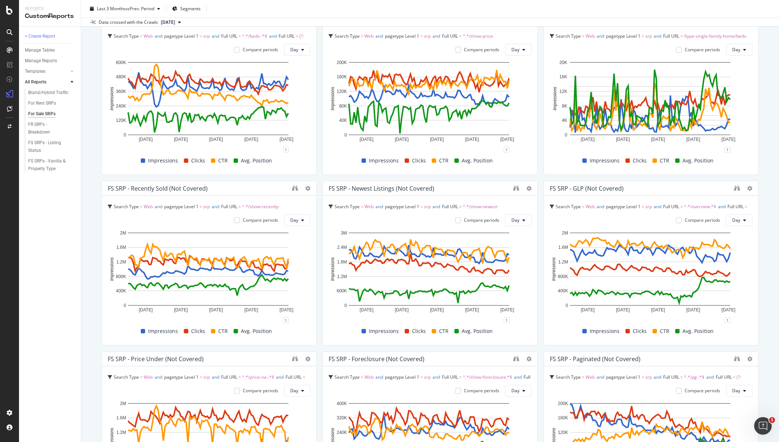
scroll to position [399, 0]
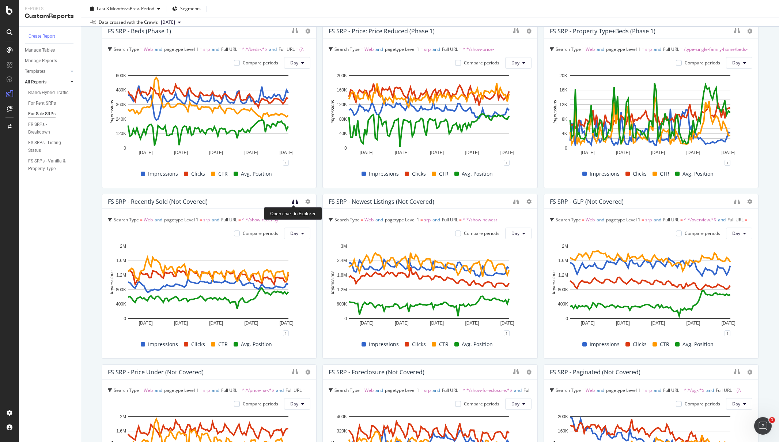
click at [293, 200] on icon "binoculars" at bounding box center [295, 201] width 6 height 6
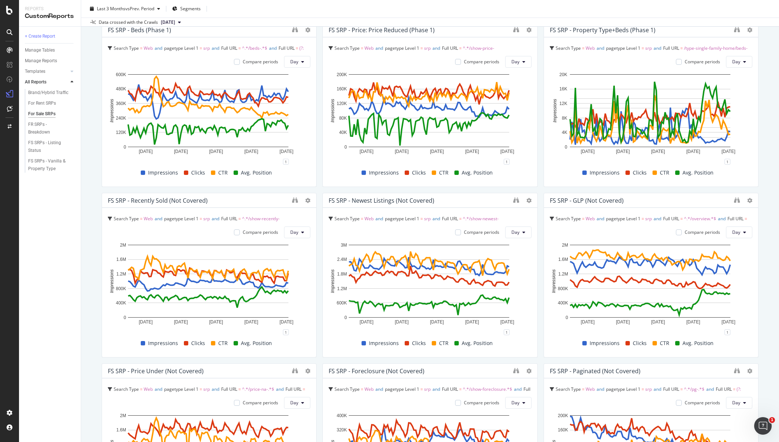
scroll to position [401, 0]
click at [43, 113] on div "For Sale SRPs" at bounding box center [41, 114] width 27 height 8
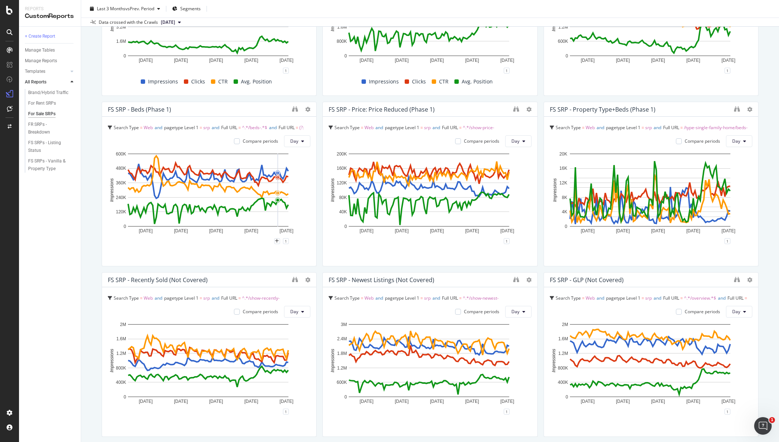
scroll to position [406, 0]
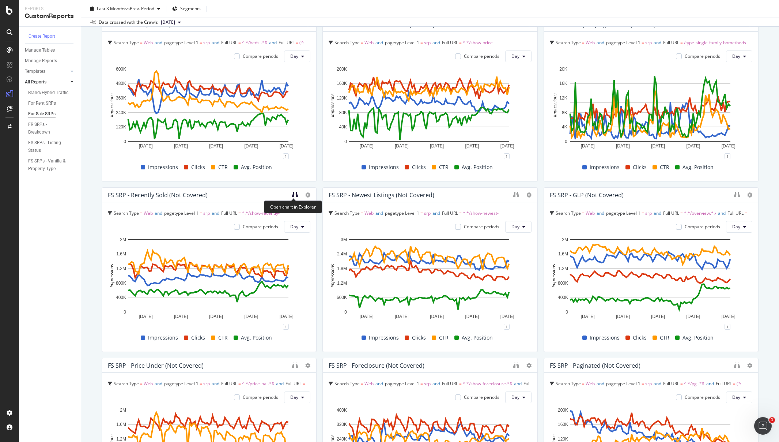
click at [292, 195] on icon "binoculars" at bounding box center [295, 195] width 6 height 6
click at [513, 193] on icon "binoculars" at bounding box center [516, 195] width 6 height 6
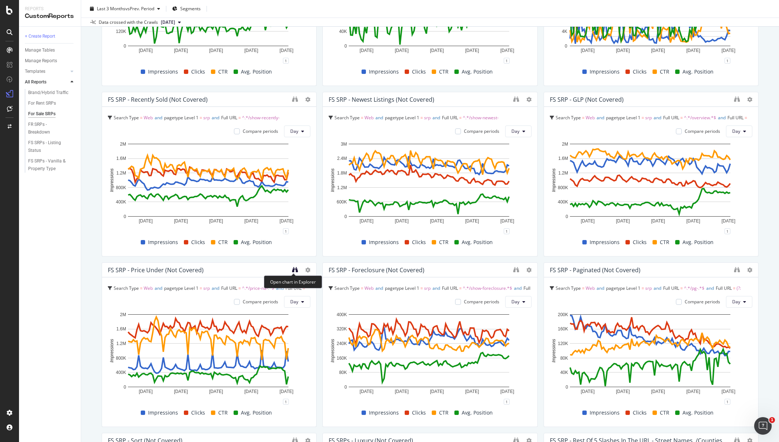
click at [293, 271] on icon "binoculars" at bounding box center [295, 270] width 6 height 6
click at [513, 271] on icon "binoculars" at bounding box center [516, 270] width 6 height 6
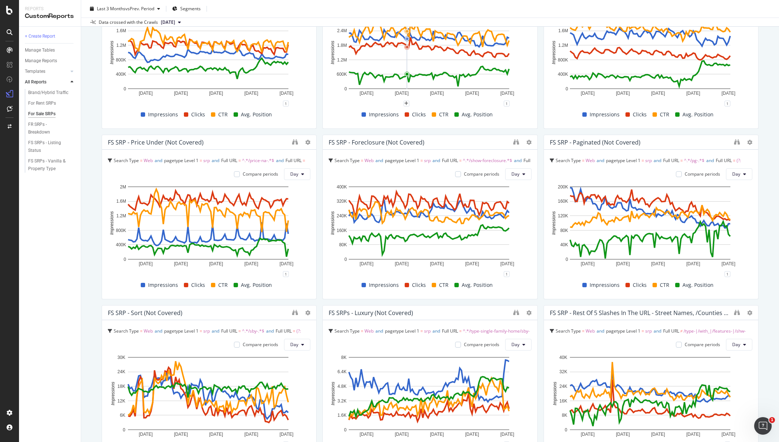
scroll to position [654, 0]
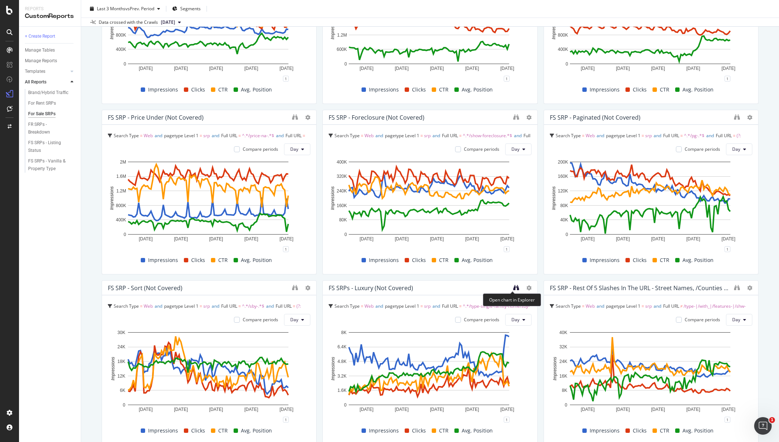
click at [513, 289] on icon "binoculars" at bounding box center [516, 288] width 6 height 6
click at [33, 113] on div "For Sale SRPs" at bounding box center [41, 114] width 27 height 8
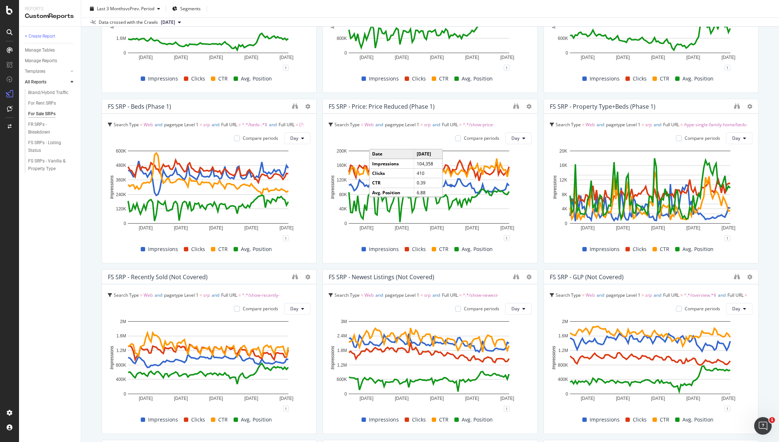
scroll to position [487, 0]
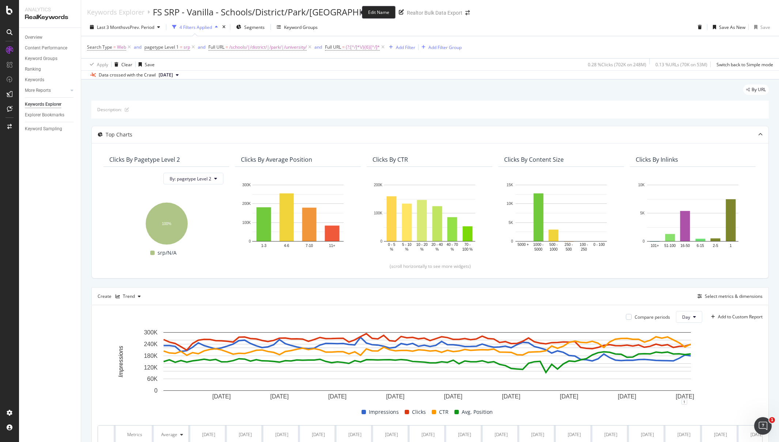
click at [399, 12] on icon at bounding box center [401, 12] width 5 height 5
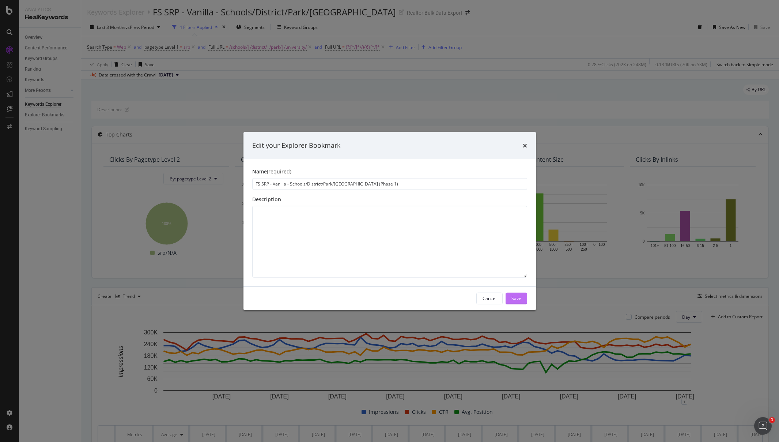
type input "FS SRP - Vanilla - Schools/District/Park/[GEOGRAPHIC_DATA] (Phase 1)"
click at [515, 297] on div "Save" at bounding box center [517, 298] width 10 height 6
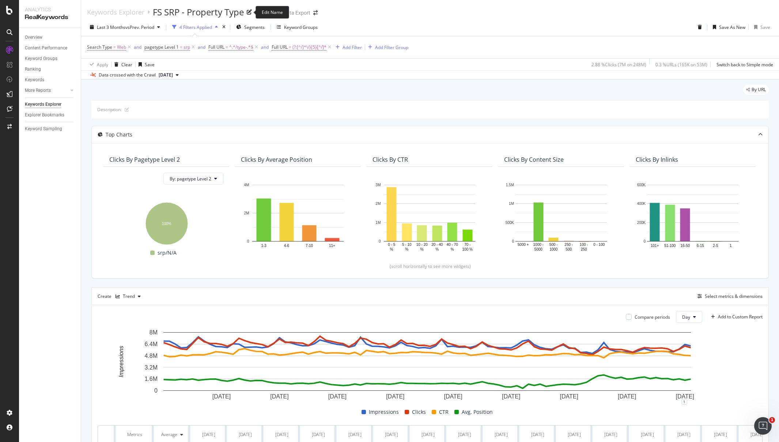
click at [250, 11] on icon at bounding box center [249, 12] width 5 height 5
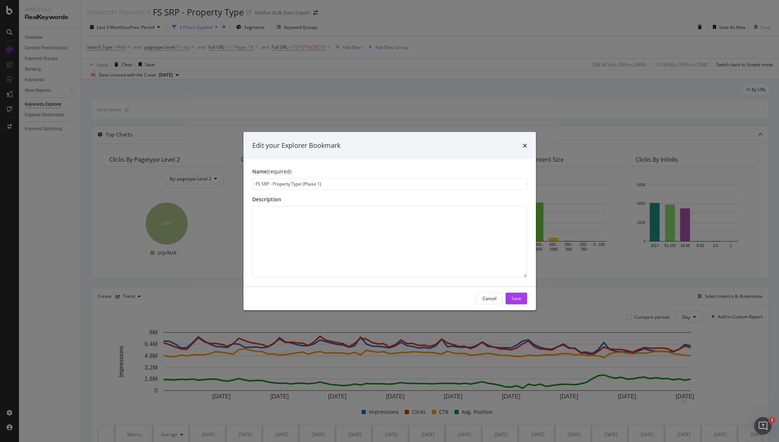
drag, startPoint x: 331, startPoint y: 184, endPoint x: 304, endPoint y: 183, distance: 27.4
click at [302, 184] on input "FS SRP - Property Type (Phase 1)" at bounding box center [389, 184] width 275 height 12
click at [325, 185] on input "FS SRP - Property Type (Phase 1)" at bounding box center [389, 184] width 275 height 12
drag, startPoint x: 330, startPoint y: 184, endPoint x: 300, endPoint y: 184, distance: 29.6
click at [300, 184] on input "FS SRP - Property Type (Phase 1)" at bounding box center [389, 184] width 275 height 12
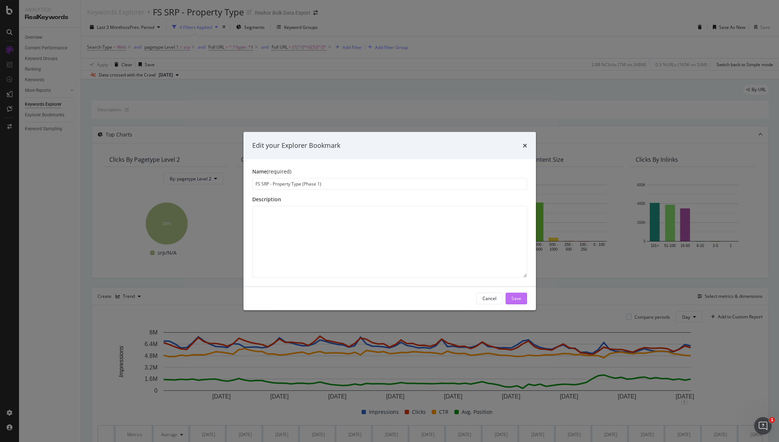
type input "FS SRP - Property Type (Phase 1)"
click at [517, 297] on div "Save" at bounding box center [517, 298] width 10 height 6
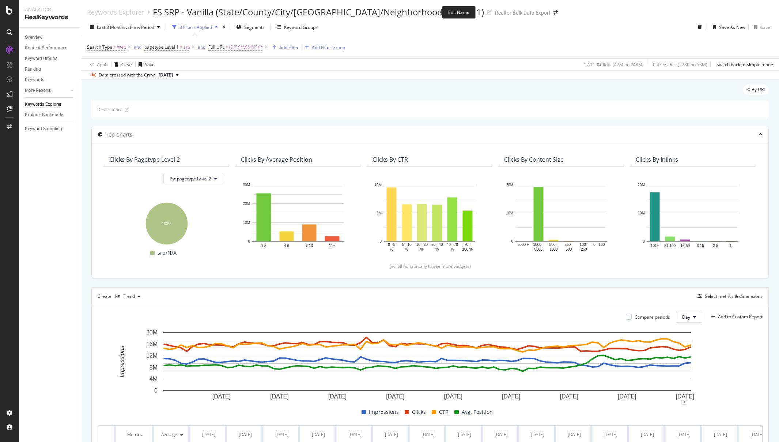
click at [439, 14] on div "Keywords Explorer FS SRP - Vanilla (State/County/City/Zipcode/Neighborhood) (Ph…" at bounding box center [326, 12] width 478 height 12
click at [487, 12] on icon at bounding box center [489, 12] width 5 height 5
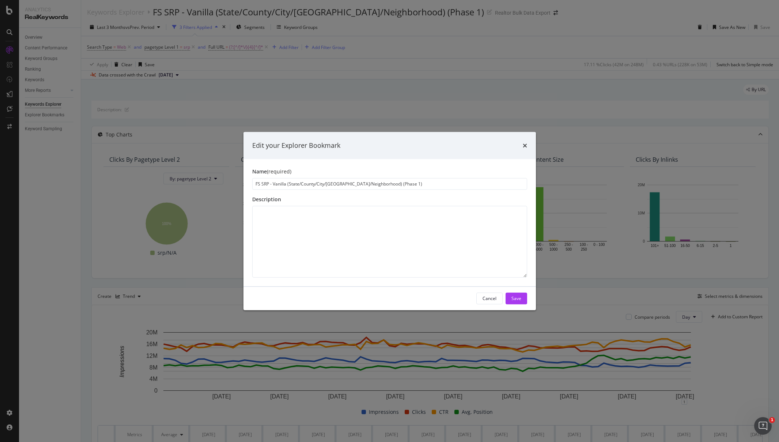
click at [376, 182] on input "FS SRP - Vanilla (State/County/City/[GEOGRAPHIC_DATA]/Neighborhood) (Phase 1)" at bounding box center [389, 184] width 275 height 12
click at [289, 186] on input "FS SRP - Vanilla (State/County/City/[GEOGRAPHIC_DATA]/Neighborhood (Phase 1)" at bounding box center [389, 184] width 275 height 12
type input "FS SRP - Vanilla - State/County/City/[GEOGRAPHIC_DATA]/Neighborhood (Phase 1)"
click at [515, 298] on div "Save" at bounding box center [517, 298] width 10 height 6
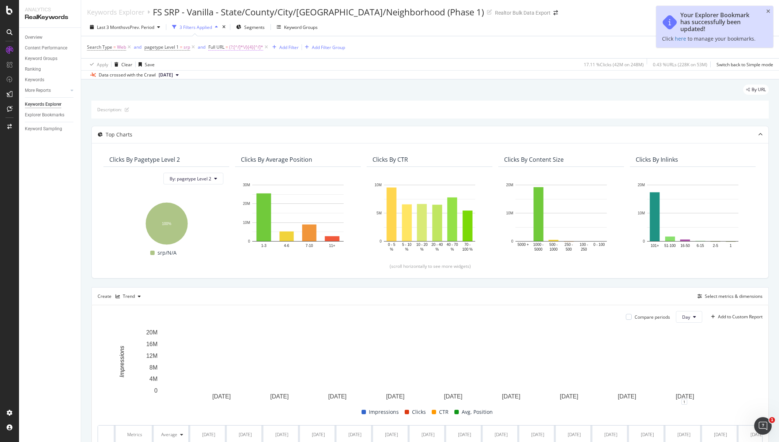
scroll to position [1, 0]
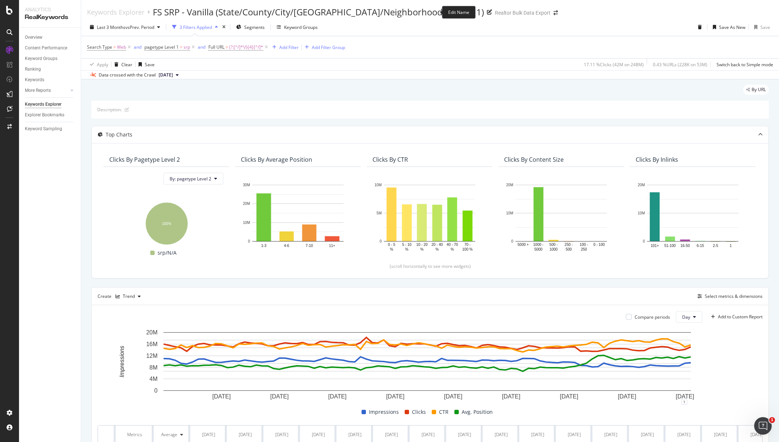
click at [487, 13] on icon at bounding box center [489, 12] width 5 height 5
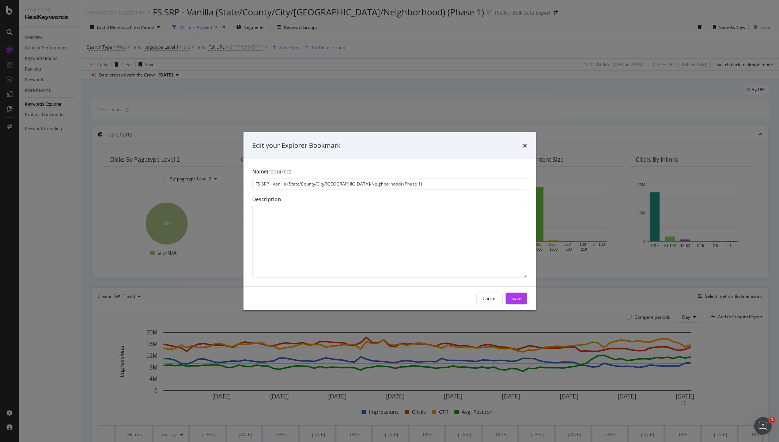
click at [288, 185] on input "FS SRP - Vanilla (State/County/City/[GEOGRAPHIC_DATA]/Neighborhood) (Phase 1)" at bounding box center [389, 184] width 275 height 12
click at [376, 186] on input "FS SRP - Vanilla - State/County/City/[GEOGRAPHIC_DATA]/Neighborhood) (Phase 1)" at bounding box center [389, 184] width 275 height 12
type input "FS SRP - Vanilla - State/County/City/[GEOGRAPHIC_DATA]/Neighborhood (Phase 1)"
click at [519, 297] on div "Save" at bounding box center [517, 298] width 10 height 6
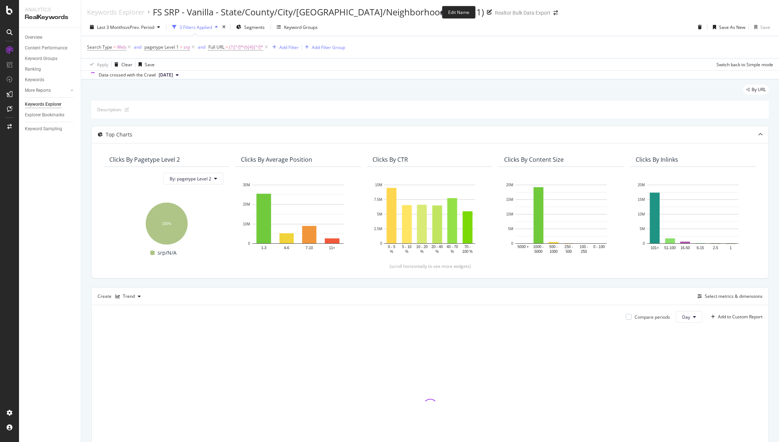
click at [422, 12] on div "FS SRP - Vanilla - State/County/City/[GEOGRAPHIC_DATA]/Neighborhood (Phase 1)" at bounding box center [318, 12] width 331 height 12
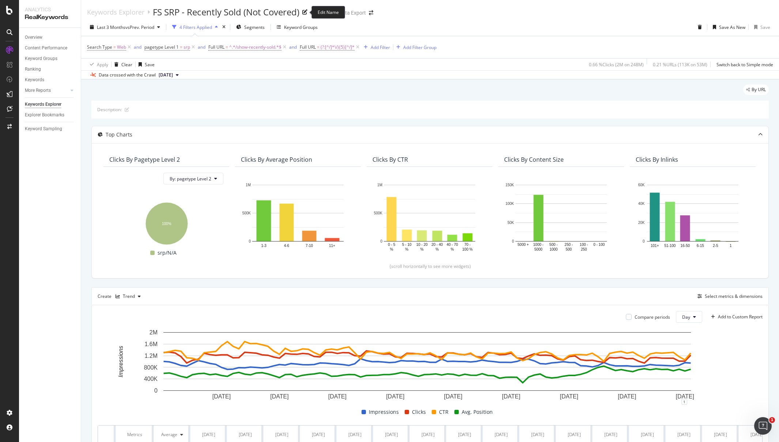
click at [306, 10] on icon at bounding box center [304, 12] width 5 height 5
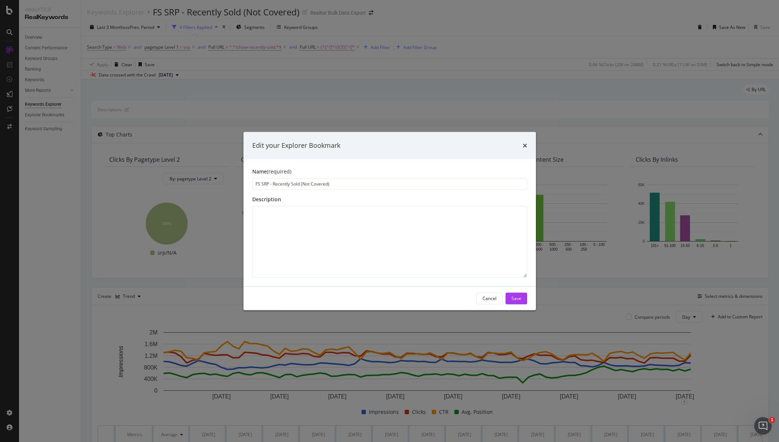
drag, startPoint x: 301, startPoint y: 185, endPoint x: 426, endPoint y: 193, distance: 125.0
click at [426, 193] on div "Name (required) FS SRP - Recently Sold (Not Covered) Description" at bounding box center [390, 222] width 293 height 127
click at [302, 185] on input "FS SRP - Recently Sold (Phase 2)" at bounding box center [389, 184] width 275 height 12
drag, startPoint x: 335, startPoint y: 185, endPoint x: 300, endPoint y: 185, distance: 34.4
click at [300, 185] on input "FS SRP - Recently Sold (Phase 2)" at bounding box center [389, 184] width 275 height 12
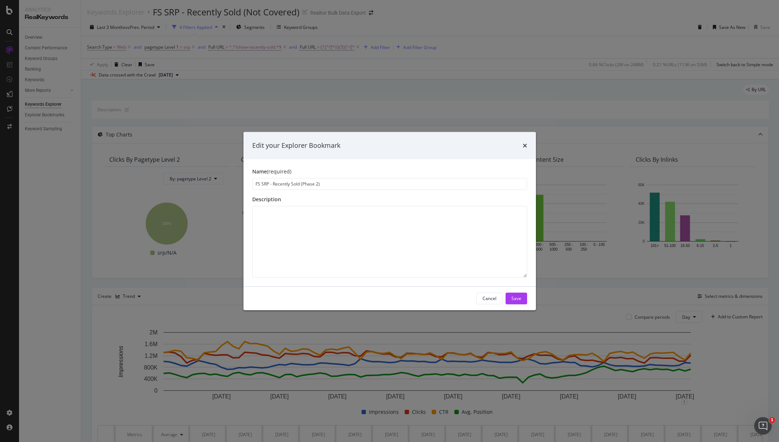
click at [310, 185] on input "FS SRP - Recently Sold (Phase 2)" at bounding box center [389, 184] width 275 height 12
drag, startPoint x: 301, startPoint y: 184, endPoint x: 334, endPoint y: 184, distance: 33.3
click at [334, 184] on input "FS SRP - Recently Sold (Phase 2)" at bounding box center [389, 184] width 275 height 12
type input "FS SRP - Recently Sold (Phase 2)"
click at [521, 297] on div "Save" at bounding box center [517, 298] width 10 height 6
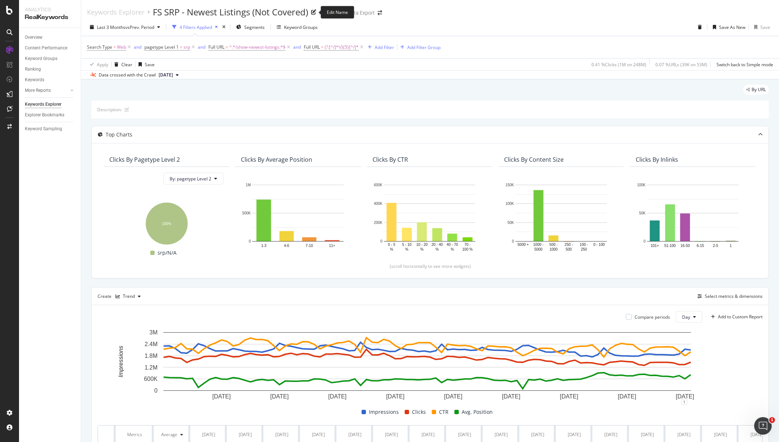
click at [314, 12] on icon at bounding box center [313, 12] width 5 height 5
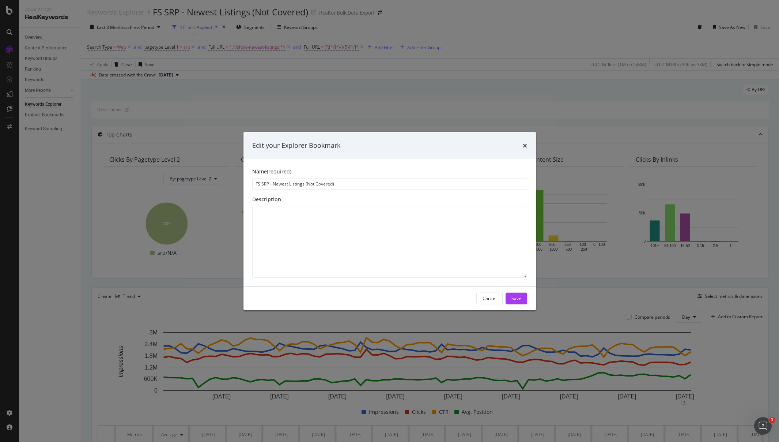
drag, startPoint x: 305, startPoint y: 186, endPoint x: 384, endPoint y: 189, distance: 79.1
click at [384, 189] on input "FS SRP - Newest Listings (Not Covered)" at bounding box center [389, 184] width 275 height 12
type input "FS SRP - Newest Listings (Phase 2)"
click at [518, 298] on div "Save" at bounding box center [517, 298] width 10 height 6
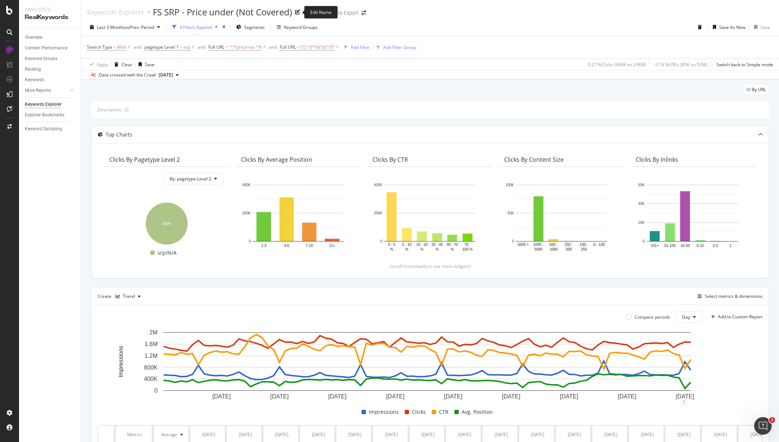
click at [286, 12] on div "FS SRP - Price under (Not Covered)" at bounding box center [222, 12] width 139 height 12
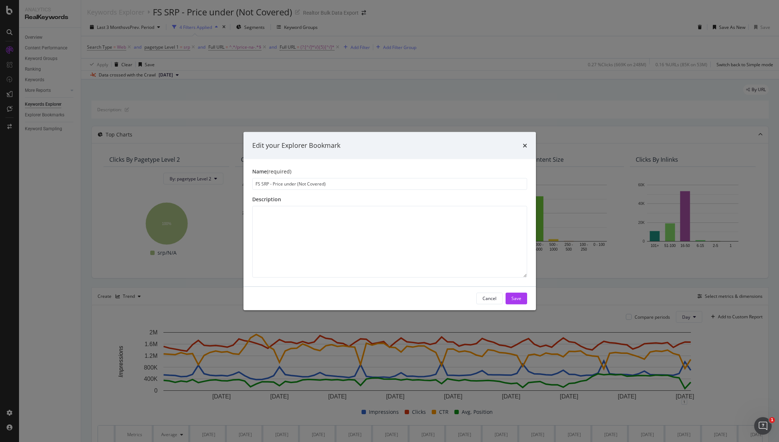
drag, startPoint x: 297, startPoint y: 184, endPoint x: 390, endPoint y: 190, distance: 92.7
click at [390, 190] on div "Name (required) FS SRP - Price under (Not Covered) Description" at bounding box center [390, 222] width 293 height 127
type input "FS SRP - Price under (Phase 2)"
click at [514, 300] on div "Save" at bounding box center [517, 298] width 10 height 6
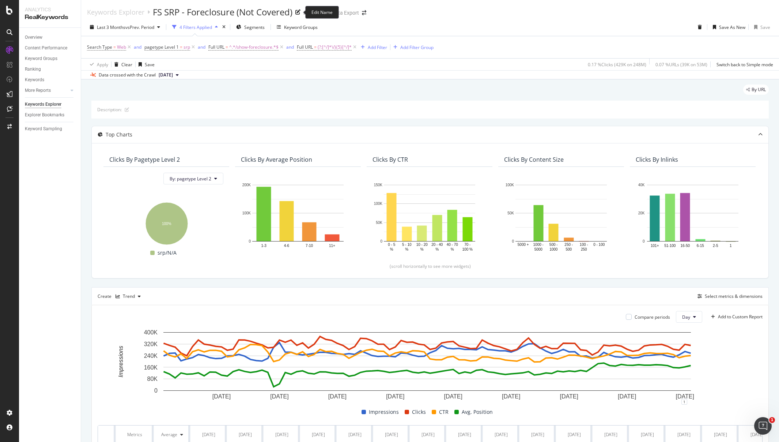
click at [297, 11] on div "FS SRP - Foreclosure (Not Covered)" at bounding box center [227, 12] width 148 height 12
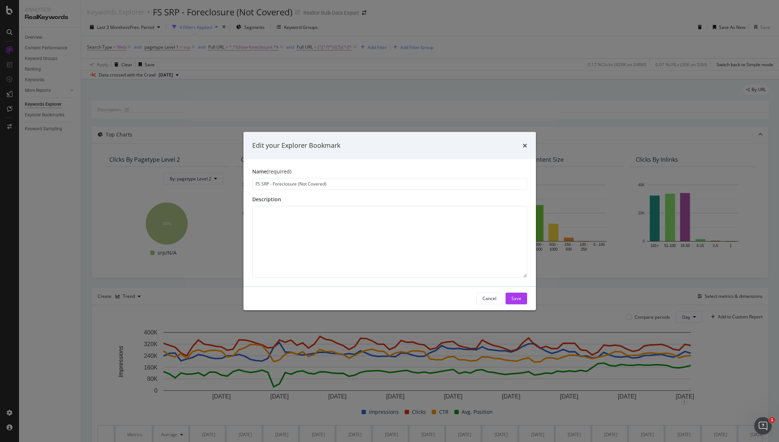
drag, startPoint x: 298, startPoint y: 185, endPoint x: 387, endPoint y: 193, distance: 90.0
click at [387, 193] on div "Name (required) FS SRP - Foreclosure (Not Covered) Description" at bounding box center [390, 222] width 293 height 127
type input "FS SRP - Foreclosure (Phase 2)"
click at [519, 295] on div "Save" at bounding box center [517, 298] width 10 height 6
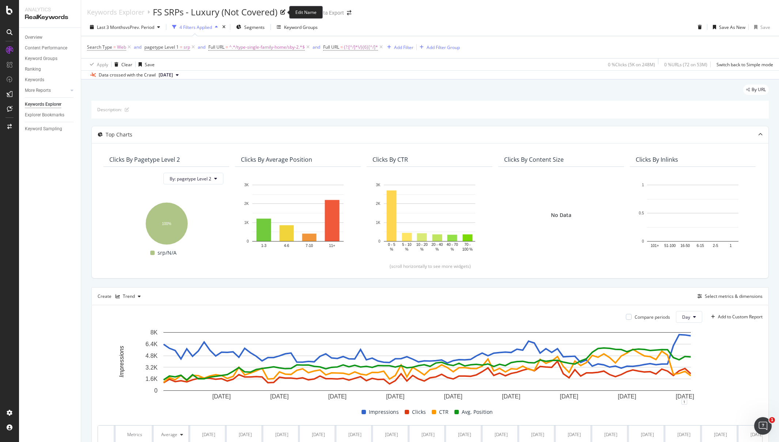
click at [282, 14] on icon at bounding box center [282, 12] width 5 height 5
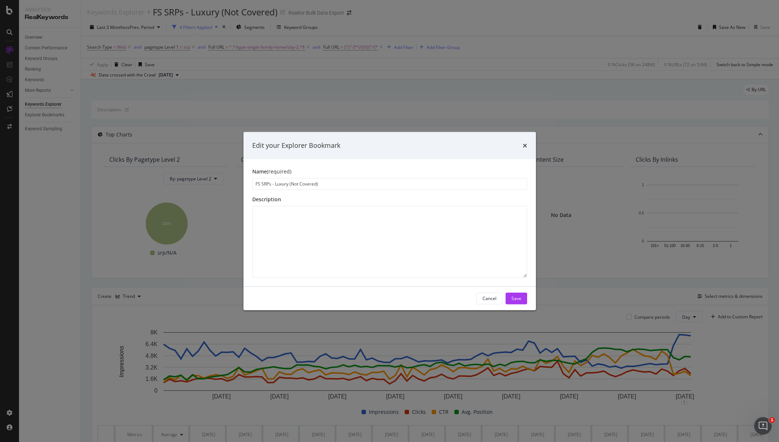
drag, startPoint x: 290, startPoint y: 185, endPoint x: 374, endPoint y: 189, distance: 83.9
click at [374, 189] on input "FS SRPs - Luxury (Not Covered)" at bounding box center [389, 184] width 275 height 12
type input "FS SRPs - Luxury (Phase 2)"
click at [525, 298] on button "Save" at bounding box center [517, 298] width 22 height 12
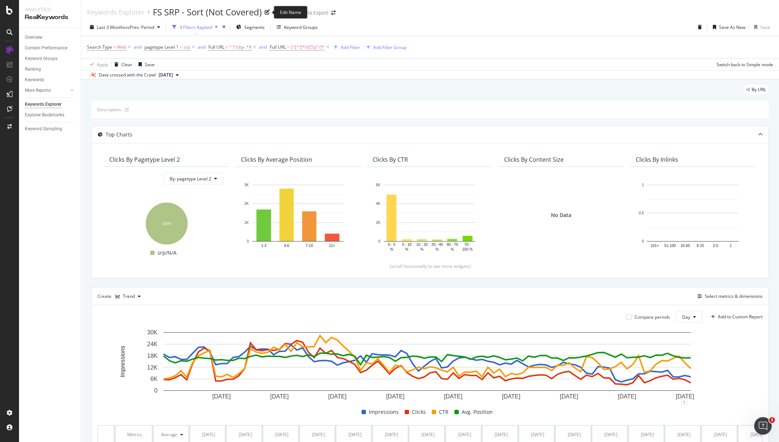
click at [268, 11] on icon at bounding box center [267, 12] width 5 height 5
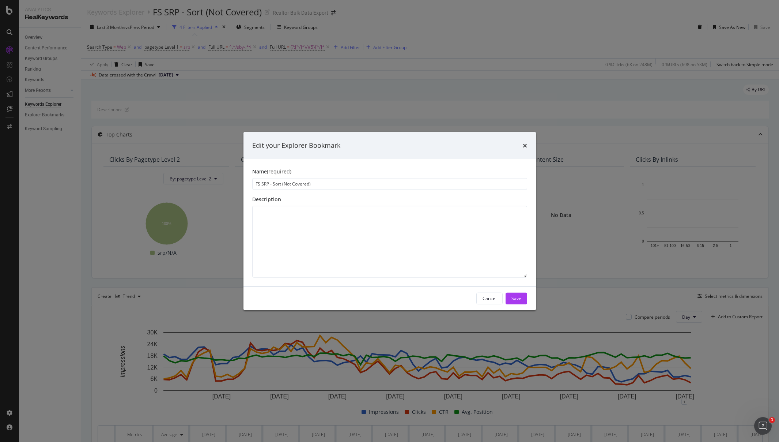
click at [526, 145] on icon "times" at bounding box center [525, 145] width 4 height 6
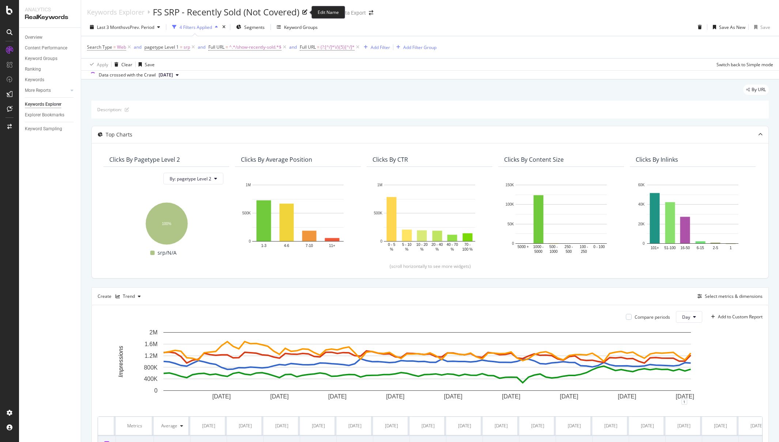
click at [307, 14] on icon at bounding box center [304, 12] width 5 height 5
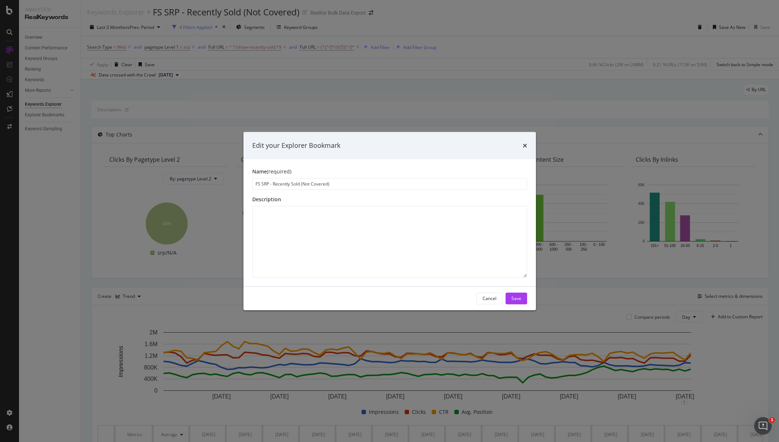
drag, startPoint x: 301, startPoint y: 184, endPoint x: 394, endPoint y: 188, distance: 92.6
click at [394, 188] on input "FS SRP - Recently Sold (Not Covered)" at bounding box center [389, 184] width 275 height 12
type input "FS SRP - Recently Sold (Phase 2)"
click at [522, 298] on button "Save" at bounding box center [517, 298] width 22 height 12
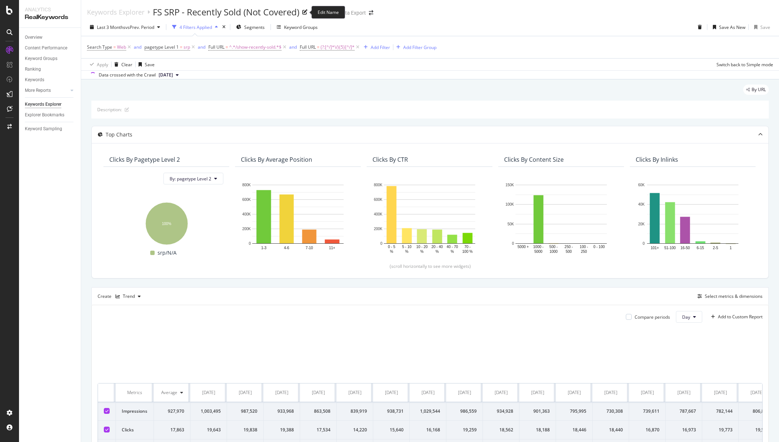
click at [306, 11] on icon at bounding box center [304, 12] width 5 height 5
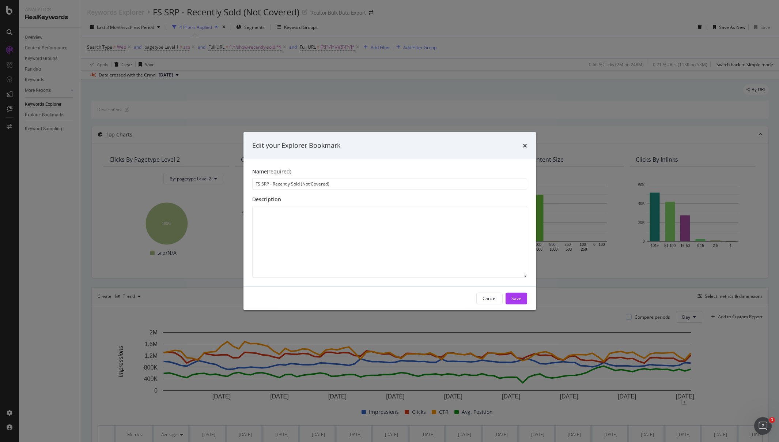
drag, startPoint x: 301, startPoint y: 184, endPoint x: 393, endPoint y: 190, distance: 92.7
click at [392, 190] on div "Name (required) FS SRP - Recently Sold (Not Covered) Description" at bounding box center [390, 222] width 293 height 127
type input "FS SRP - Recently Sold (Phase 2)"
click at [517, 303] on div "Save" at bounding box center [517, 298] width 10 height 11
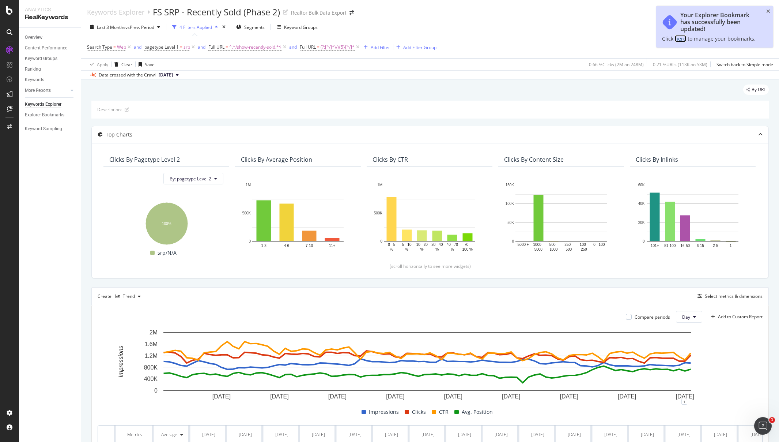
click at [682, 38] on link "here" at bounding box center [680, 38] width 11 height 7
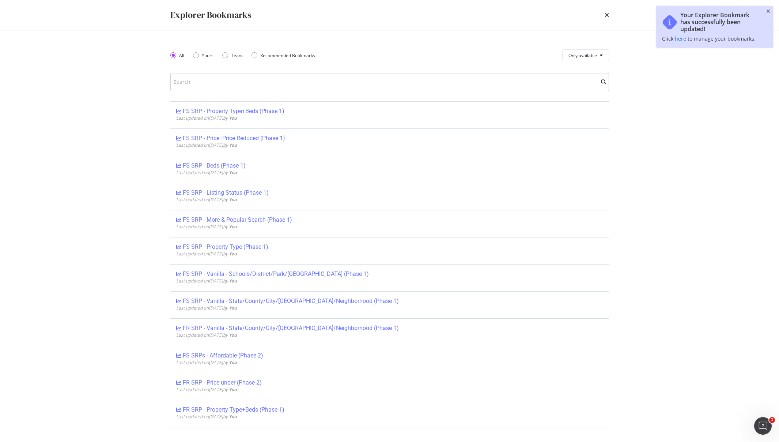
type input "(Phase 2)"
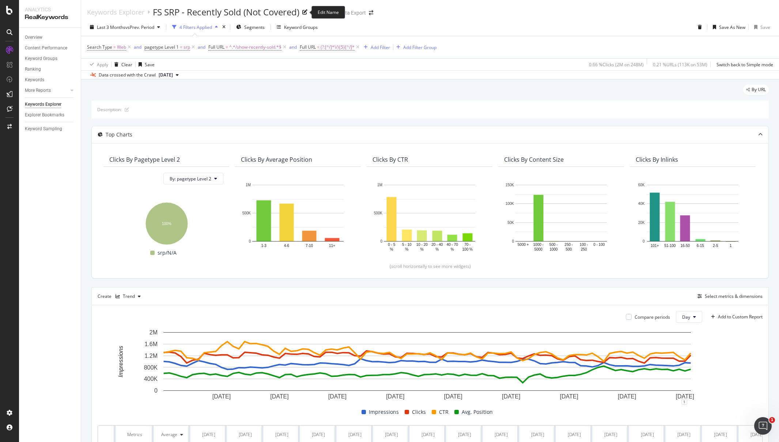
click at [249, 14] on div "FS SRP - Recently Sold (Not Covered)" at bounding box center [226, 12] width 147 height 12
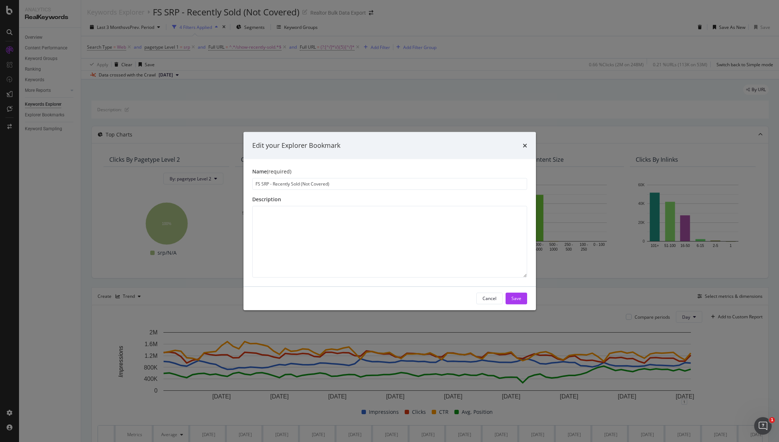
click at [303, 186] on input "FS SRP - Recently Sold (Not Covered)" at bounding box center [389, 184] width 275 height 12
drag, startPoint x: 301, startPoint y: 184, endPoint x: 393, endPoint y: 191, distance: 92.4
click at [393, 191] on div "Name (required) FS SRP - Recently Sold (Not Covered) Description" at bounding box center [390, 222] width 293 height 127
type input "FS SRP - Recently Sold (Phase 2)"
click at [517, 298] on div "Save" at bounding box center [517, 298] width 10 height 6
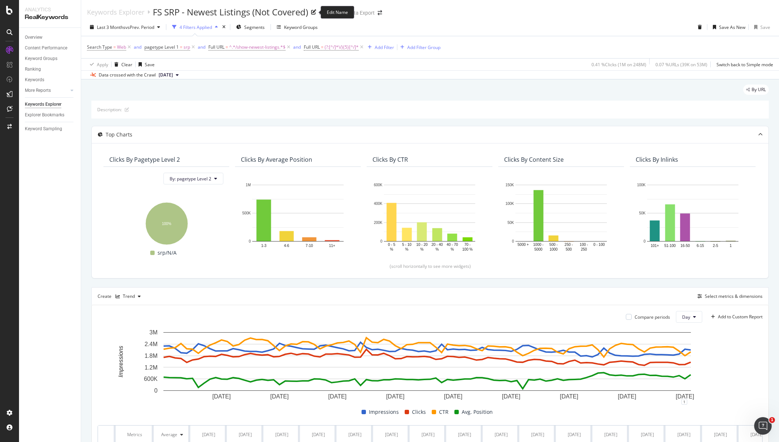
click at [280, 14] on div "FS SRP - Newest Listings (Not Covered)" at bounding box center [230, 12] width 155 height 12
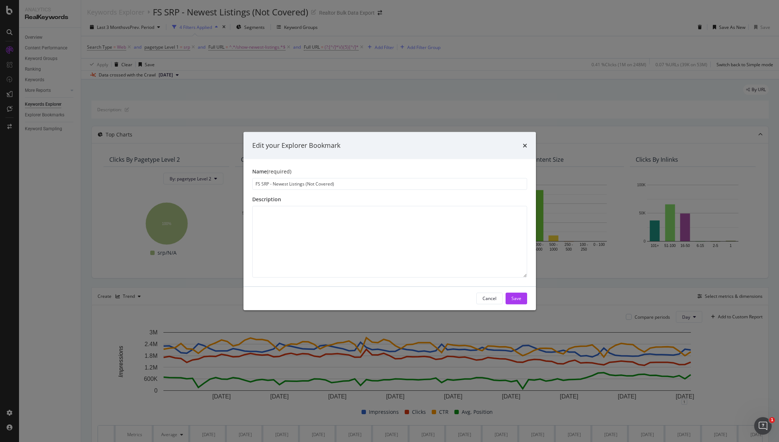
drag, startPoint x: 306, startPoint y: 184, endPoint x: 392, endPoint y: 190, distance: 86.5
click at [392, 190] on div "Name (required) FS SRP - Newest Listings (Not Covered) Description" at bounding box center [390, 222] width 293 height 127
type input "FS SRP - Newest Listings (Phase 2)"
click at [521, 298] on button "Save" at bounding box center [517, 298] width 22 height 12
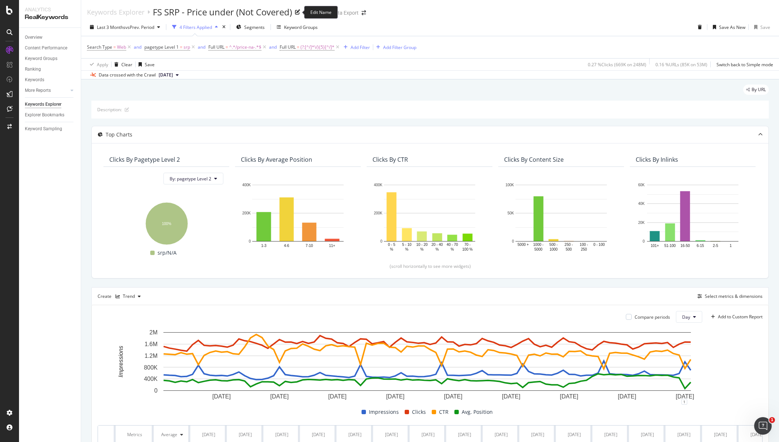
click at [235, 12] on div "FS SRP - Price under (Not Covered)" at bounding box center [222, 12] width 139 height 12
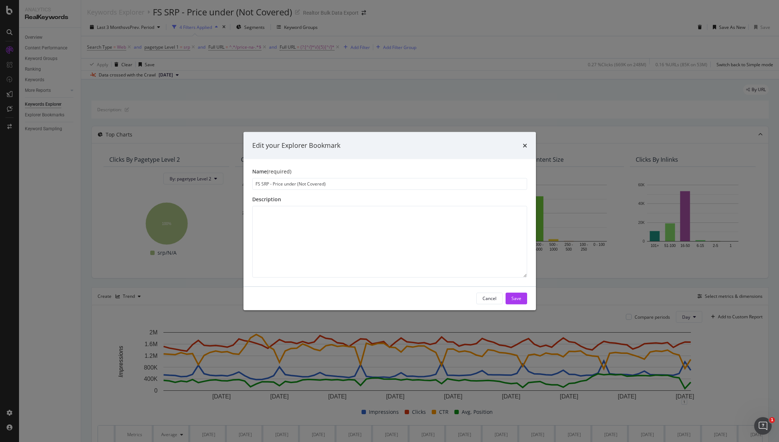
drag, startPoint x: 298, startPoint y: 184, endPoint x: 401, endPoint y: 195, distance: 104.0
click at [401, 195] on div "Name (required) FS SRP - Price under (Not Covered) Description" at bounding box center [390, 222] width 293 height 127
type input "FS SRP - Price under (Phase 2)"
click at [521, 298] on button "Save" at bounding box center [517, 298] width 22 height 12
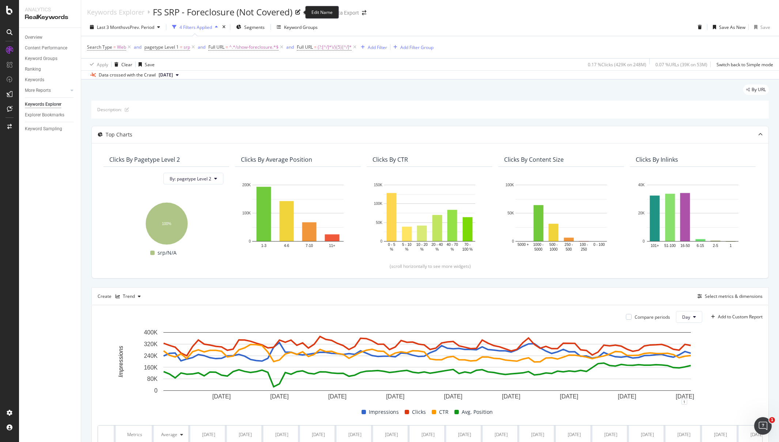
click at [274, 13] on div "FS SRP - Foreclosure (Not Covered)" at bounding box center [223, 12] width 140 height 12
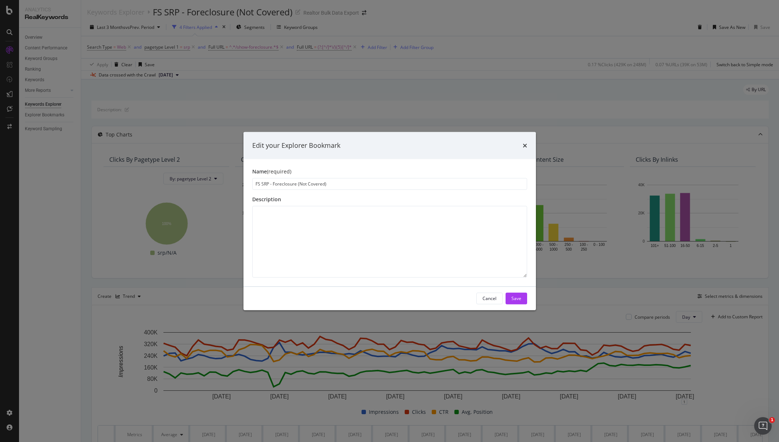
drag, startPoint x: 298, startPoint y: 185, endPoint x: 471, endPoint y: 206, distance: 174.3
click at [471, 206] on div "Name (required) FS SRP - Foreclosure (Not Covered) Description" at bounding box center [390, 222] width 293 height 127
type input "FS SRP - Foreclosure (Phase 2)"
click at [521, 300] on div "Save" at bounding box center [517, 298] width 10 height 6
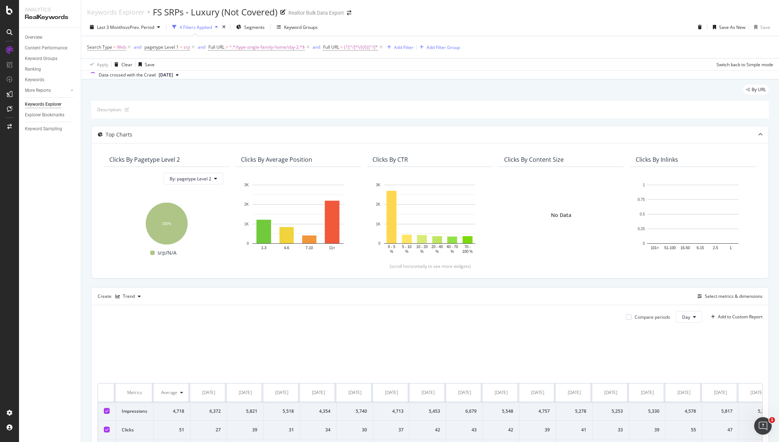
click at [282, 12] on icon at bounding box center [282, 12] width 5 height 5
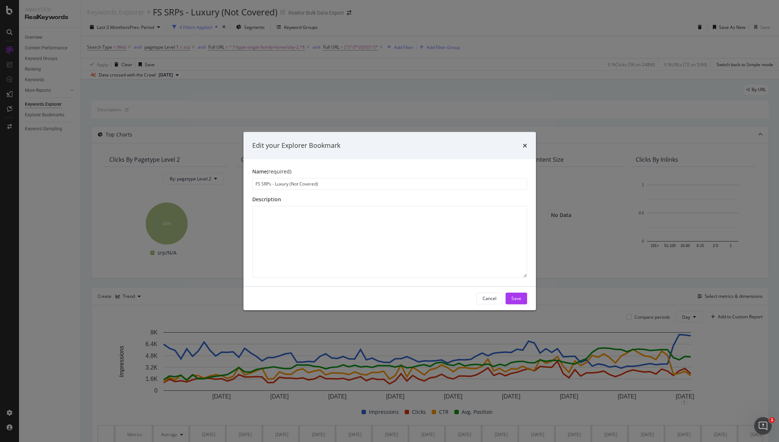
click at [292, 183] on input "FS SRPs - Luxury (Not Covered)" at bounding box center [389, 184] width 275 height 12
drag, startPoint x: 290, startPoint y: 184, endPoint x: 396, endPoint y: 187, distance: 105.4
click at [396, 187] on input "FS SRPs - Luxury (Not Covered)" at bounding box center [389, 184] width 275 height 12
type input "FS SRPs - Luxury (Phase 2)"
click at [521, 289] on div "Cancel Save" at bounding box center [390, 297] width 293 height 23
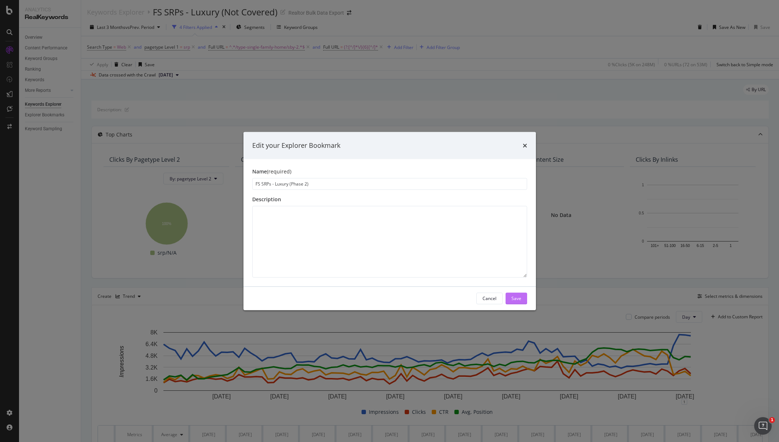
click at [518, 298] on div "Save" at bounding box center [517, 298] width 10 height 6
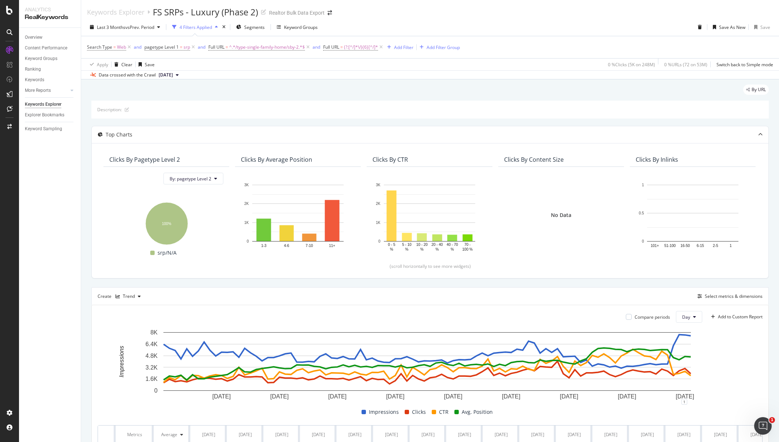
click at [45, 200] on div "Overview Content Performance Keyword Groups Ranking Keywords More Reports Count…" at bounding box center [50, 235] width 62 height 414
click at [49, 113] on div "CustomReports" at bounding box center [45, 111] width 36 height 7
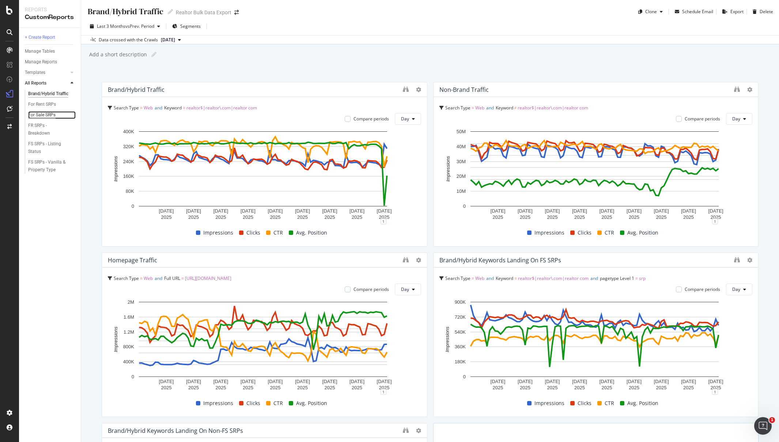
click at [47, 113] on div "For Sale SRPs" at bounding box center [41, 115] width 27 height 8
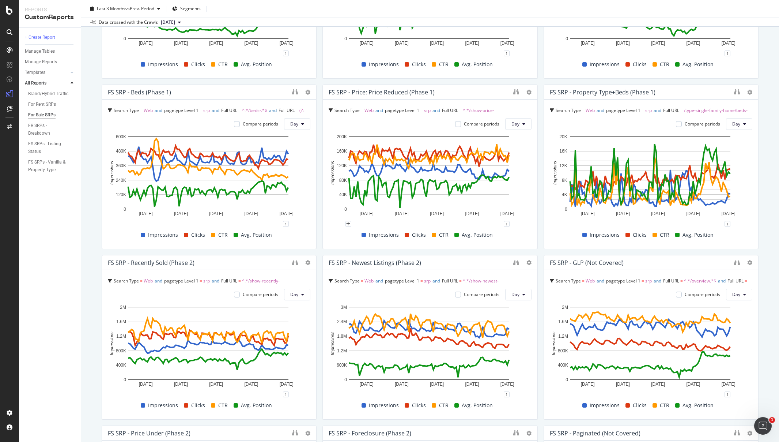
scroll to position [340, 0]
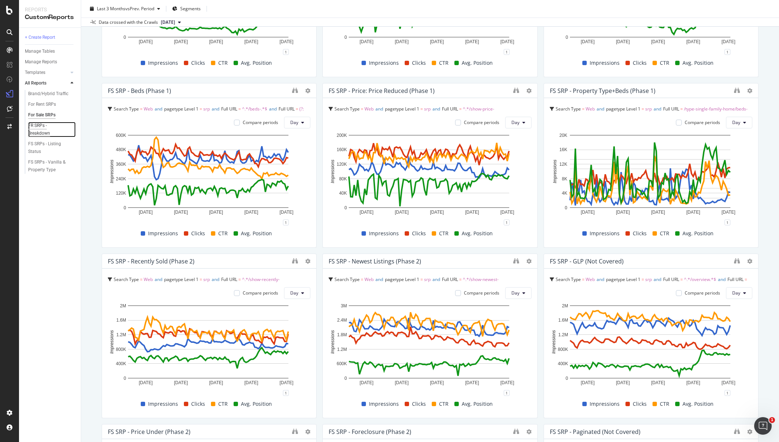
click at [38, 131] on div "FR SRPs - Breakdown" at bounding box center [48, 129] width 41 height 15
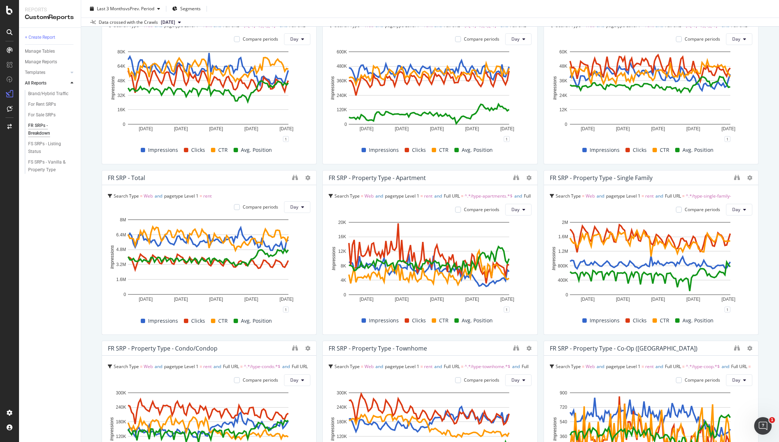
scroll to position [445, 0]
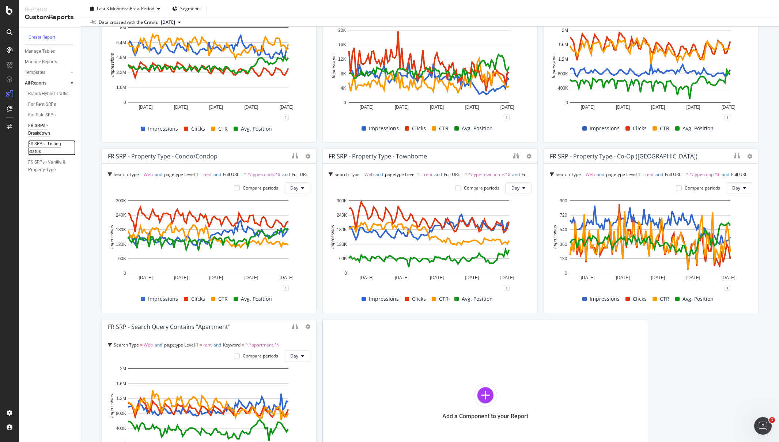
click at [50, 144] on div "FS SRPs - Listing Status" at bounding box center [48, 147] width 41 height 15
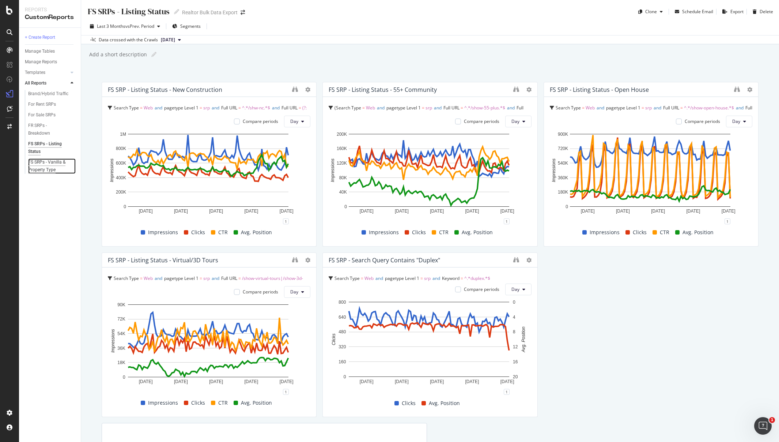
click at [51, 162] on div "FS SRPs - Vanilla & Property Type" at bounding box center [49, 165] width 43 height 15
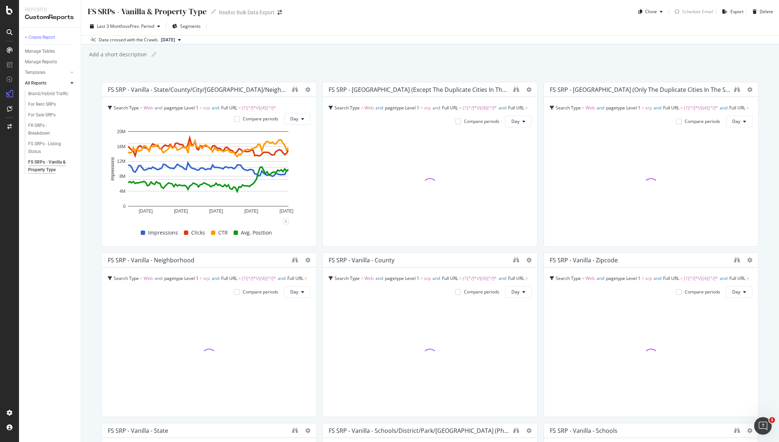
click at [400, 18] on div "Last 3 Months vs Prev. Period Segments Data crossed with the Crawls 2025 Jan. 1…" at bounding box center [430, 31] width 698 height 27
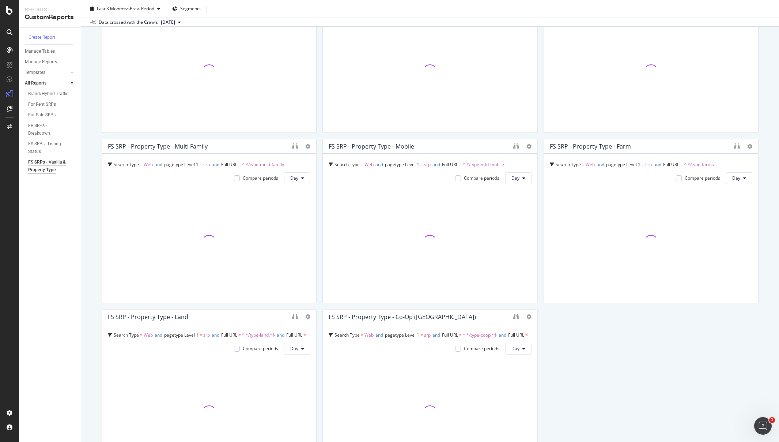
scroll to position [873, 0]
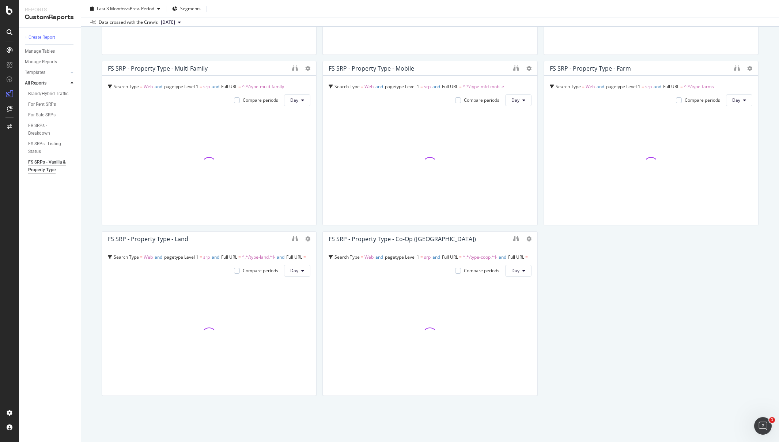
click at [75, 212] on div "+ Create Report Manage Tables Manage Reports Templates AI Bots in Search Busine…" at bounding box center [50, 235] width 62 height 414
